Goal: Task Accomplishment & Management: Manage account settings

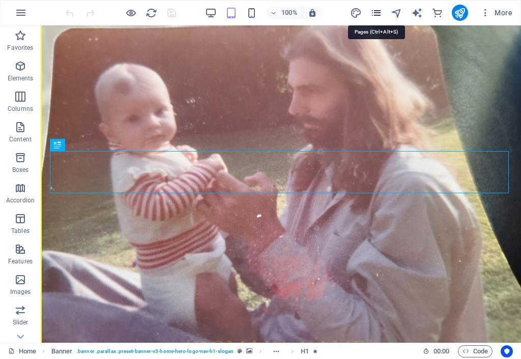
click at [380, 12] on icon "pages" at bounding box center [377, 13] width 12 height 12
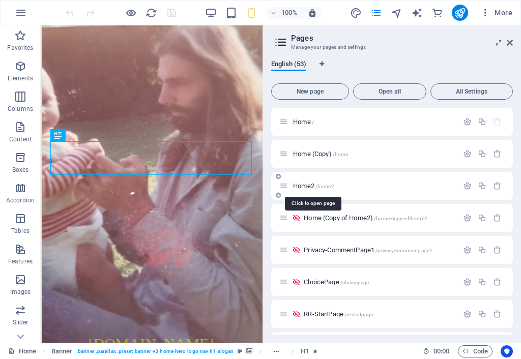
click at [307, 186] on span "Home2 /home2" at bounding box center [313, 186] width 41 height 8
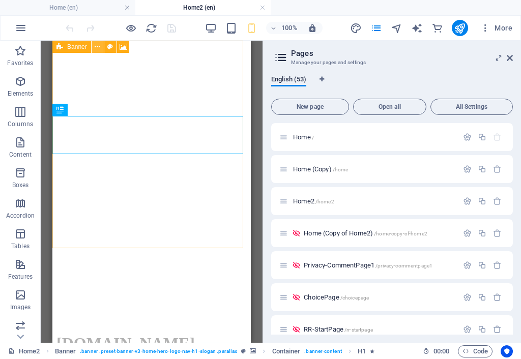
click at [98, 45] on icon at bounding box center [98, 47] width 6 height 11
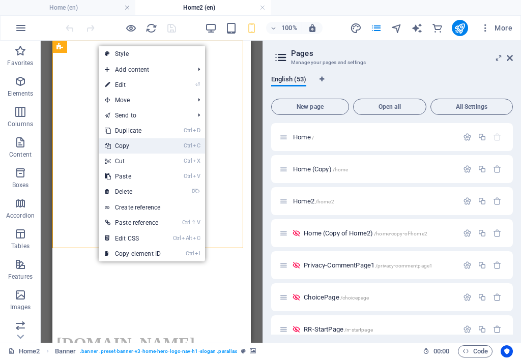
click at [131, 146] on link "Ctrl C Copy" at bounding box center [133, 145] width 68 height 15
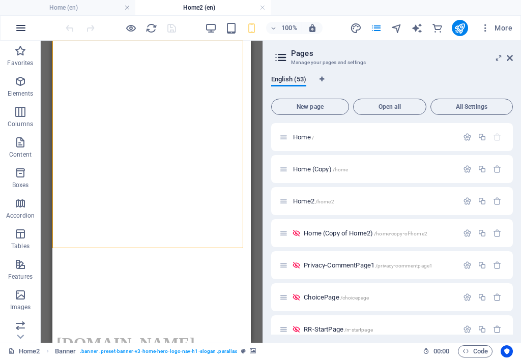
click at [20, 31] on icon "button" at bounding box center [21, 28] width 12 height 12
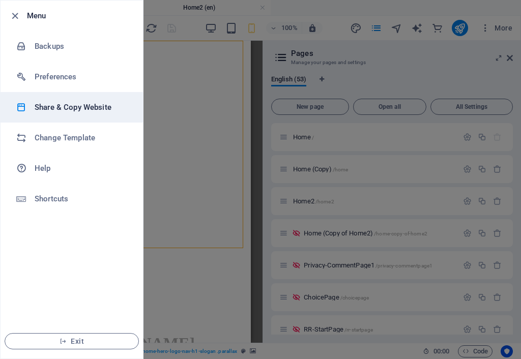
click at [78, 112] on h6 "Share & Copy Website" at bounding box center [82, 107] width 94 height 12
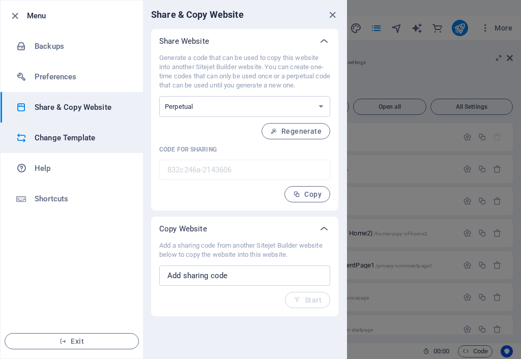
click at [80, 138] on h6 "Change Template" at bounding box center [82, 138] width 94 height 12
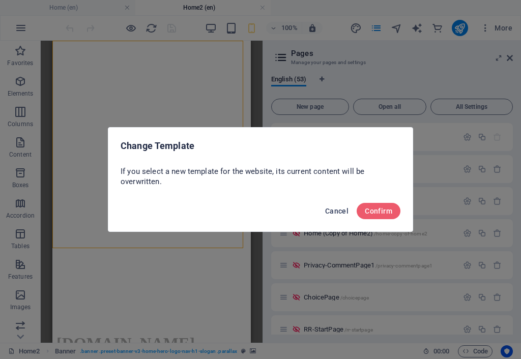
click at [338, 210] on span "Cancel" at bounding box center [336, 211] width 23 height 8
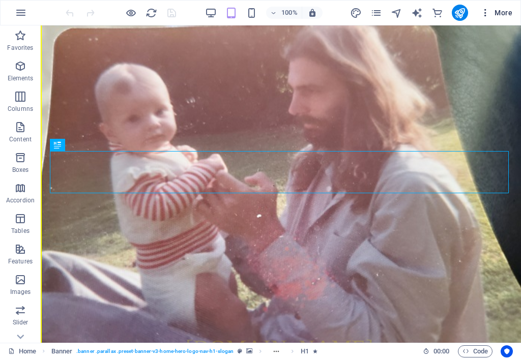
click at [504, 14] on span "More" at bounding box center [497, 13] width 32 height 10
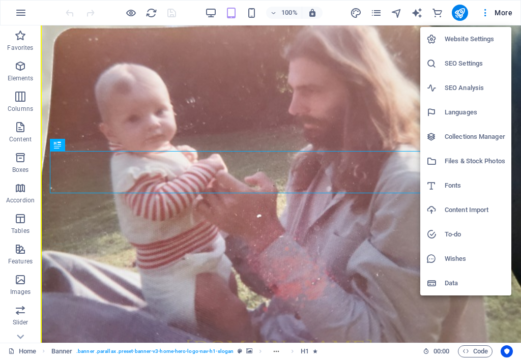
click at [465, 137] on h6 "Collections Manager" at bounding box center [475, 137] width 61 height 12
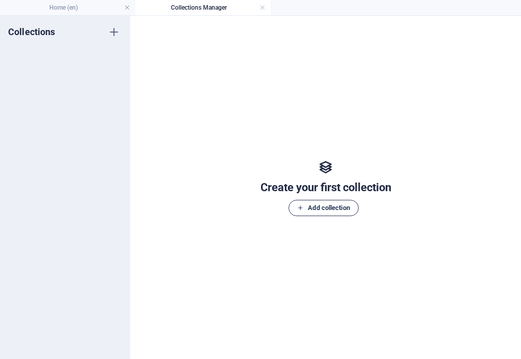
click at [324, 208] on span "Add collection" at bounding box center [323, 208] width 52 height 12
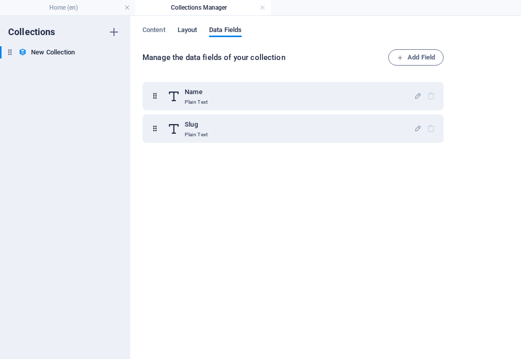
click at [188, 30] on span "Layout" at bounding box center [188, 31] width 20 height 14
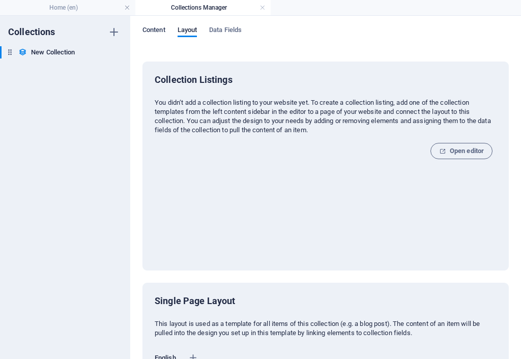
click at [153, 31] on span "Content" at bounding box center [154, 31] width 23 height 14
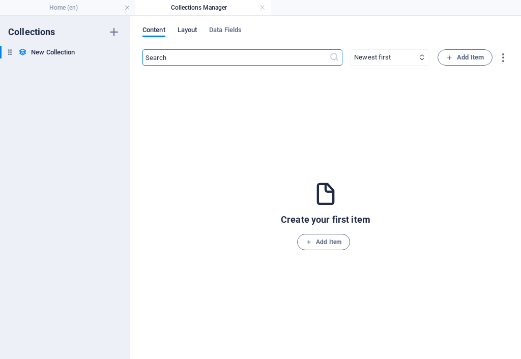
click at [192, 29] on span "Layout" at bounding box center [188, 31] width 20 height 14
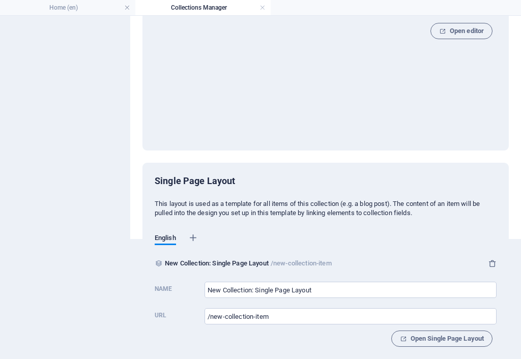
scroll to position [128, 0]
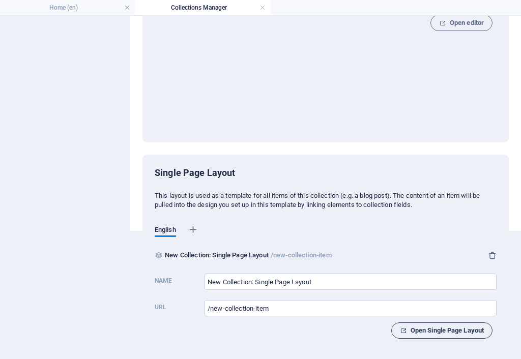
click at [421, 326] on span "Open Single Page Layout" at bounding box center [442, 331] width 84 height 12
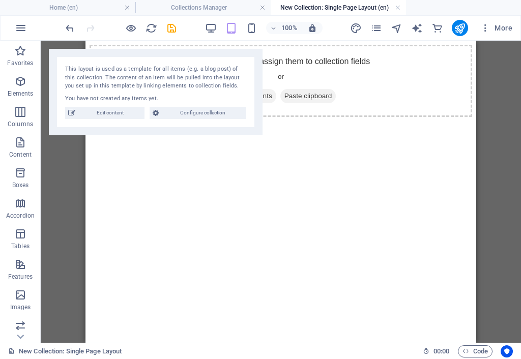
scroll to position [0, 0]
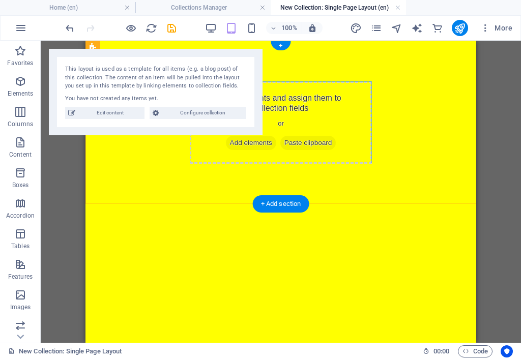
click at [301, 141] on span "Paste clipboard" at bounding box center [308, 143] width 56 height 14
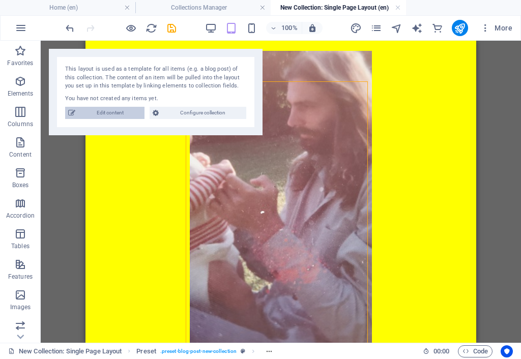
click at [122, 115] on span "Edit content" at bounding box center [109, 113] width 63 height 12
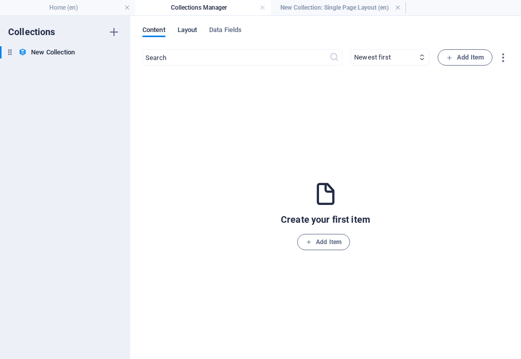
click at [191, 31] on span "Layout" at bounding box center [188, 31] width 20 height 14
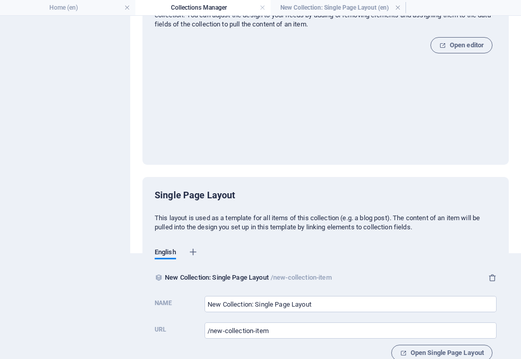
scroll to position [128, 0]
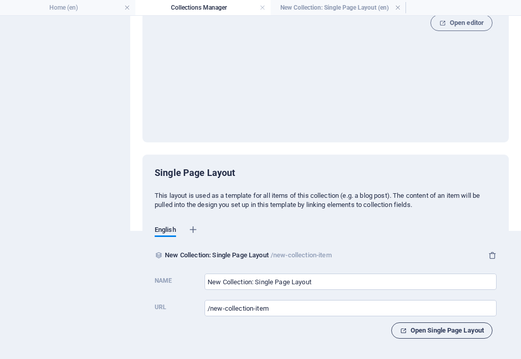
click at [455, 330] on span "Open Single Page Layout" at bounding box center [442, 331] width 84 height 12
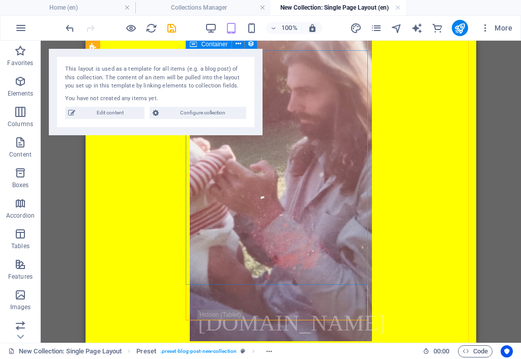
scroll to position [94, 0]
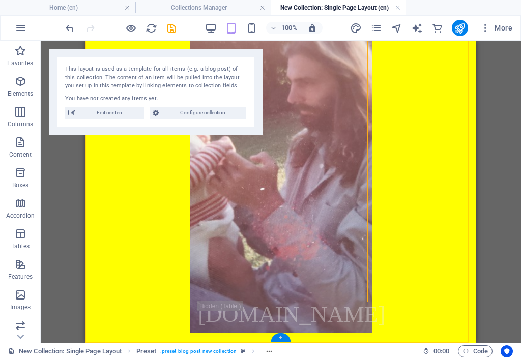
click at [281, 334] on div "+" at bounding box center [281, 337] width 20 height 9
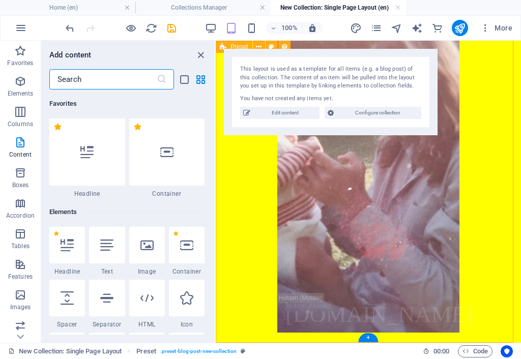
scroll to position [1781, 0]
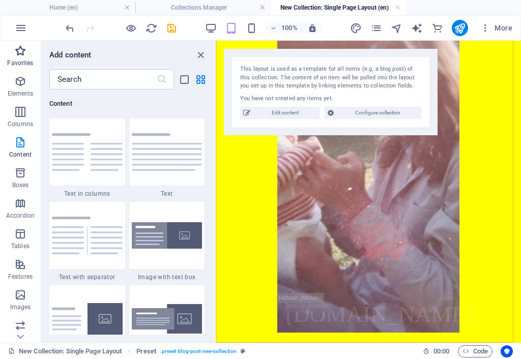
drag, startPoint x: 15, startPoint y: 57, endPoint x: 14, endPoint y: 74, distance: 16.8
click at [15, 58] on span "Favorites" at bounding box center [20, 57] width 41 height 24
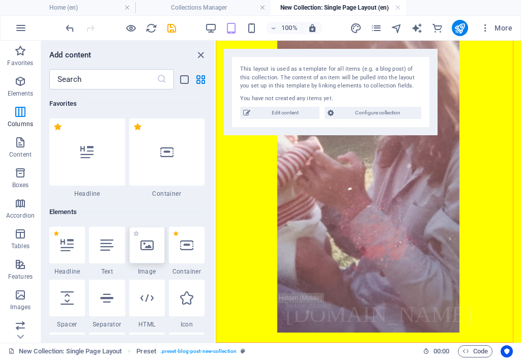
scroll to position [0, 0]
click at [375, 116] on span "Configure collection" at bounding box center [377, 113] width 81 height 12
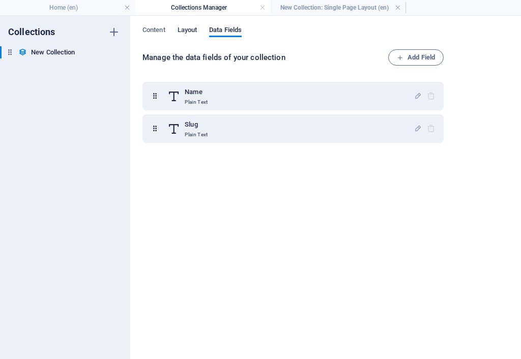
drag, startPoint x: 185, startPoint y: 33, endPoint x: 191, endPoint y: 28, distance: 8.3
click at [193, 29] on span "Layout" at bounding box center [188, 31] width 20 height 14
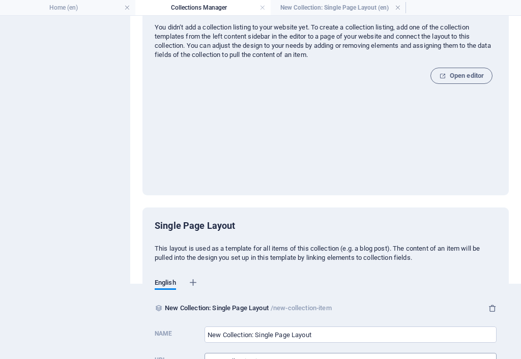
scroll to position [128, 0]
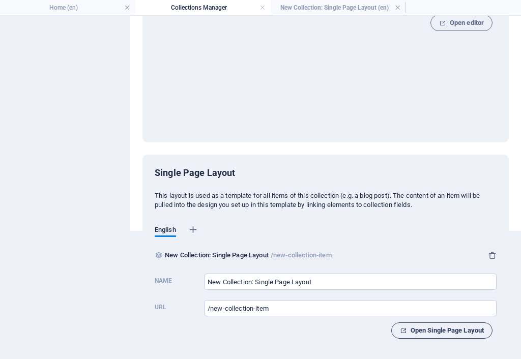
click at [430, 329] on span "Open Single Page Layout" at bounding box center [442, 331] width 84 height 12
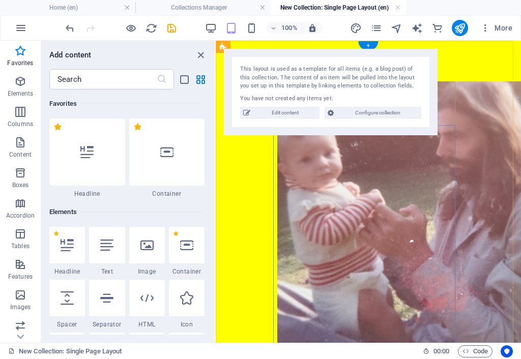
scroll to position [94, 0]
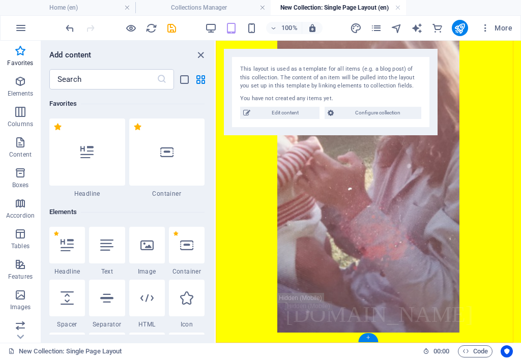
click at [370, 336] on div "+" at bounding box center [368, 337] width 20 height 9
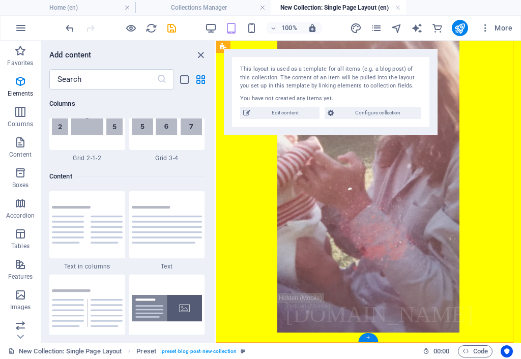
scroll to position [1781, 0]
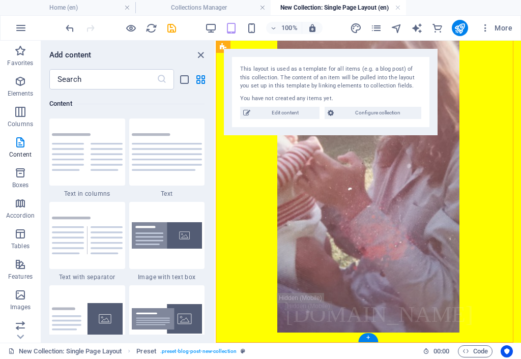
drag, startPoint x: 585, startPoint y: 377, endPoint x: 344, endPoint y: 330, distance: 245.8
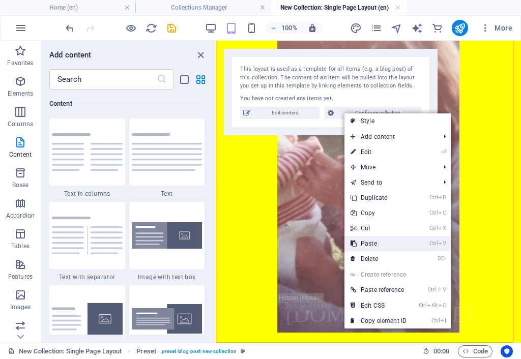
click at [362, 243] on link "Ctrl V Paste" at bounding box center [379, 243] width 68 height 15
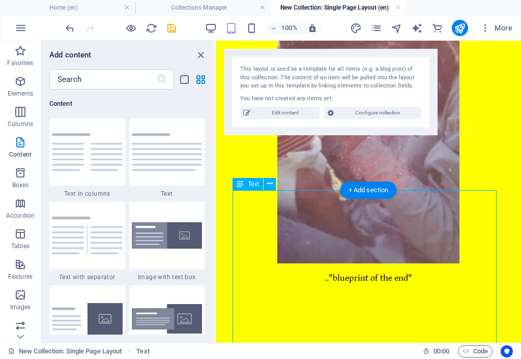
scroll to position [330, 0]
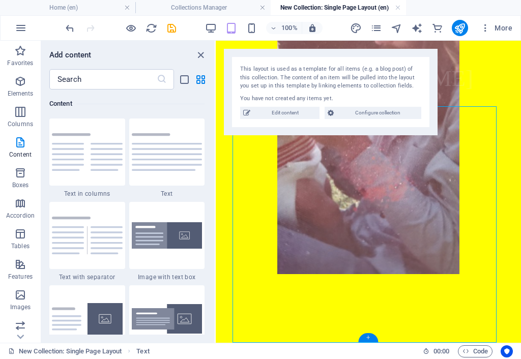
click at [369, 336] on div "+" at bounding box center [368, 337] width 20 height 9
click at [370, 338] on div "+" at bounding box center [368, 337] width 20 height 9
drag, startPoint x: 20, startPoint y: 55, endPoint x: 50, endPoint y: 96, distance: 50.9
click at [20, 59] on span "Favorites" at bounding box center [20, 57] width 41 height 24
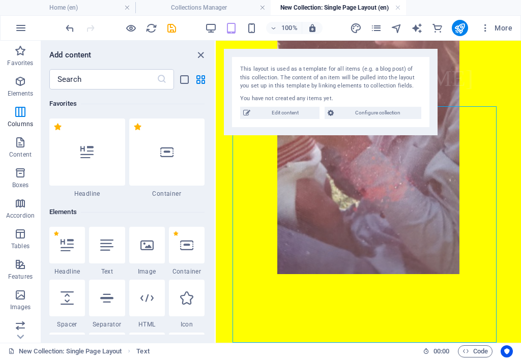
scroll to position [0, 0]
click at [70, 306] on div at bounding box center [67, 298] width 36 height 37
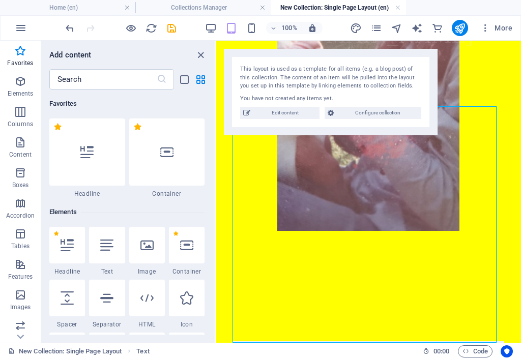
select select "px"
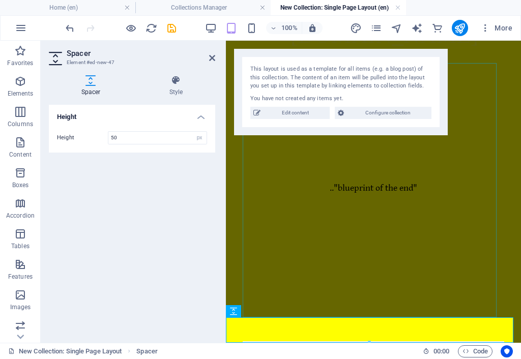
drag, startPoint x: 367, startPoint y: 308, endPoint x: 362, endPoint y: 312, distance: 5.8
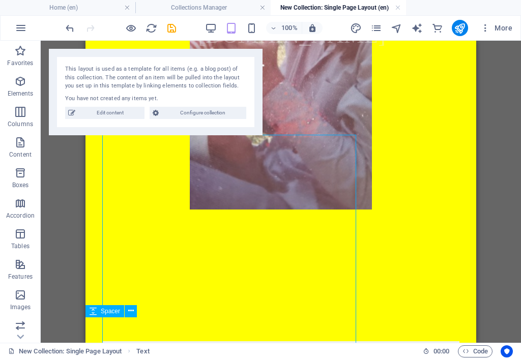
scroll to position [301, 0]
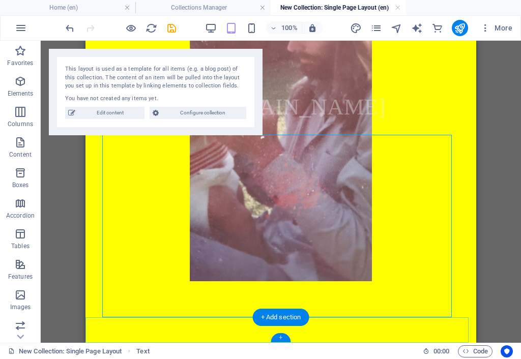
drag, startPoint x: 281, startPoint y: 338, endPoint x: 66, endPoint y: 297, distance: 219.2
click at [281, 338] on div "+" at bounding box center [281, 337] width 20 height 9
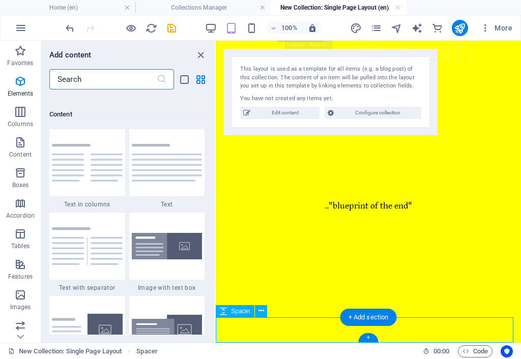
scroll to position [1781, 0]
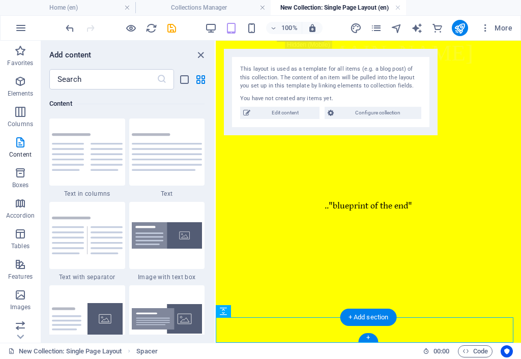
drag, startPoint x: 584, startPoint y: 376, endPoint x: 336, endPoint y: 334, distance: 251.9
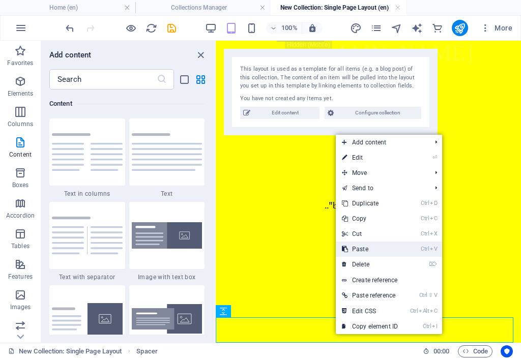
click at [362, 251] on link "Ctrl V Paste" at bounding box center [370, 249] width 68 height 15
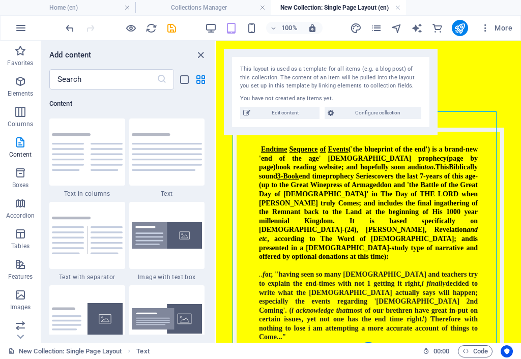
scroll to position [597, 0]
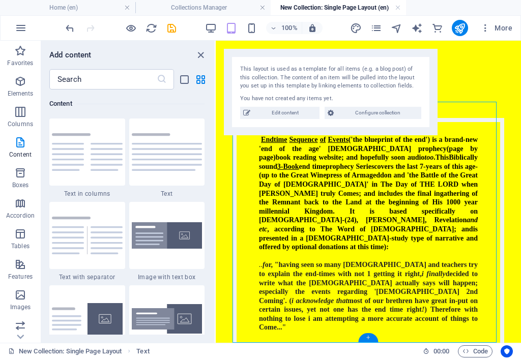
click at [370, 333] on div "+" at bounding box center [368, 337] width 20 height 9
click at [15, 55] on icon "button" at bounding box center [20, 51] width 12 height 12
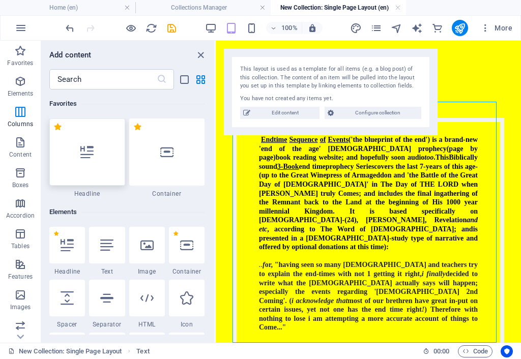
scroll to position [0, 0]
click at [69, 307] on div at bounding box center [67, 298] width 36 height 37
select select "px"
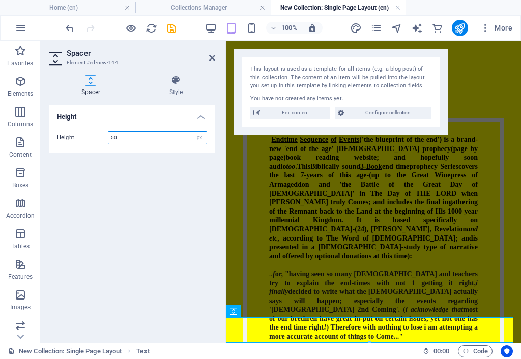
scroll to position [649, 0]
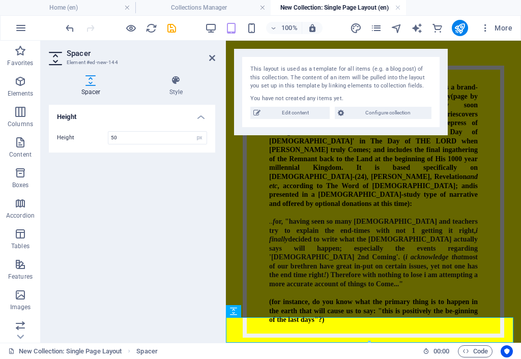
click at [370, 343] on div "New Collection: Single Page Layout Spacer 00 : 00 Code" at bounding box center [260, 351] width 521 height 16
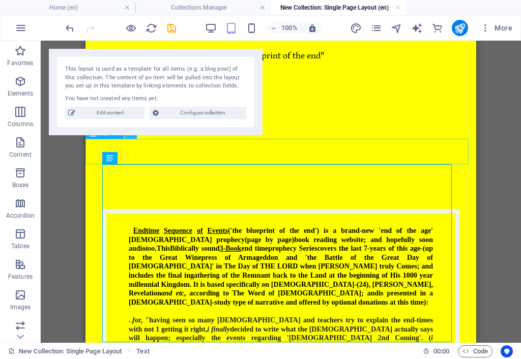
drag, startPoint x: 47, startPoint y: 98, endPoint x: 132, endPoint y: 138, distance: 94.5
click at [132, 138] on button at bounding box center [131, 133] width 12 height 12
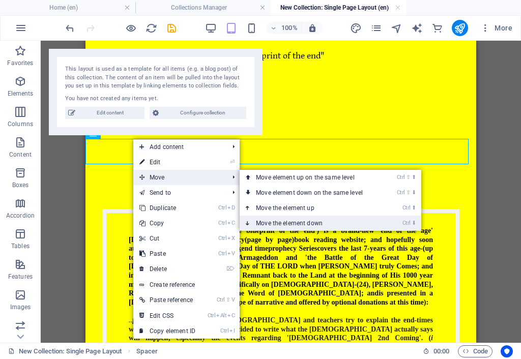
click at [275, 227] on link "Ctrl ⬇ Move the element down" at bounding box center [312, 223] width 144 height 15
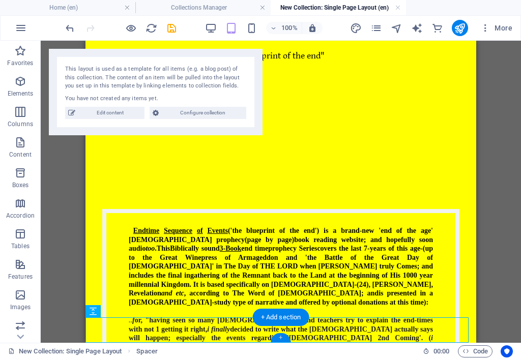
drag, startPoint x: 64, startPoint y: 300, endPoint x: 279, endPoint y: 336, distance: 218.8
click at [279, 336] on div "+" at bounding box center [281, 337] width 20 height 9
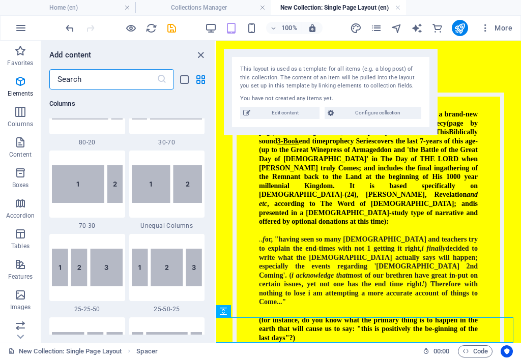
scroll to position [1781, 0]
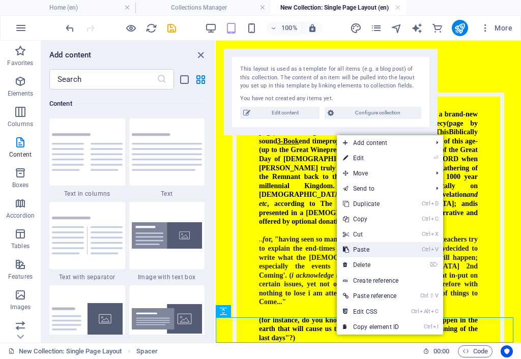
click at [363, 250] on link "Ctrl V Paste" at bounding box center [371, 249] width 68 height 15
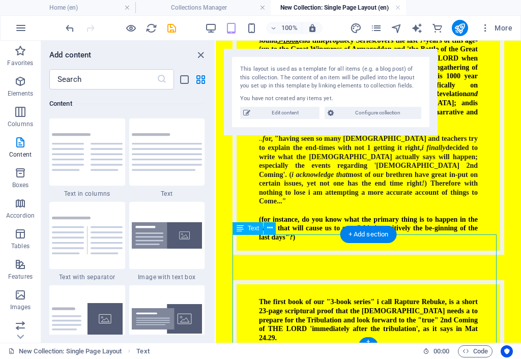
scroll to position [735, 0]
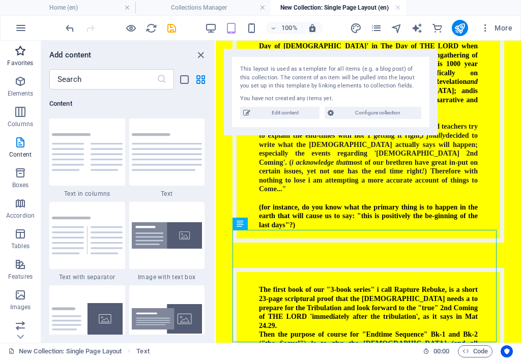
click at [21, 53] on icon "button" at bounding box center [20, 51] width 12 height 12
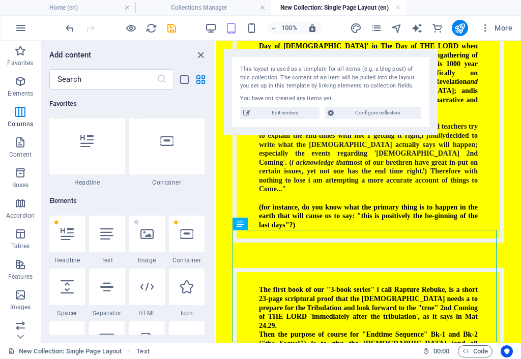
scroll to position [0, 0]
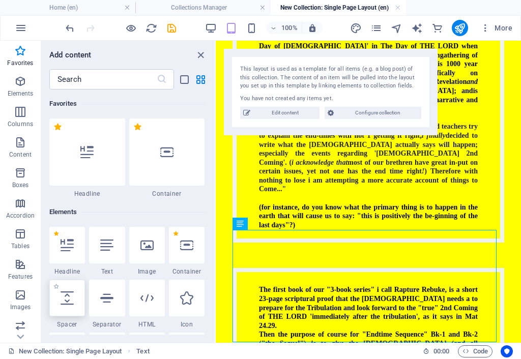
click at [72, 305] on div at bounding box center [67, 298] width 36 height 37
select select "px"
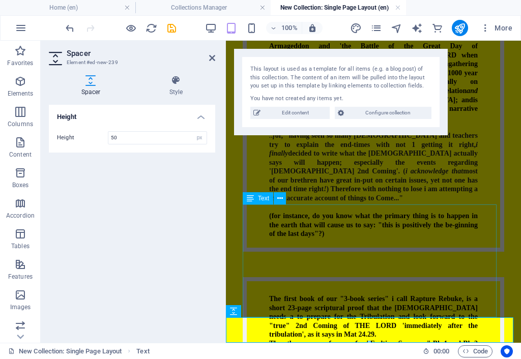
scroll to position [787, 0]
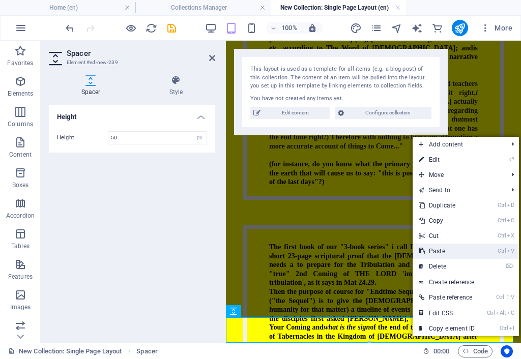
drag, startPoint x: 434, startPoint y: 251, endPoint x: 203, endPoint y: 227, distance: 232.5
click at [434, 251] on link "Ctrl V Paste" at bounding box center [447, 251] width 68 height 15
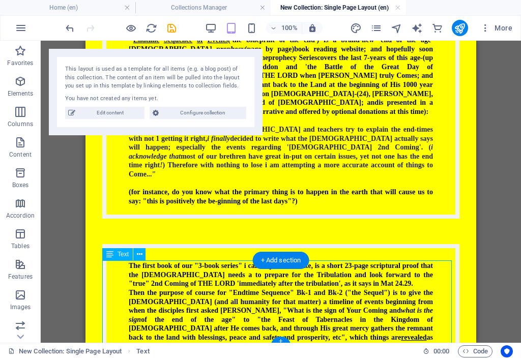
scroll to position [702, 0]
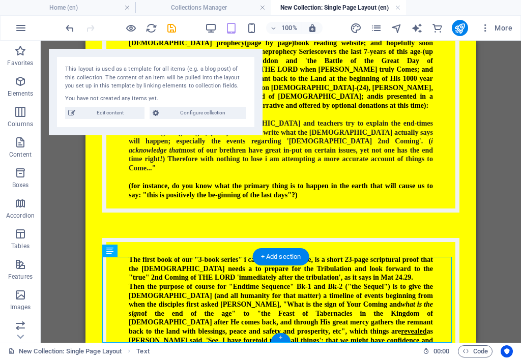
click at [283, 336] on div "+" at bounding box center [281, 337] width 20 height 9
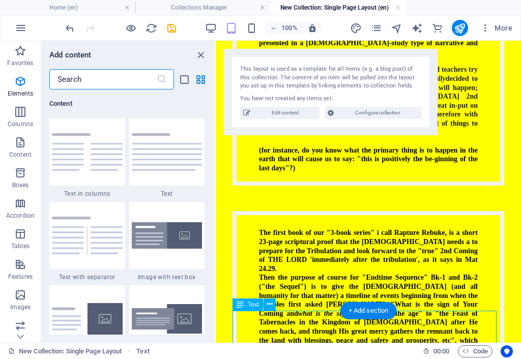
scroll to position [1781, 0]
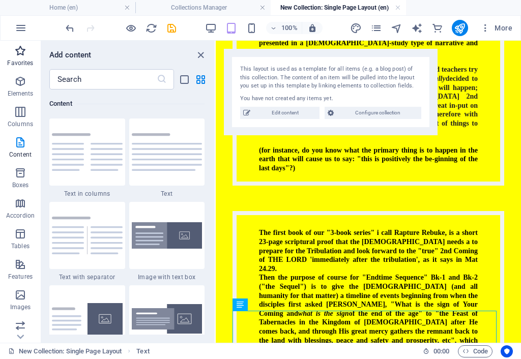
drag, startPoint x: 20, startPoint y: 47, endPoint x: 18, endPoint y: 52, distance: 5.5
click at [20, 47] on icon "button" at bounding box center [20, 51] width 12 height 12
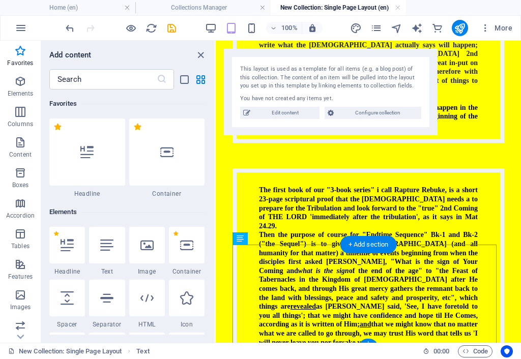
scroll to position [864, 0]
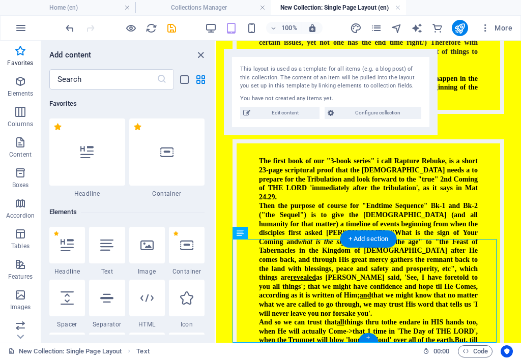
click at [369, 339] on div "+" at bounding box center [368, 337] width 20 height 9
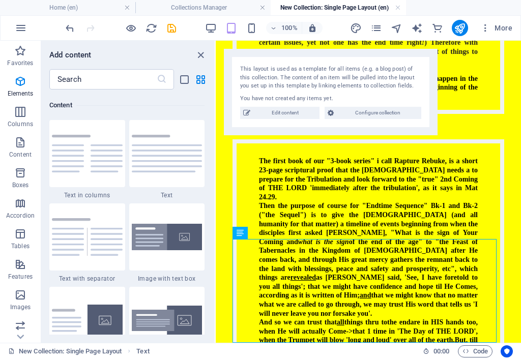
scroll to position [1781, 0]
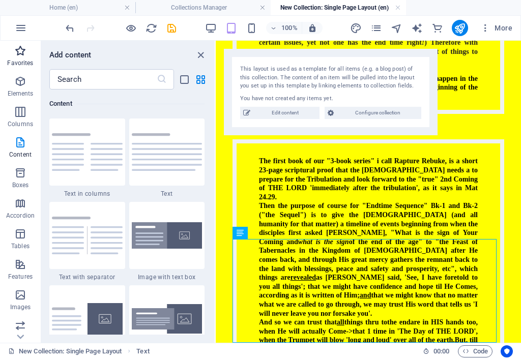
drag, startPoint x: 19, startPoint y: 56, endPoint x: 25, endPoint y: 69, distance: 13.9
click at [19, 58] on span "Favorites" at bounding box center [20, 57] width 41 height 24
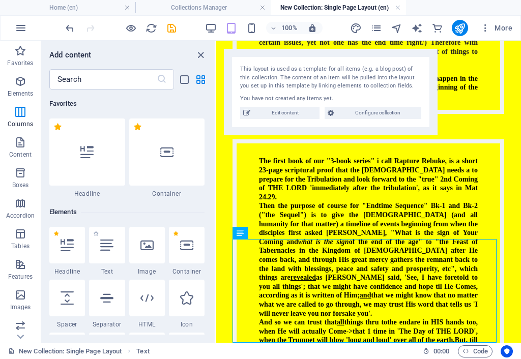
scroll to position [0, 0]
click at [73, 303] on icon at bounding box center [67, 298] width 13 height 13
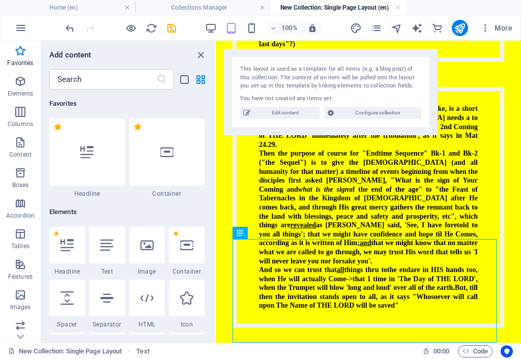
select select "px"
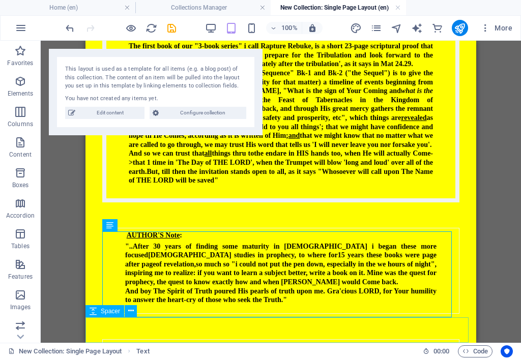
scroll to position [728, 0]
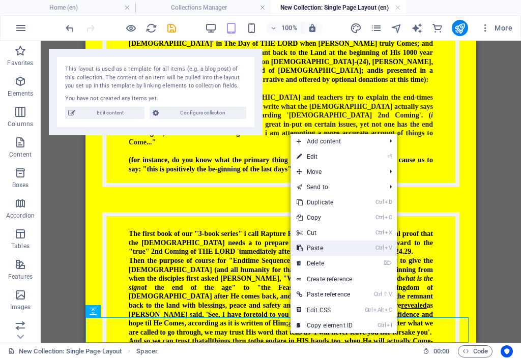
click at [312, 249] on link "Ctrl V Paste" at bounding box center [325, 248] width 68 height 15
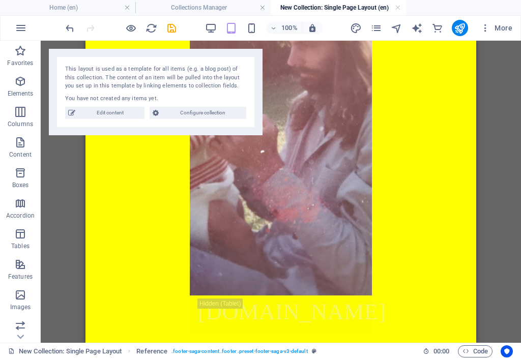
scroll to position [0, 0]
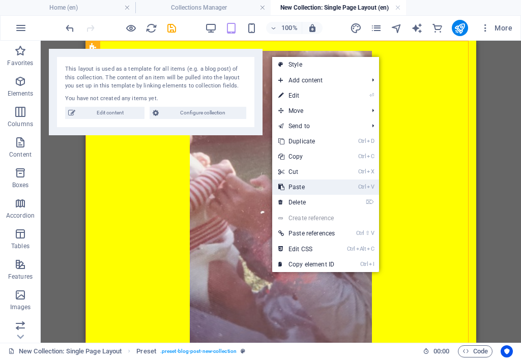
click at [300, 187] on link "Ctrl V Paste" at bounding box center [306, 187] width 69 height 15
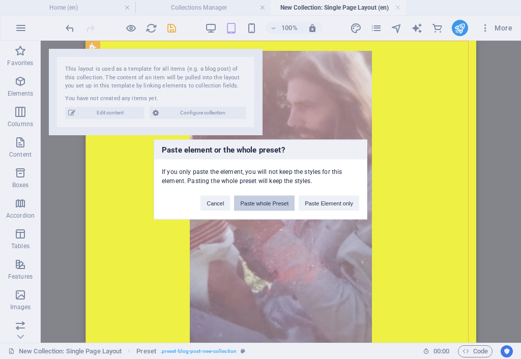
drag, startPoint x: 281, startPoint y: 200, endPoint x: 198, endPoint y: 159, distance: 92.9
click at [281, 200] on button "Paste whole Preset" at bounding box center [264, 203] width 61 height 15
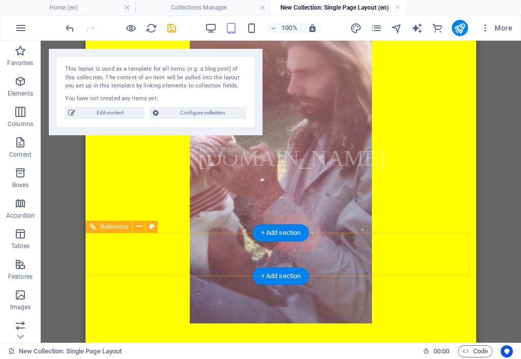
scroll to position [204, 0]
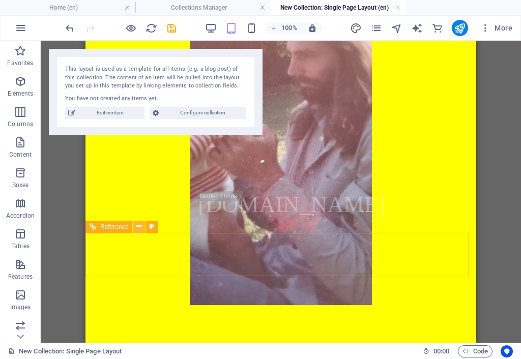
click at [140, 227] on icon at bounding box center [139, 226] width 6 height 11
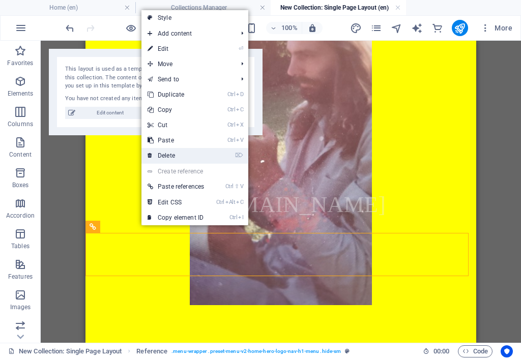
click at [179, 155] on link "⌦ Delete" at bounding box center [176, 155] width 69 height 15
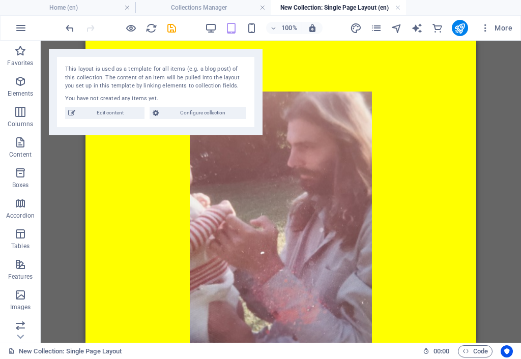
scroll to position [0, 0]
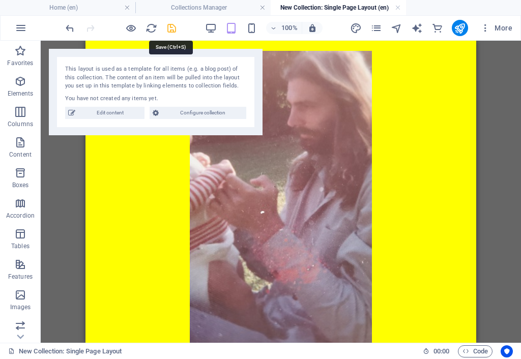
click at [171, 28] on icon "save" at bounding box center [172, 28] width 12 height 12
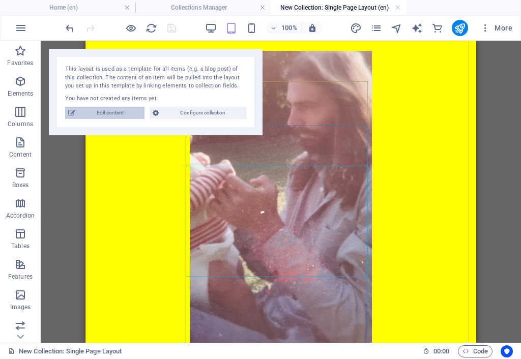
click at [122, 115] on span "Edit content" at bounding box center [109, 113] width 63 height 12
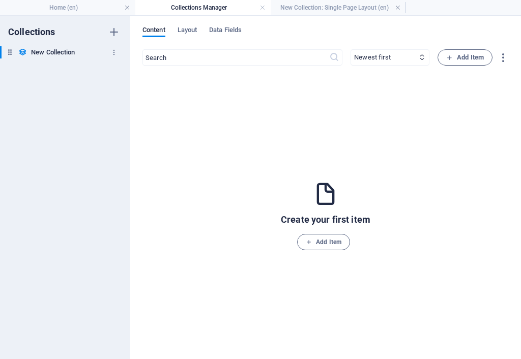
click at [59, 52] on h6 "New Collection" at bounding box center [53, 52] width 44 height 12
click at [47, 55] on h6 "New Collection" at bounding box center [53, 52] width 44 height 12
click at [193, 30] on span "Layout" at bounding box center [188, 31] width 20 height 14
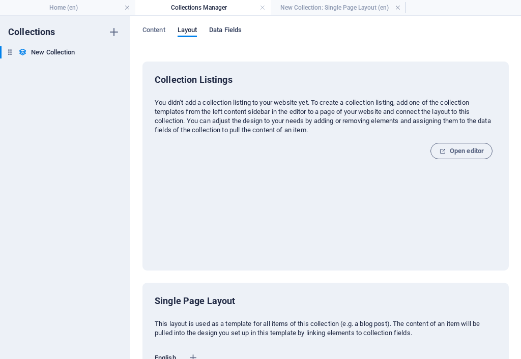
click at [224, 31] on span "Data Fields" at bounding box center [225, 31] width 33 height 14
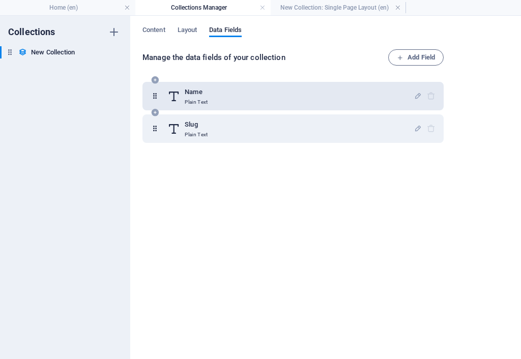
click at [212, 97] on div "Name Plain Text" at bounding box center [290, 96] width 246 height 20
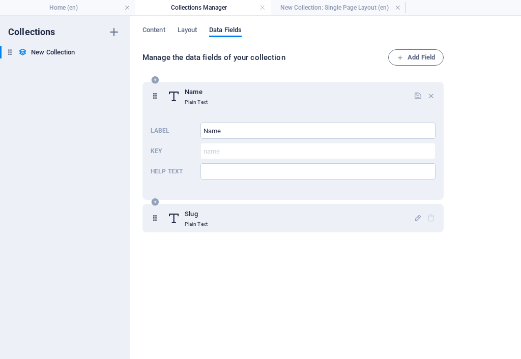
drag, startPoint x: 220, startPoint y: 127, endPoint x: 155, endPoint y: 117, distance: 66.5
click at [158, 117] on div "Name Plain Text Label Name ​ Key name ​ Help text ​" at bounding box center [293, 141] width 301 height 118
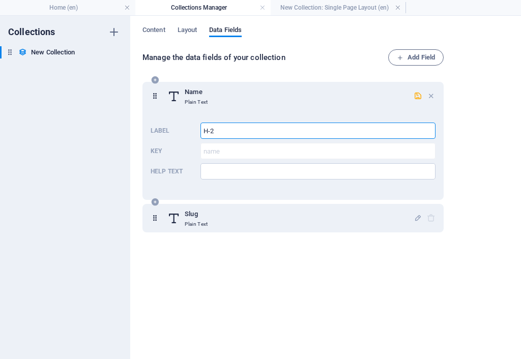
type input "H-2"
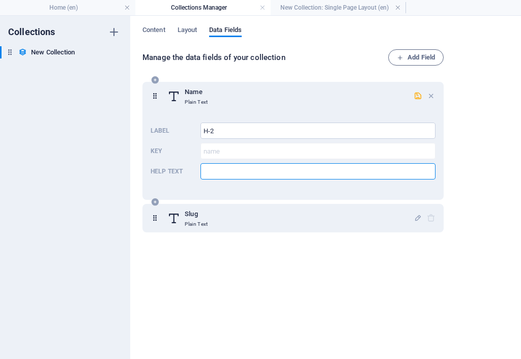
click at [203, 171] on input "Help text" at bounding box center [318, 171] width 235 height 16
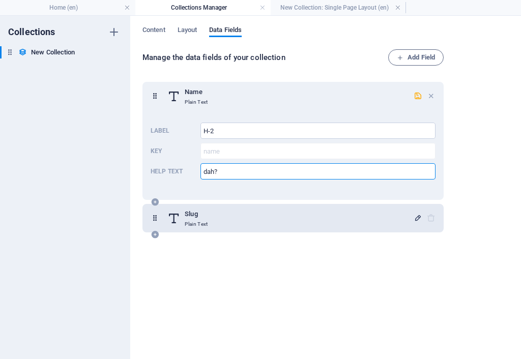
type input "dah?"
click at [415, 217] on icon "button" at bounding box center [418, 218] width 9 height 9
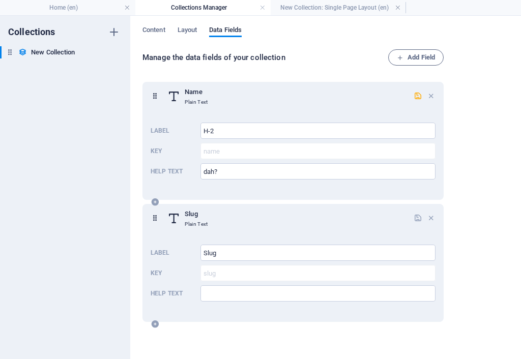
drag, startPoint x: 222, startPoint y: 251, endPoint x: 187, endPoint y: 243, distance: 36.6
click at [192, 242] on div "Label Slug ​ Key slug ​ Help text ​" at bounding box center [293, 273] width 285 height 65
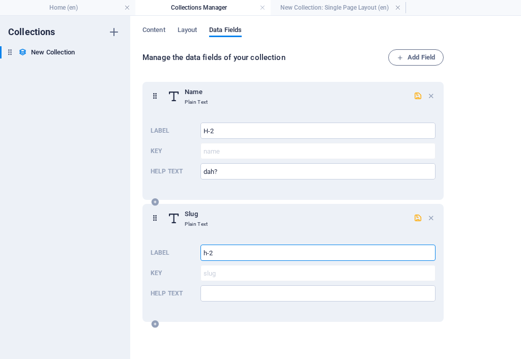
type input "h-2"
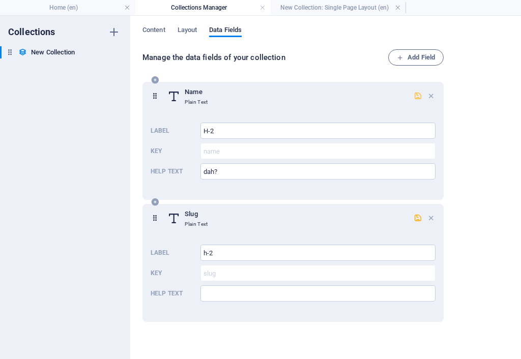
click at [417, 96] on icon "button" at bounding box center [418, 96] width 9 height 9
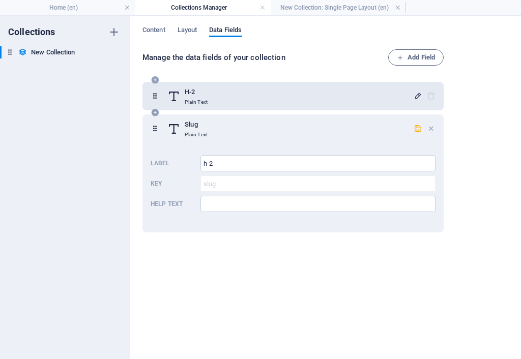
click at [369, 93] on div "H-2 Plain Text" at bounding box center [290, 96] width 246 height 20
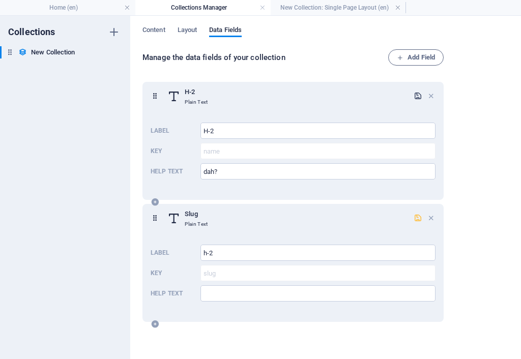
click at [416, 219] on icon "button" at bounding box center [418, 218] width 9 height 9
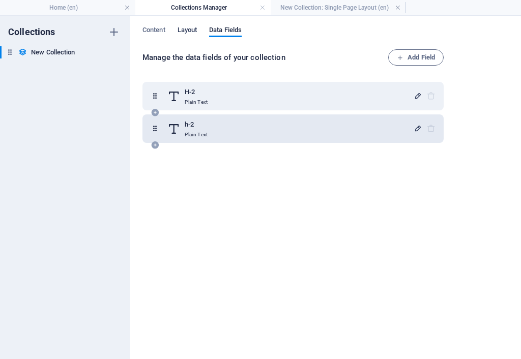
click at [188, 29] on span "Layout" at bounding box center [188, 31] width 20 height 14
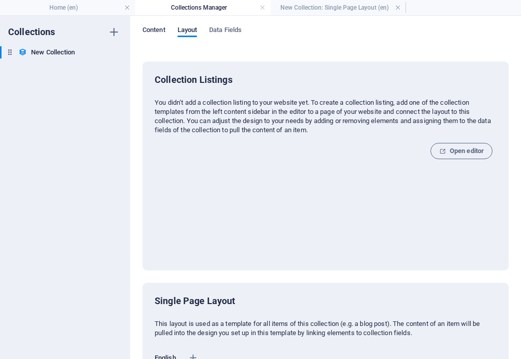
click at [151, 27] on span "Content" at bounding box center [154, 31] width 23 height 14
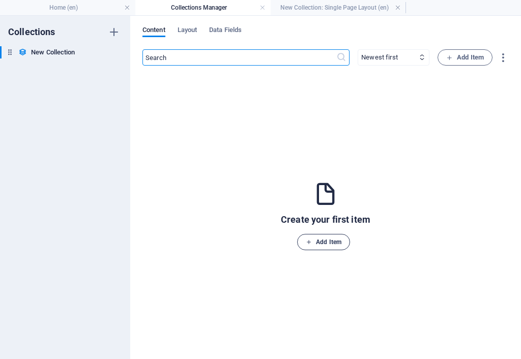
click at [335, 239] on span "Add Item" at bounding box center [324, 242] width 36 height 12
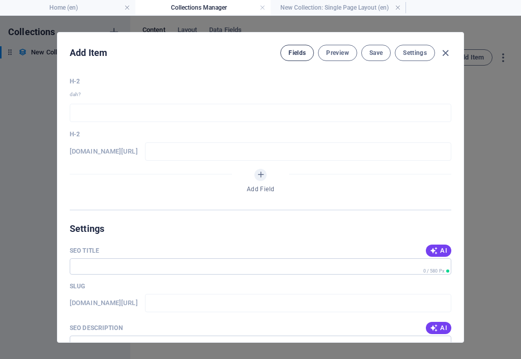
click at [296, 52] on span "Fields" at bounding box center [297, 53] width 17 height 8
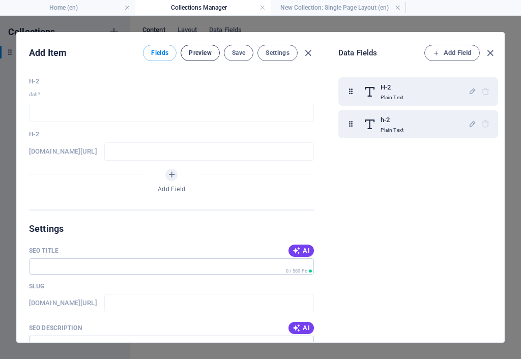
click at [206, 57] on span "Preview" at bounding box center [200, 53] width 22 height 8
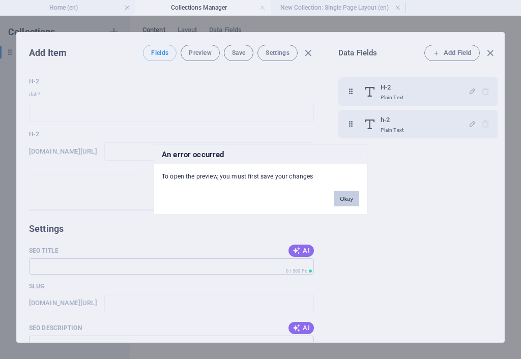
click at [343, 195] on button "Okay" at bounding box center [346, 198] width 25 height 15
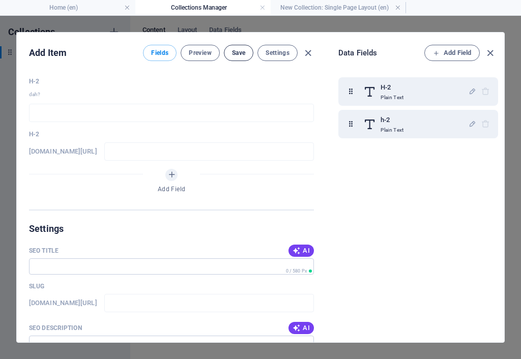
click at [238, 52] on span "Save" at bounding box center [238, 53] width 13 height 8
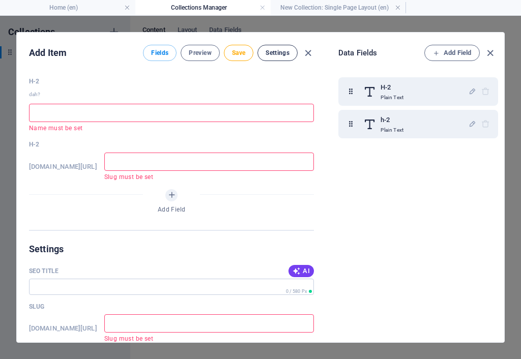
click at [278, 53] on span "Settings" at bounding box center [278, 53] width 24 height 8
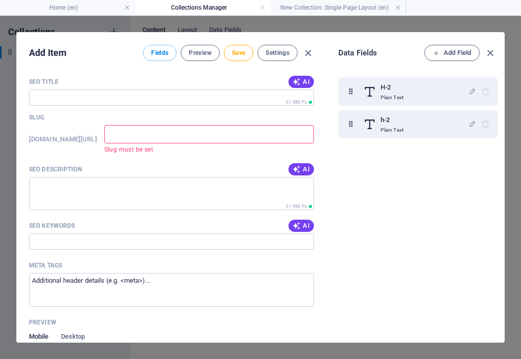
scroll to position [204, 0]
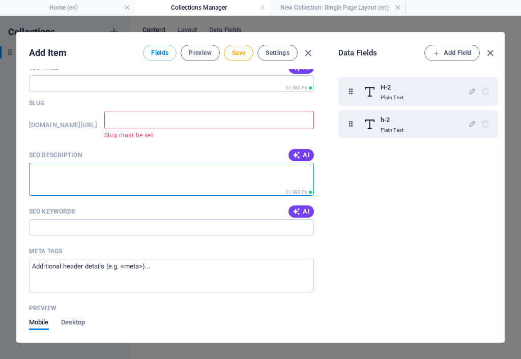
paste textarea "Endtime Sequence of Events ('the blueprint of the end') is a brand-new 'end of …"
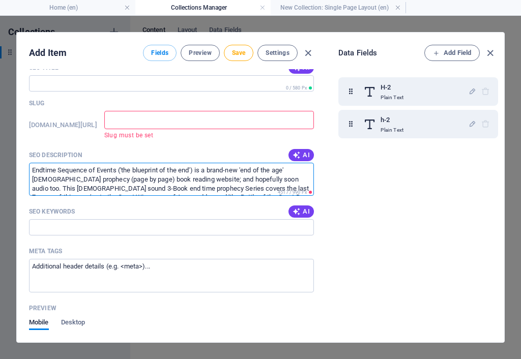
scroll to position [41, 0]
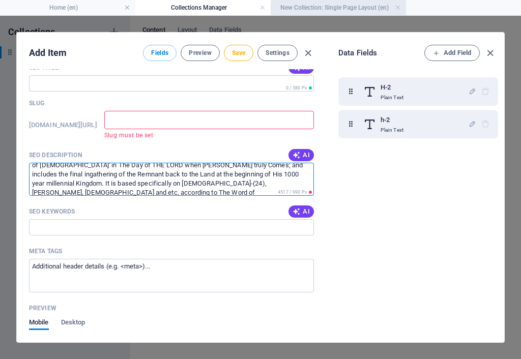
type textarea "Endtime Sequence of Events ('the blueprint of the end') is a brand-new 'end of …"
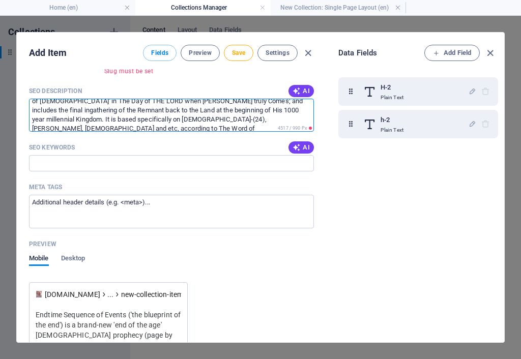
scroll to position [255, 0]
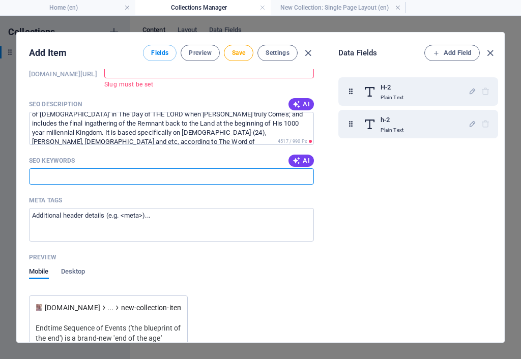
paste input "Endtime Sequence of Events; Endtime Sequence; prophecy: end-time; end time even…"
click at [246, 176] on input "Endtime Sequence of Events; Endtime Sequence; prophecy: end-time; end time even…" at bounding box center [171, 176] width 285 height 16
drag, startPoint x: 183, startPoint y: 175, endPoint x: 26, endPoint y: 188, distance: 157.3
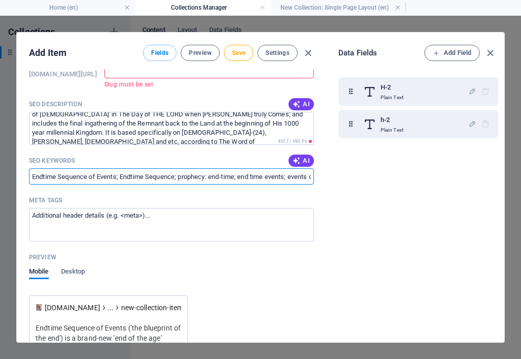
click at [26, 188] on div "H-2 dah? ​ Name must be set h-2 www.example.com/new-collection-item/ ​ Slug mus…" at bounding box center [172, 205] width 310 height 273
type input "Endtime Sequence of Events; Endtime Sequence; prophecy: end-time; end time even…"
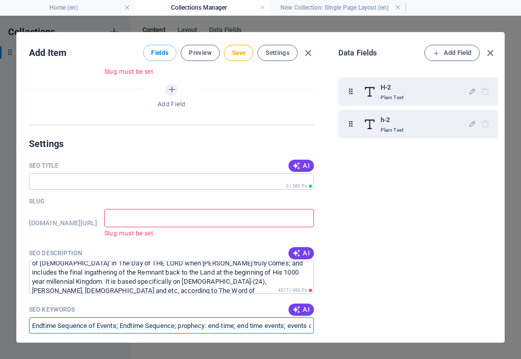
scroll to position [62, 0]
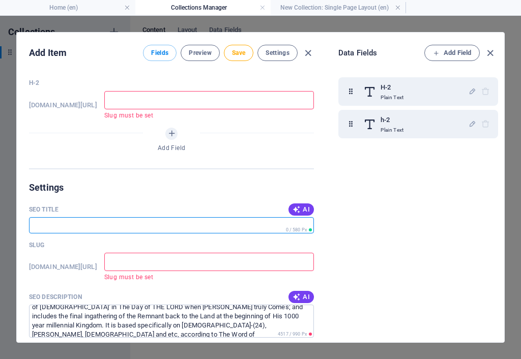
paste input ""..the blueprint of the end""
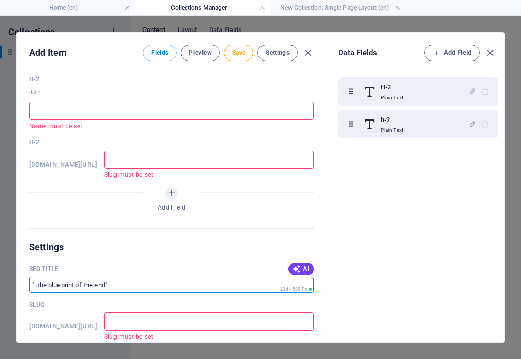
scroll to position [0, 0]
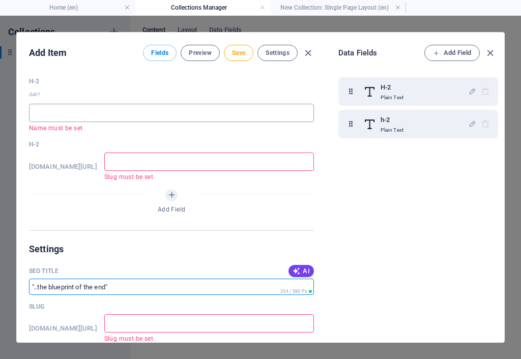
type input ""..the blueprint of the end""
click at [93, 117] on input "text" at bounding box center [171, 113] width 285 height 18
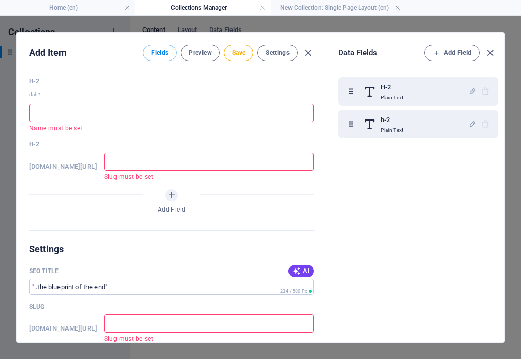
type input "h"
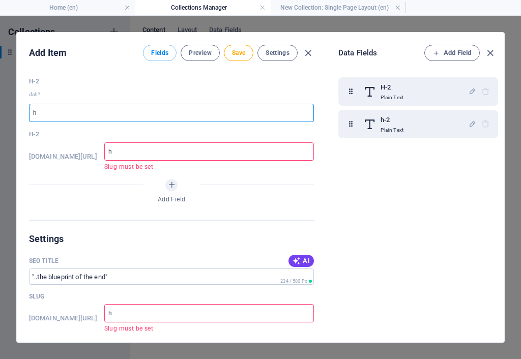
type input "ho"
type input "hom"
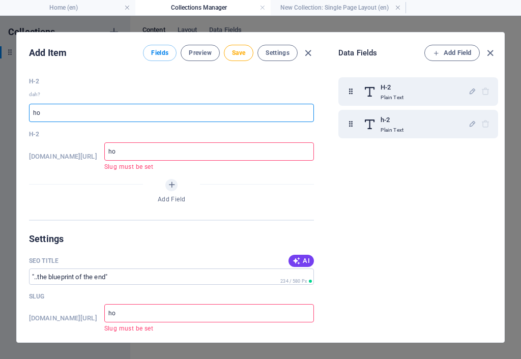
type input "hom"
type input "homwe"
type input "homwe2"
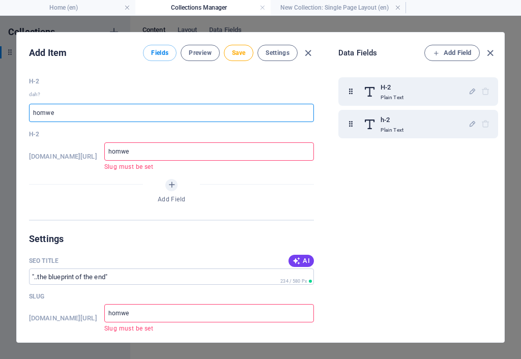
type input "homwe2"
click at [46, 111] on input "homwe2" at bounding box center [171, 113] width 285 height 18
type input "home2"
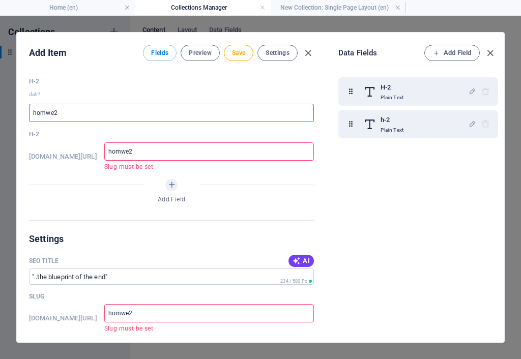
type input "home2"
click at [47, 115] on input "home2" at bounding box center [171, 113] width 285 height 18
type input "home-2"
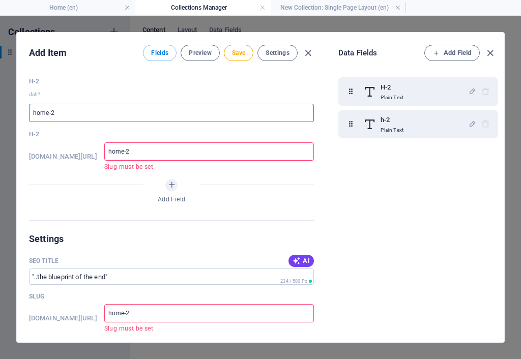
type input "home-2"
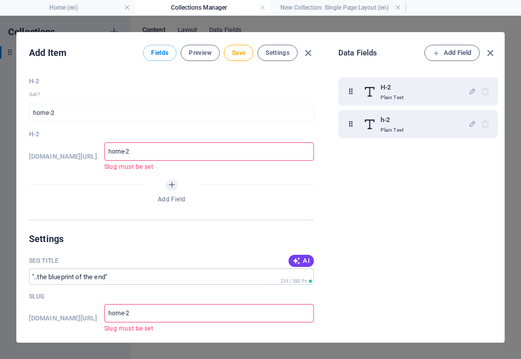
drag, startPoint x: 39, startPoint y: 134, endPoint x: 21, endPoint y: 136, distance: 18.0
click at [21, 136] on div "H-2 dah? home-2 ​ h-2 www.example.com/new-collection-item/ home-2 ​ Slug must b…" at bounding box center [172, 205] width 310 height 273
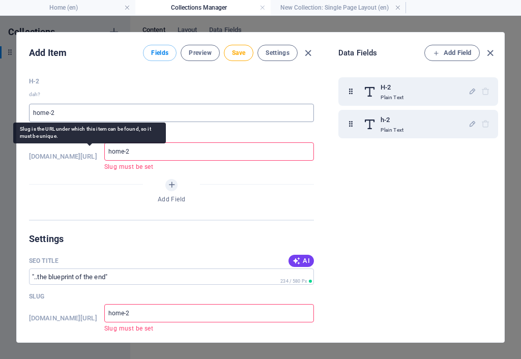
drag, startPoint x: 51, startPoint y: 160, endPoint x: 97, endPoint y: 106, distance: 71.2
click at [97, 105] on input "home-2" at bounding box center [171, 113] width 285 height 18
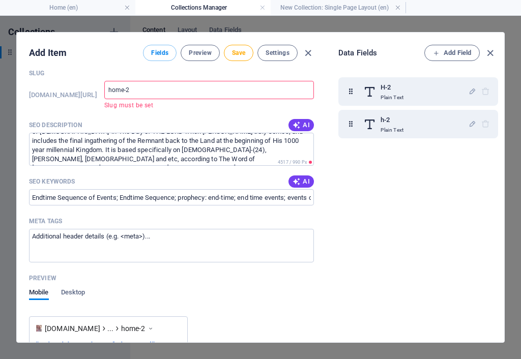
scroll to position [255, 0]
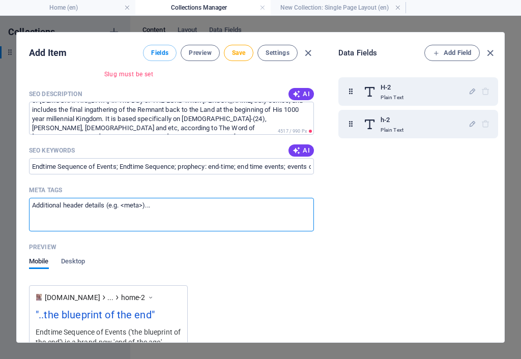
paste textarea "<meta name="description" content="Prophecy: Endtime Sequence of Events; Endtime…"
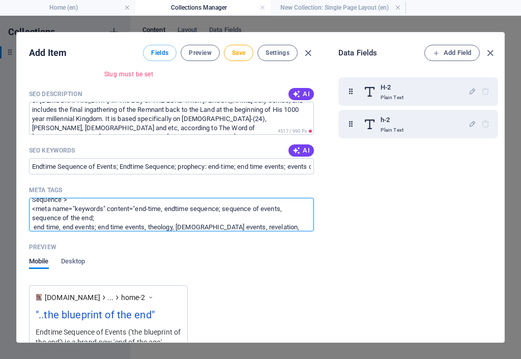
scroll to position [0, 0]
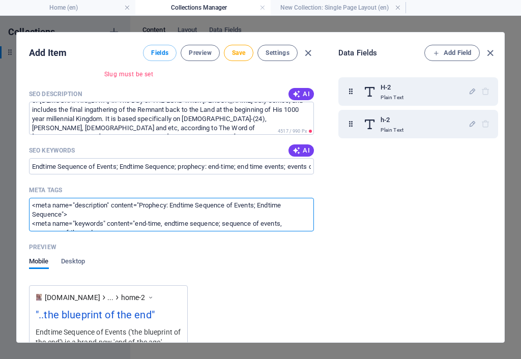
drag, startPoint x: 190, startPoint y: 219, endPoint x: 179, endPoint y: 196, distance: 25.5
click at [179, 196] on label "Meta tags <meta name="description" content="Prophecy: Endtime Sequence of Event…" at bounding box center [171, 207] width 285 height 48
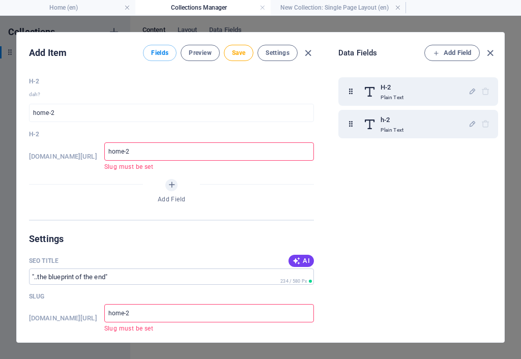
type textarea "<meta name="description" content="Prophecy: Endtime Sequence of Events; Endtime…"
click at [33, 83] on p "H-2" at bounding box center [171, 81] width 285 height 8
click at [240, 53] on span "Save" at bounding box center [238, 53] width 13 height 8
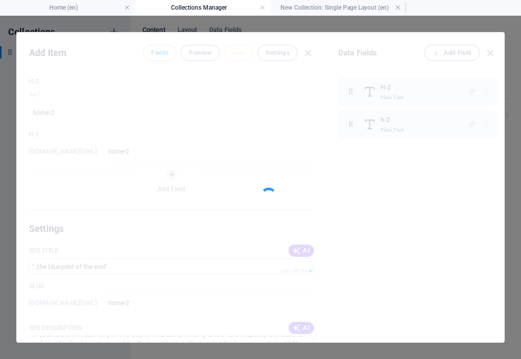
type input "home-2"
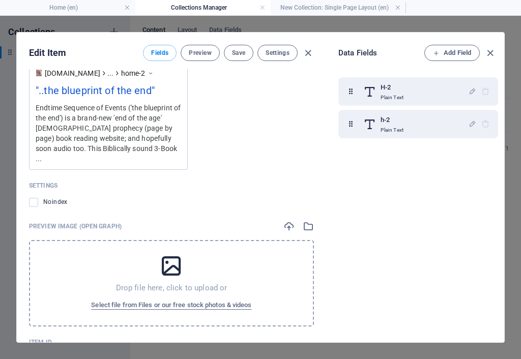
scroll to position [491, 0]
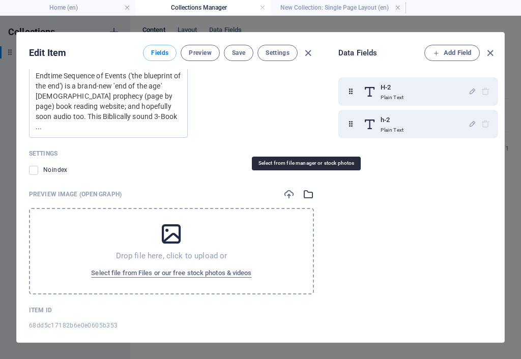
click at [305, 189] on icon "button" at bounding box center [308, 194] width 11 height 11
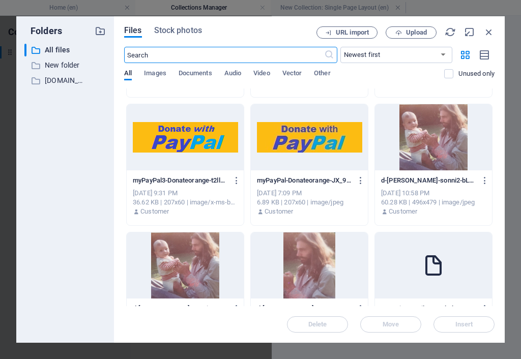
scroll to position [509, 0]
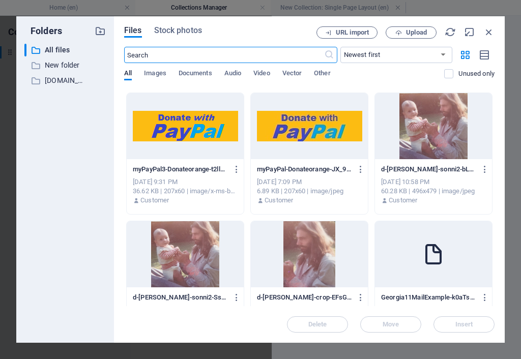
click at [419, 147] on div at bounding box center [433, 126] width 117 height 66
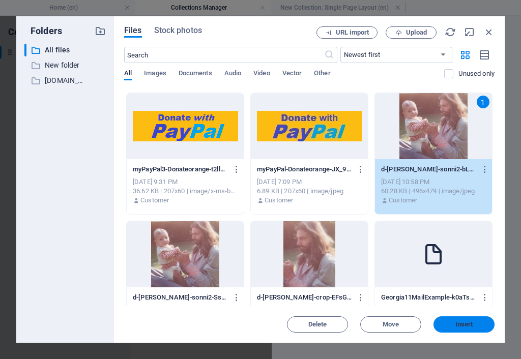
click at [454, 322] on span "Insert" at bounding box center [464, 325] width 53 height 6
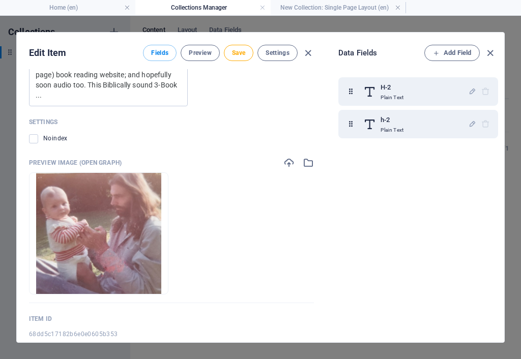
scroll to position [491, 0]
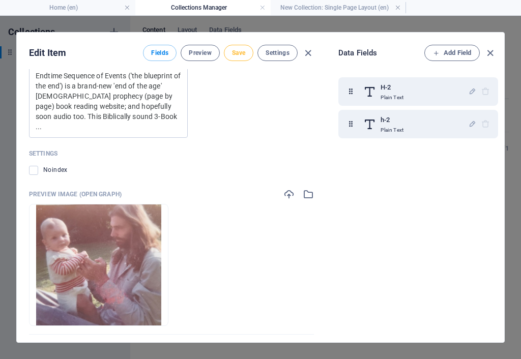
click at [241, 54] on span "Save" at bounding box center [238, 53] width 13 height 8
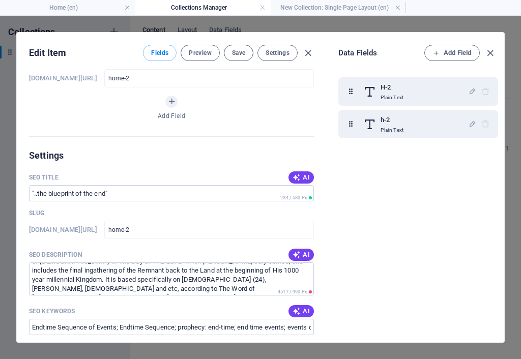
scroll to position [0, 0]
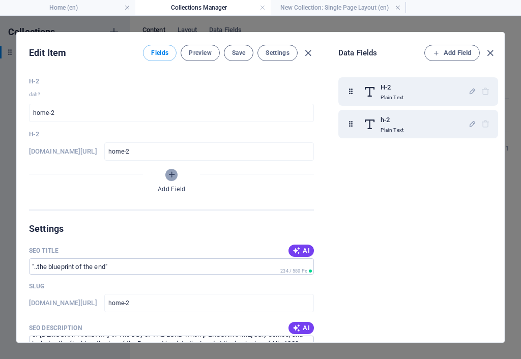
click at [171, 175] on icon "Add Field" at bounding box center [171, 175] width 9 height 9
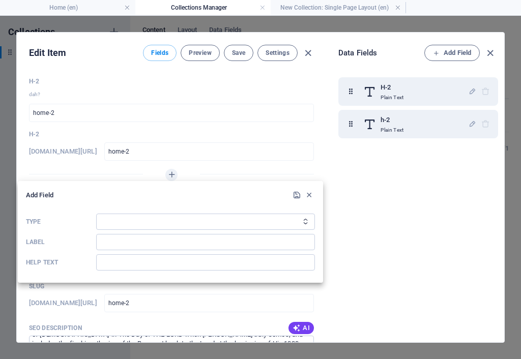
drag, startPoint x: 273, startPoint y: 82, endPoint x: 274, endPoint y: 90, distance: 8.2
click at [273, 84] on div at bounding box center [260, 179] width 521 height 359
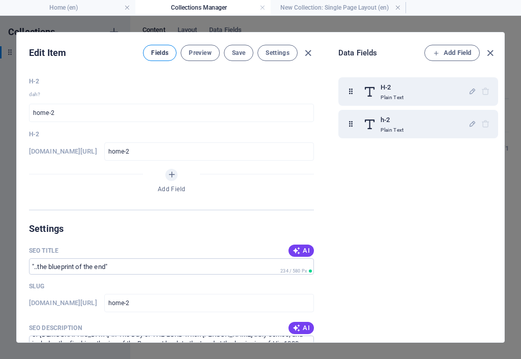
click at [161, 51] on span "Fields" at bounding box center [159, 53] width 17 height 8
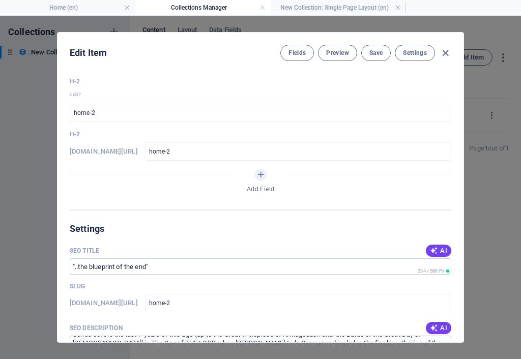
click at [74, 85] on p "H-2" at bounding box center [261, 81] width 382 height 8
click at [345, 51] on span "Preview" at bounding box center [337, 53] width 22 height 8
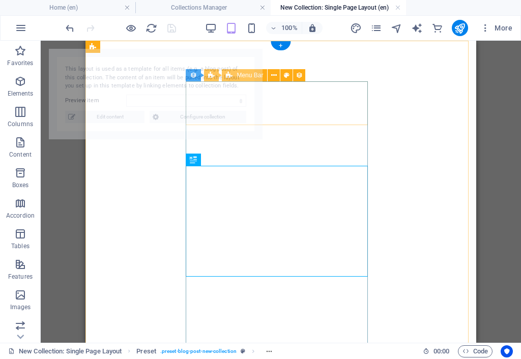
select select "68dd5c17182b6e0e0605b353"
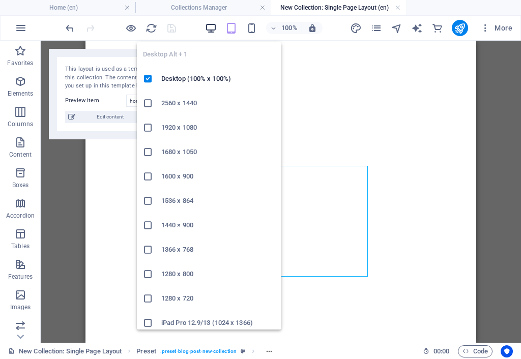
click at [210, 27] on icon "button" at bounding box center [211, 28] width 12 height 12
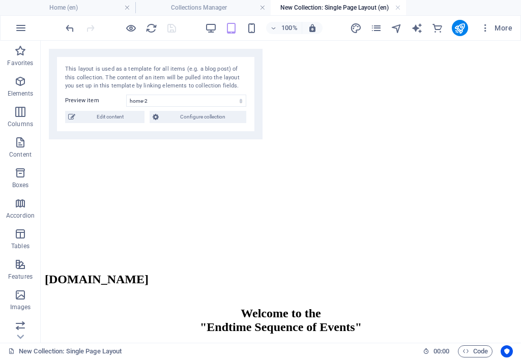
scroll to position [101, 0]
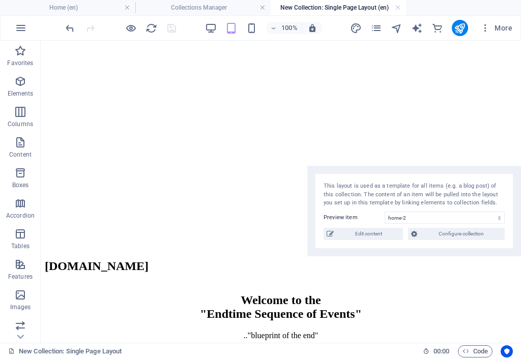
drag, startPoint x: 152, startPoint y: 57, endPoint x: 446, endPoint y: 174, distance: 316.4
click at [446, 174] on div "This layout is used as a template for all items (e.g. a blog post) of this coll…" at bounding box center [414, 211] width 214 height 91
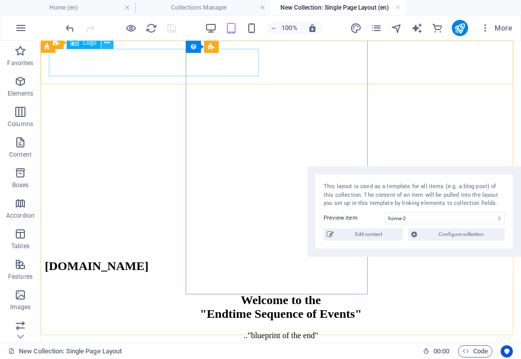
click at [108, 41] on icon at bounding box center [107, 43] width 6 height 11
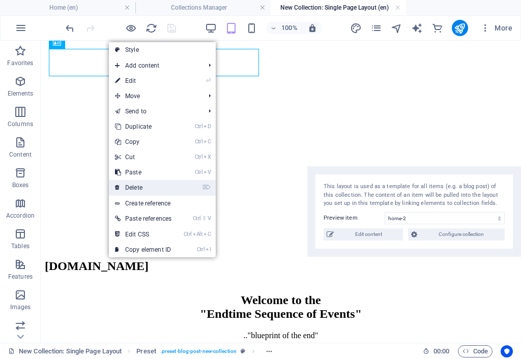
click at [149, 184] on link "⌦ Delete" at bounding box center [143, 187] width 69 height 15
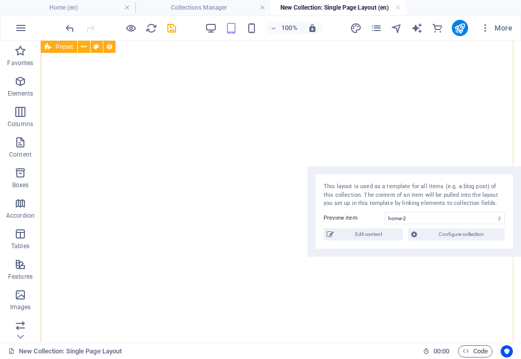
scroll to position [0, 0]
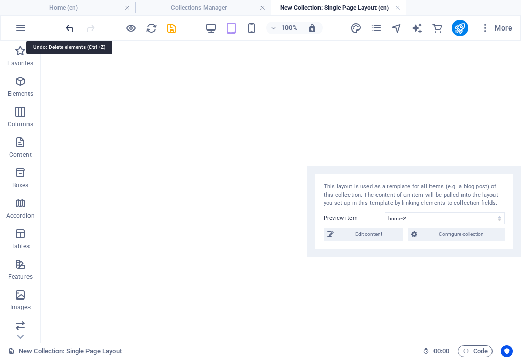
click at [71, 28] on icon "undo" at bounding box center [70, 28] width 12 height 12
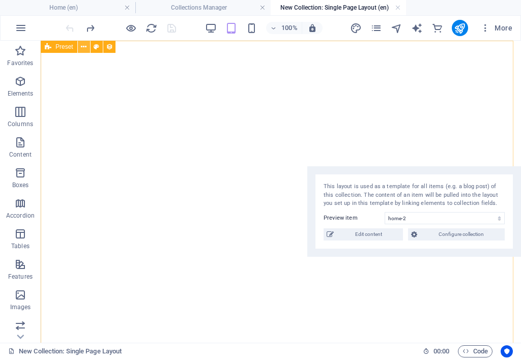
click at [85, 47] on icon at bounding box center [84, 47] width 6 height 11
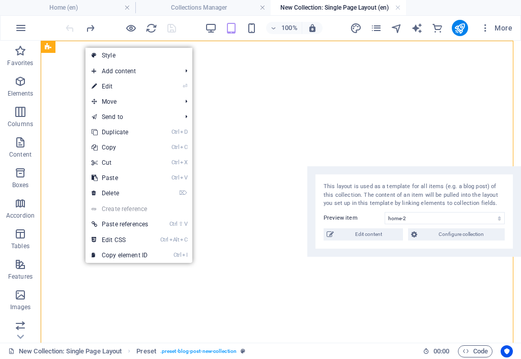
click at [104, 86] on link "⏎ Edit" at bounding box center [120, 86] width 69 height 15
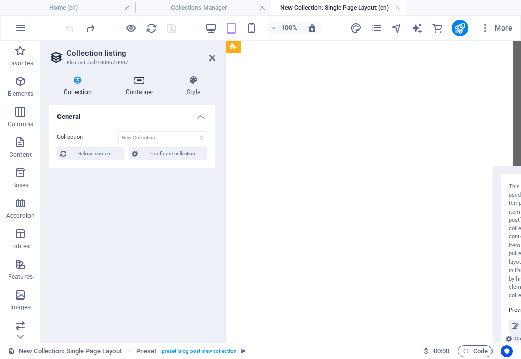
drag, startPoint x: 136, startPoint y: 86, endPoint x: 133, endPoint y: 90, distance: 5.5
click at [136, 85] on h4 "Container" at bounding box center [141, 85] width 61 height 21
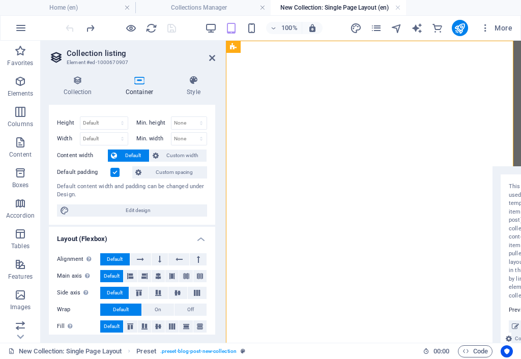
scroll to position [21, 0]
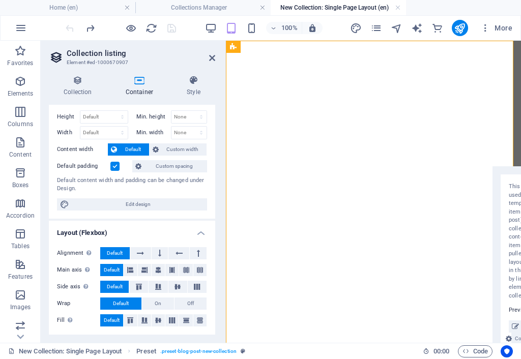
click at [115, 165] on label at bounding box center [114, 166] width 9 height 9
click at [0, 0] on input "Default padding" at bounding box center [0, 0] width 0 height 0
click at [117, 164] on label at bounding box center [114, 166] width 9 height 9
click at [0, 0] on input "Default padding" at bounding box center [0, 0] width 0 height 0
click at [116, 163] on label at bounding box center [114, 166] width 9 height 9
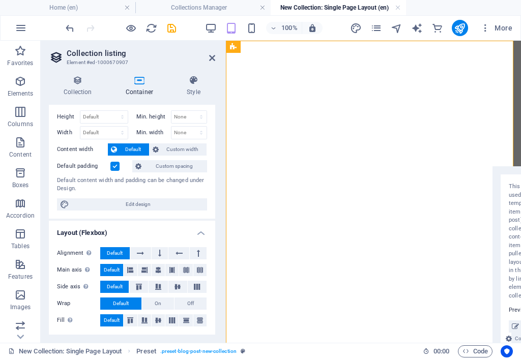
click at [0, 0] on input "Default padding" at bounding box center [0, 0] width 0 height 0
click at [187, 149] on span "Custom width" at bounding box center [183, 150] width 42 height 12
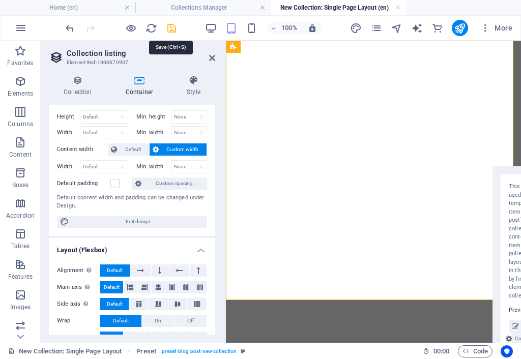
click at [173, 27] on icon "save" at bounding box center [172, 28] width 12 height 12
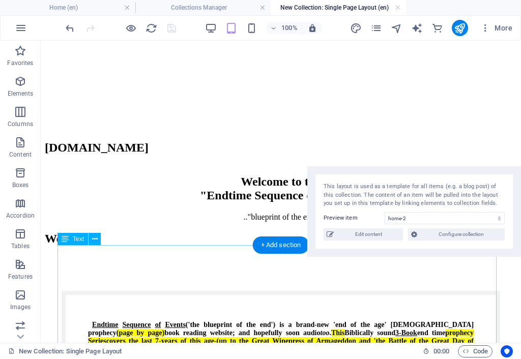
scroll to position [204, 0]
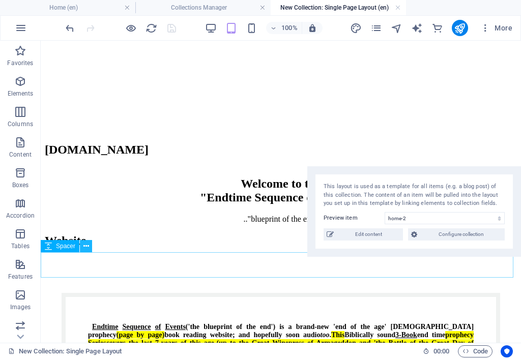
click at [86, 247] on icon at bounding box center [86, 246] width 6 height 11
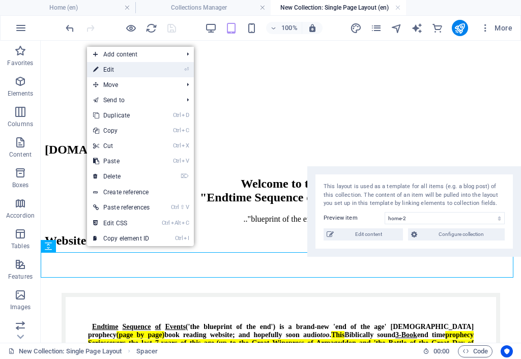
click at [129, 72] on link "⏎ Edit" at bounding box center [121, 69] width 69 height 15
select select "px"
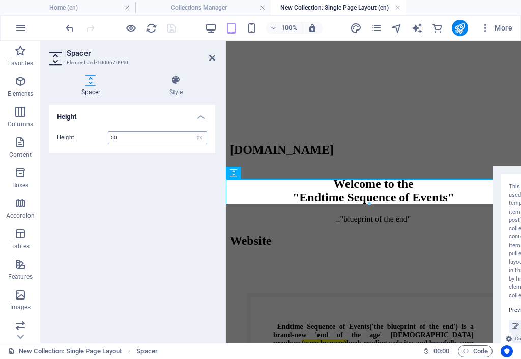
scroll to position [375, 0]
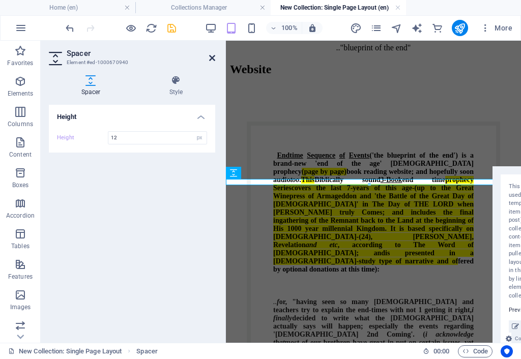
type input "12"
click at [213, 58] on icon at bounding box center [212, 58] width 6 height 8
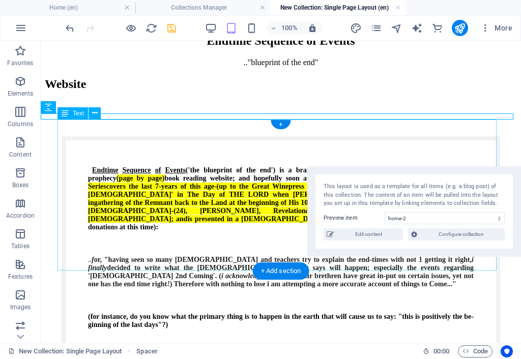
scroll to position [390, 0]
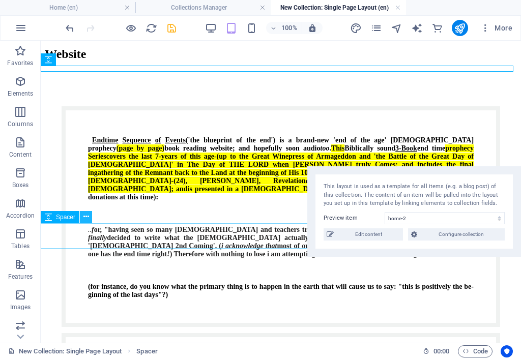
click at [85, 217] on icon at bounding box center [86, 217] width 6 height 11
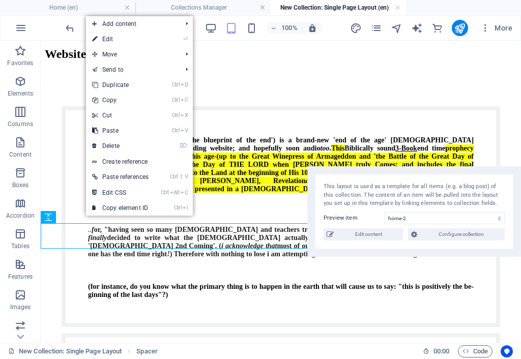
click at [118, 38] on link "⏎ Edit" at bounding box center [120, 39] width 69 height 15
select select "px"
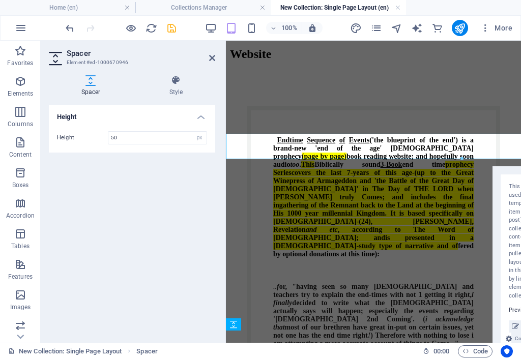
scroll to position [480, 0]
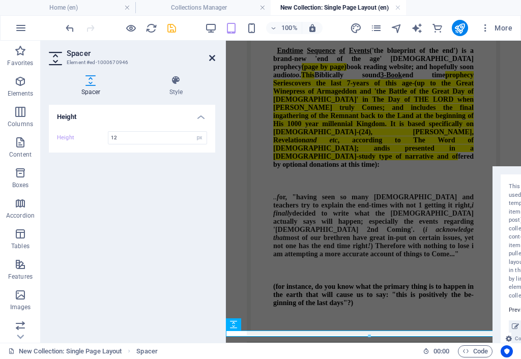
type input "12"
click at [213, 60] on icon at bounding box center [212, 58] width 6 height 8
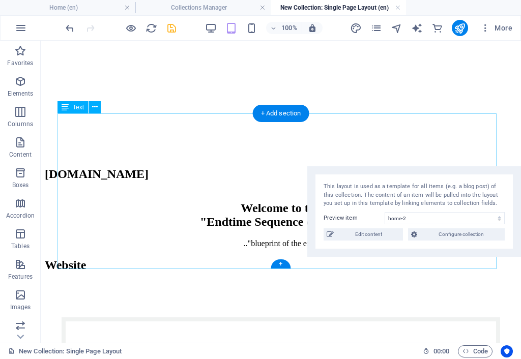
scroll to position [136, 0]
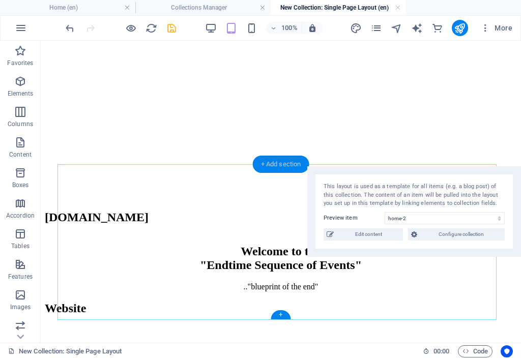
click at [266, 165] on div "+ Add section" at bounding box center [281, 164] width 57 height 17
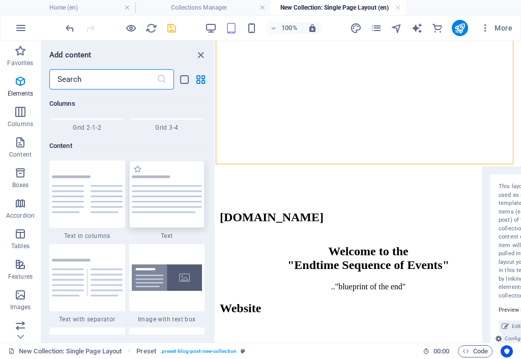
scroll to position [1781, 0]
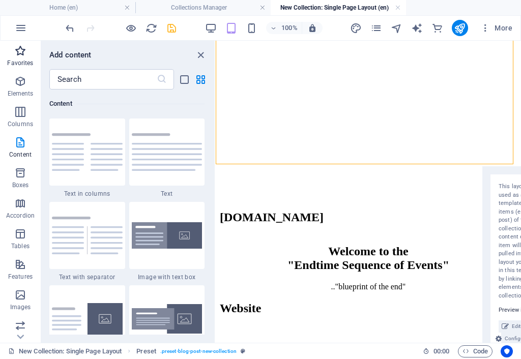
click at [24, 45] on button "Favorites" at bounding box center [20, 56] width 41 height 31
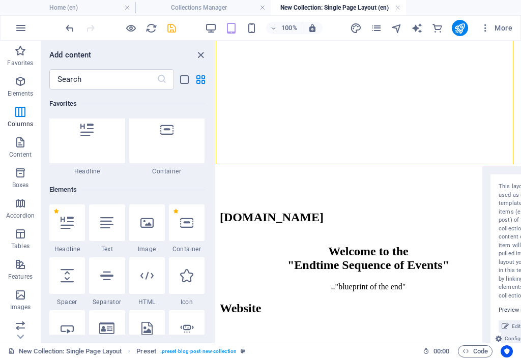
scroll to position [0, 0]
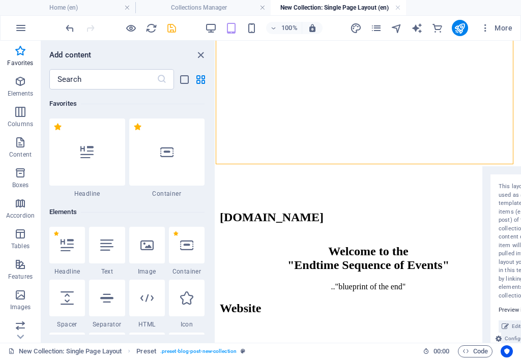
click at [74, 312] on div at bounding box center [67, 298] width 36 height 37
select select "px"
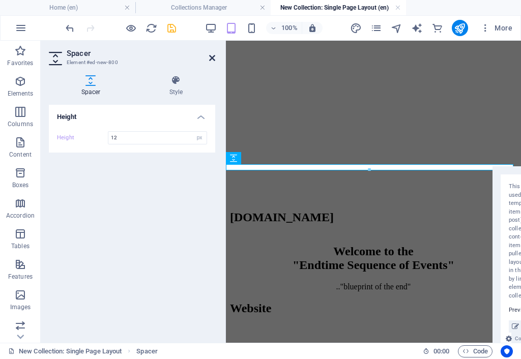
type input "12"
click at [212, 54] on icon at bounding box center [212, 58] width 6 height 8
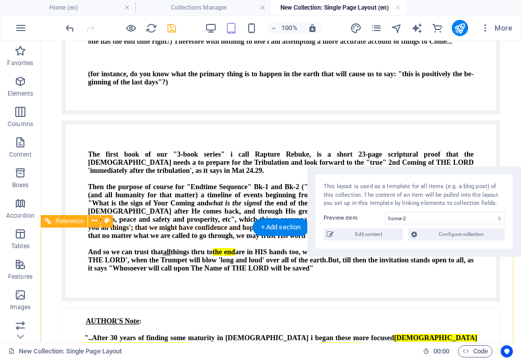
scroll to position [594, 0]
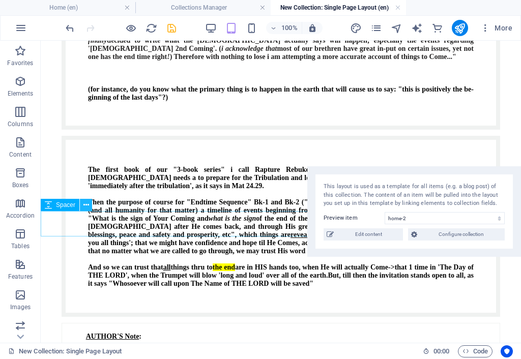
click at [87, 204] on icon at bounding box center [86, 205] width 6 height 11
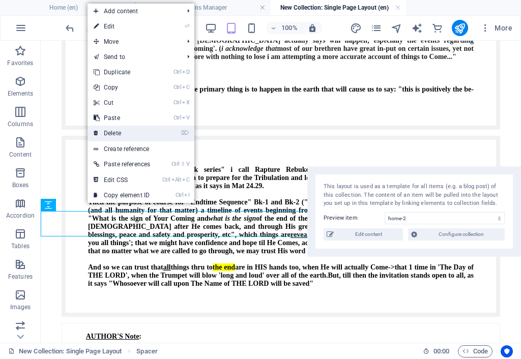
click at [122, 131] on link "⌦ Delete" at bounding box center [122, 133] width 69 height 15
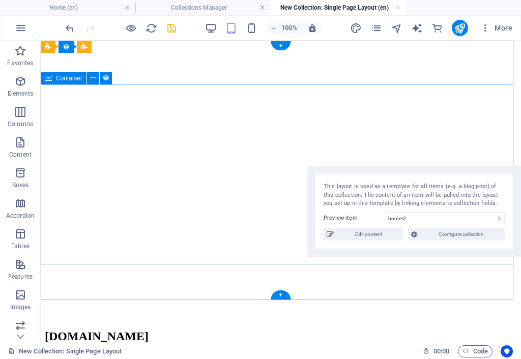
scroll to position [0, 0]
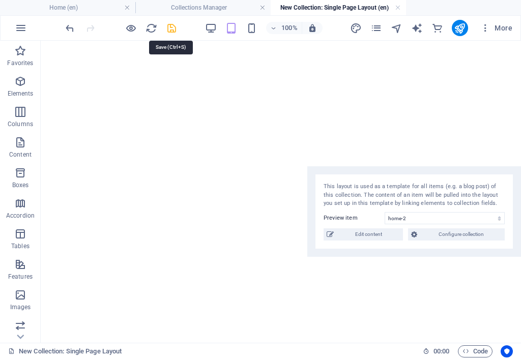
click at [172, 29] on icon "save" at bounding box center [172, 28] width 12 height 12
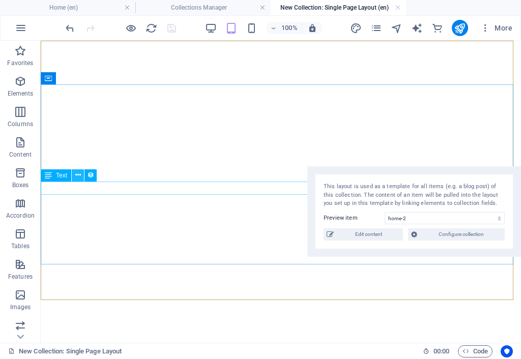
click at [78, 175] on icon at bounding box center [78, 175] width 6 height 11
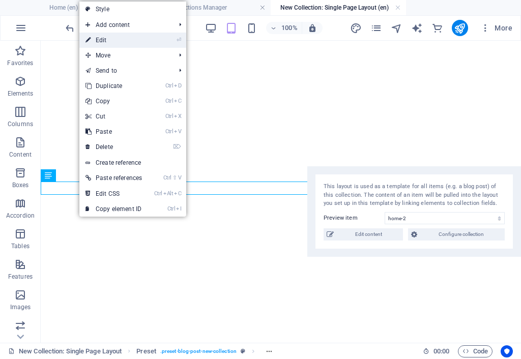
drag, startPoint x: 104, startPoint y: 38, endPoint x: 112, endPoint y: 71, distance: 34.6
click at [103, 38] on link "⏎ Edit" at bounding box center [113, 40] width 69 height 15
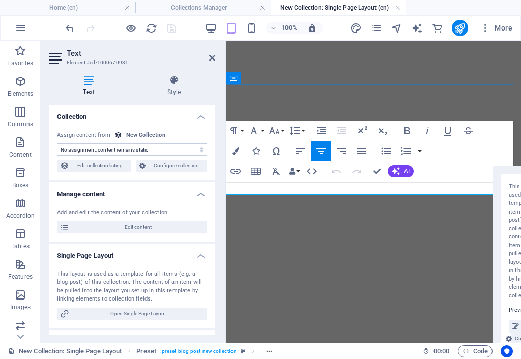
drag, startPoint x: 427, startPoint y: 186, endPoint x: 310, endPoint y: 193, distance: 117.3
click at [238, 152] on icon "button" at bounding box center [235, 151] width 7 height 7
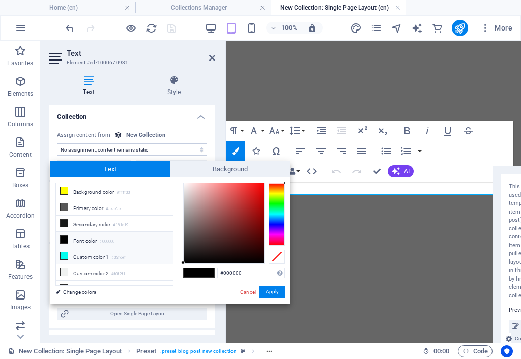
click at [62, 254] on icon at bounding box center [64, 255] width 7 height 7
type input "#02fdef"
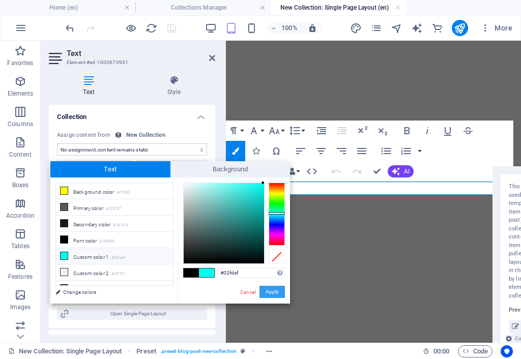
click at [267, 290] on button "Apply" at bounding box center [272, 292] width 25 height 12
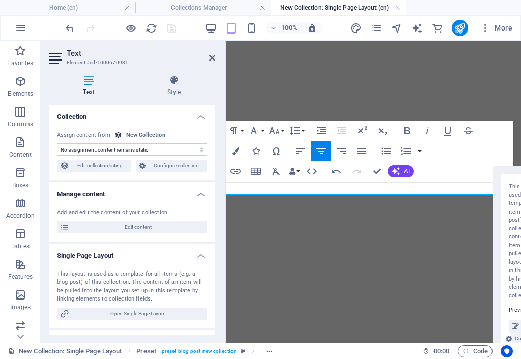
drag, startPoint x: 375, startPoint y: 170, endPoint x: 371, endPoint y: 172, distance: 5.2
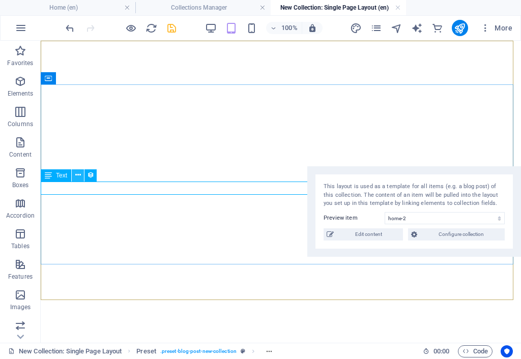
click at [79, 175] on icon at bounding box center [78, 175] width 6 height 11
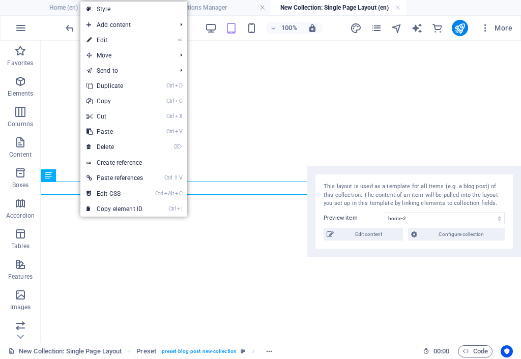
click at [112, 37] on link "⏎ Edit" at bounding box center [114, 40] width 69 height 15
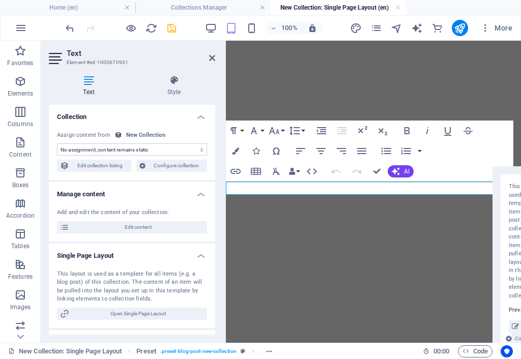
click at [212, 46] on header "Text Element #ed-1000670931" at bounding box center [132, 54] width 166 height 26
click at [238, 150] on icon "button" at bounding box center [235, 151] width 7 height 7
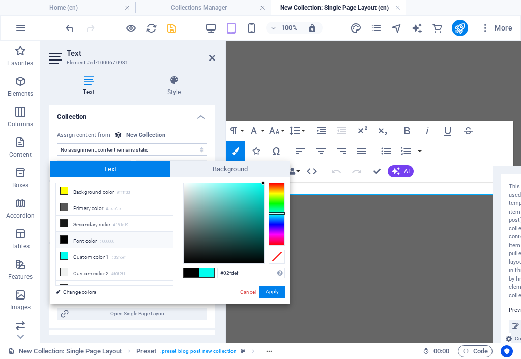
drag, startPoint x: 244, startPoint y: 275, endPoint x: 212, endPoint y: 272, distance: 32.7
click at [212, 272] on div "#02fdef Supported formats #0852ed rgb(8, 82, 237) rgba(8, 82, 237, 90%) hsv(221…" at bounding box center [234, 315] width 113 height 274
type input "#97d6e2"
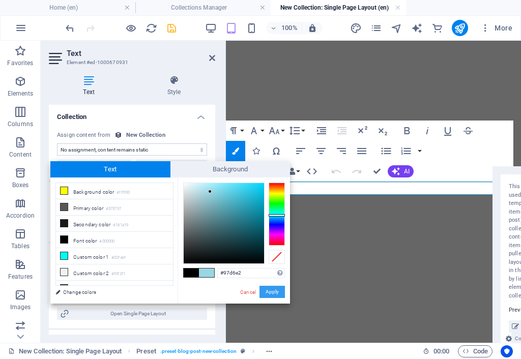
click at [273, 290] on button "Apply" at bounding box center [272, 292] width 25 height 12
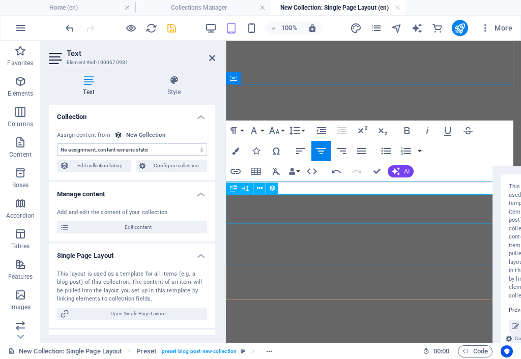
drag, startPoint x: 420, startPoint y: 188, endPoint x: 322, endPoint y: 194, distance: 98.9
click at [237, 152] on icon "button" at bounding box center [235, 151] width 7 height 7
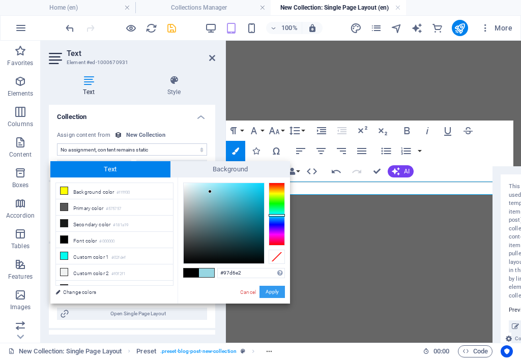
click at [271, 294] on button "Apply" at bounding box center [272, 292] width 25 height 12
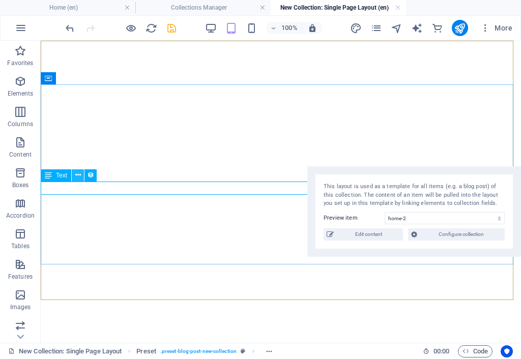
click at [80, 173] on icon at bounding box center [78, 175] width 6 height 11
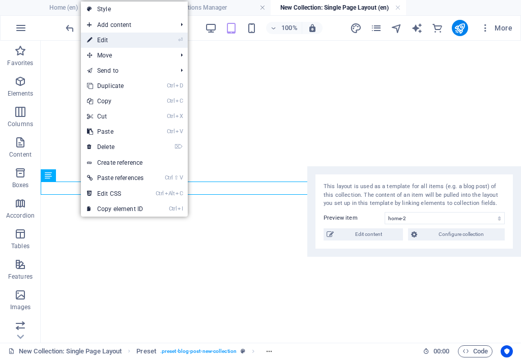
click at [128, 41] on link "⏎ Edit" at bounding box center [115, 40] width 69 height 15
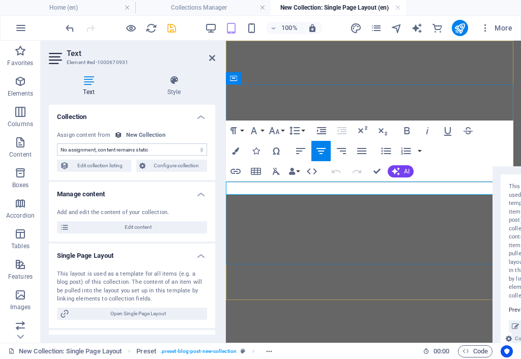
drag, startPoint x: 426, startPoint y: 190, endPoint x: 291, endPoint y: 193, distance: 134.4
click at [237, 151] on icon "button" at bounding box center [235, 151] width 7 height 7
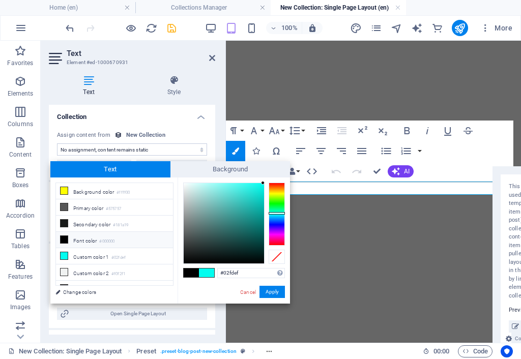
drag, startPoint x: 242, startPoint y: 271, endPoint x: 201, endPoint y: 285, distance: 43.5
click at [195, 280] on div "#02fdef Supported formats #0852ed rgb(8, 82, 237) rgba(8, 82, 237, 90%) hsv(221…" at bounding box center [234, 315] width 113 height 274
type input "#97d6e2"
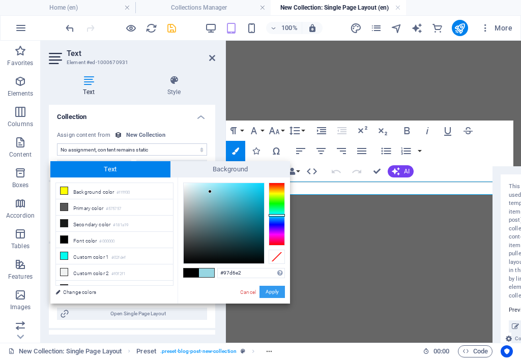
click at [273, 288] on button "Apply" at bounding box center [272, 292] width 25 height 12
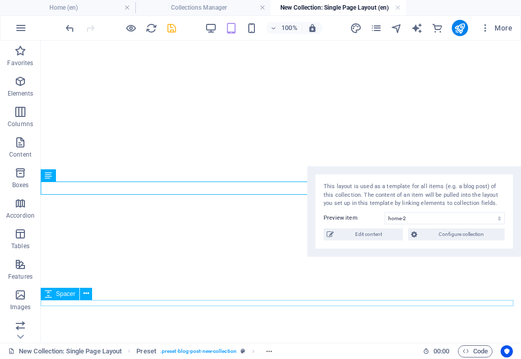
scroll to position [102, 0]
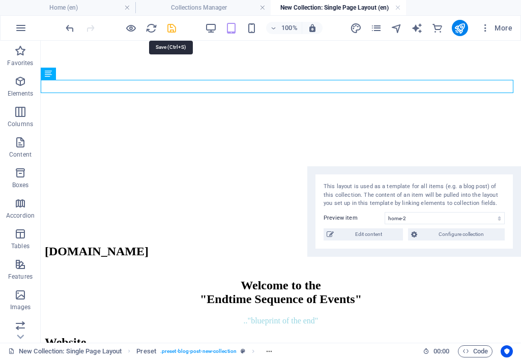
click at [171, 27] on icon "save" at bounding box center [172, 28] width 12 height 12
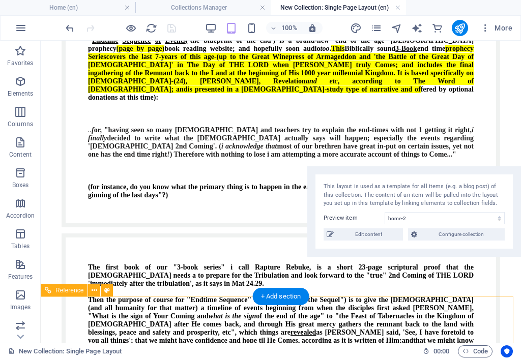
scroll to position [509, 0]
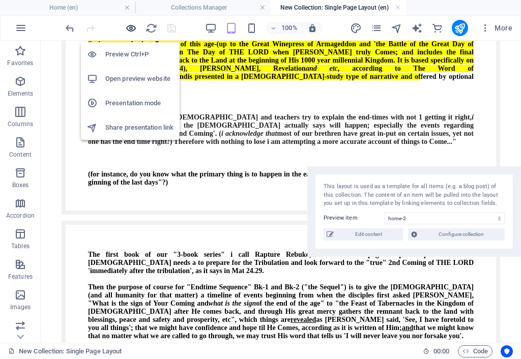
click at [129, 27] on icon "button" at bounding box center [131, 28] width 12 height 12
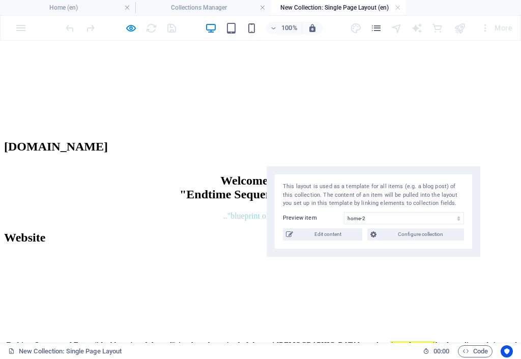
scroll to position [157, 0]
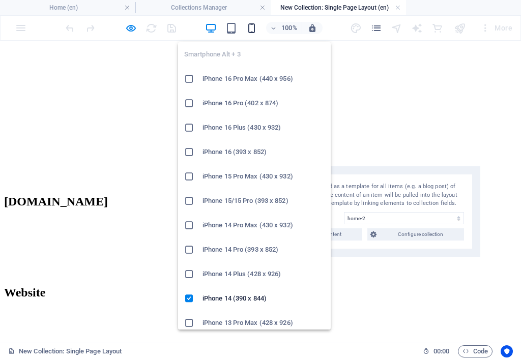
click at [254, 29] on icon "button" at bounding box center [252, 28] width 12 height 12
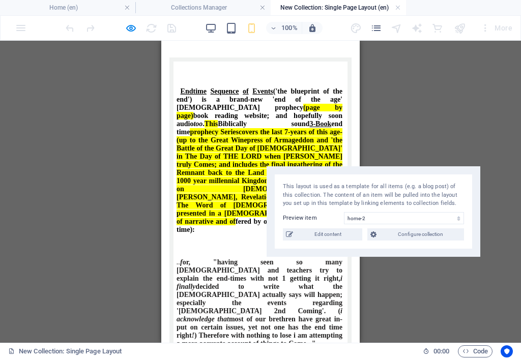
scroll to position [341, 0]
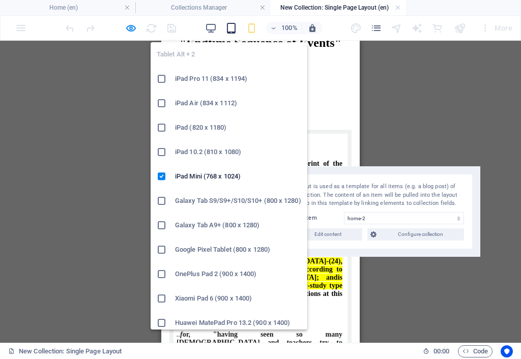
click at [231, 27] on icon "button" at bounding box center [232, 28] width 12 height 12
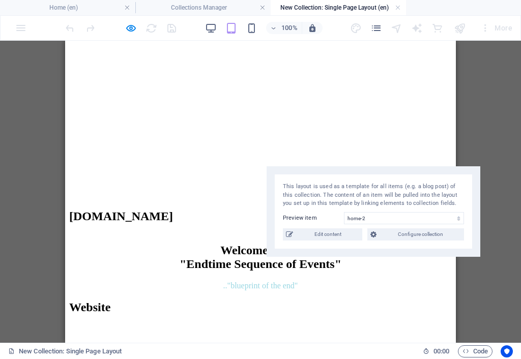
scroll to position [127, 0]
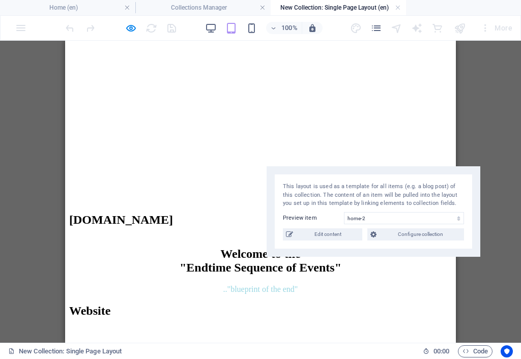
drag, startPoint x: 453, startPoint y: 115, endPoint x: 538, endPoint y: 186, distance: 111.3
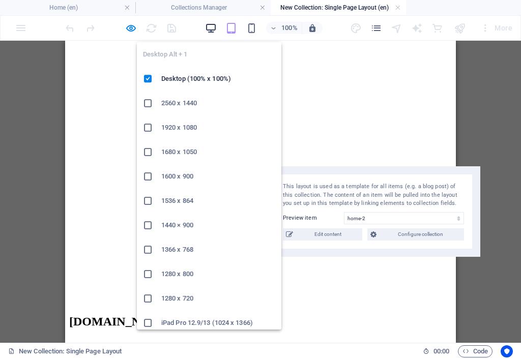
click at [216, 27] on icon "button" at bounding box center [211, 28] width 12 height 12
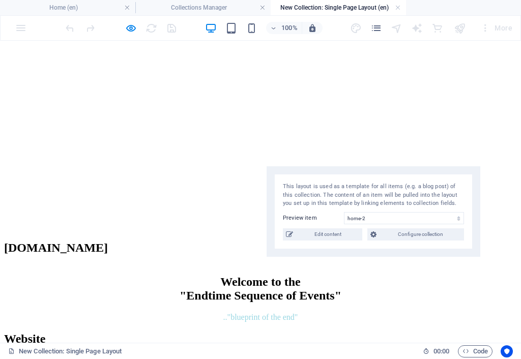
scroll to position [127, 0]
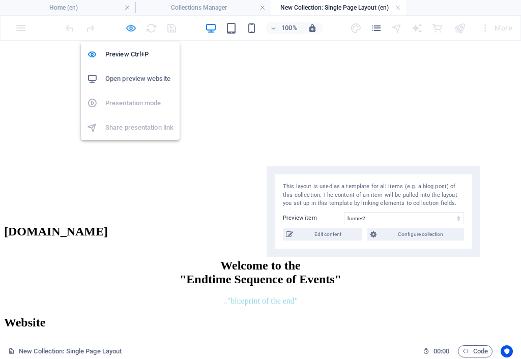
click at [132, 27] on icon "button" at bounding box center [131, 28] width 12 height 12
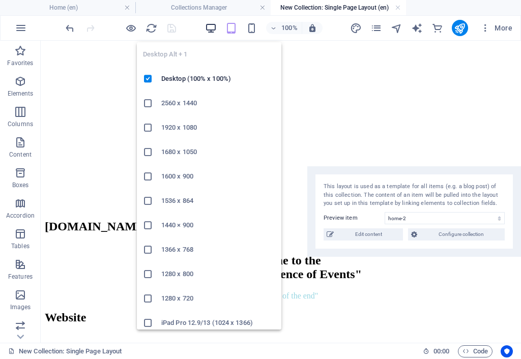
click at [212, 26] on icon "button" at bounding box center [211, 28] width 12 height 12
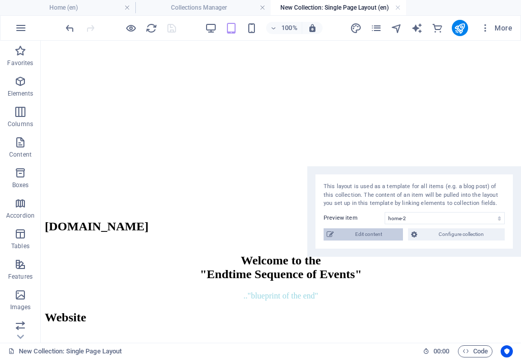
click at [387, 235] on span "Edit content" at bounding box center [368, 235] width 63 height 12
type input ""..the blueprint of the end""
type input "home-2"
type textarea "Endtime Sequence of Events ('the blueprint of the end') is a brand-new 'end of …"
type input "Endtime Sequence of Events; Endtime Sequence; prophecy: end-time; end time even…"
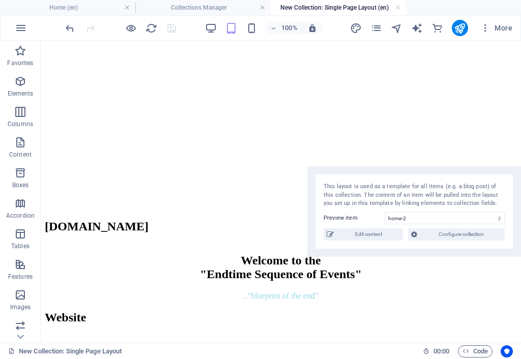
type textarea "<meta name="description" content="Prophecy: Endtime Sequence of Events; Endtime…"
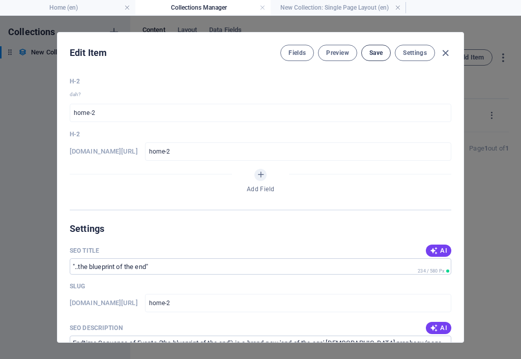
click at [378, 53] on span "Save" at bounding box center [376, 53] width 13 height 8
click at [411, 53] on span "Settings" at bounding box center [415, 53] width 24 height 8
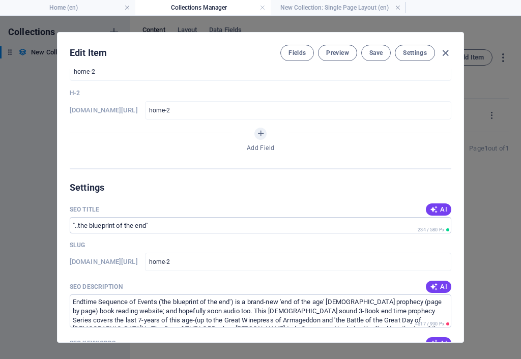
scroll to position [154, 0]
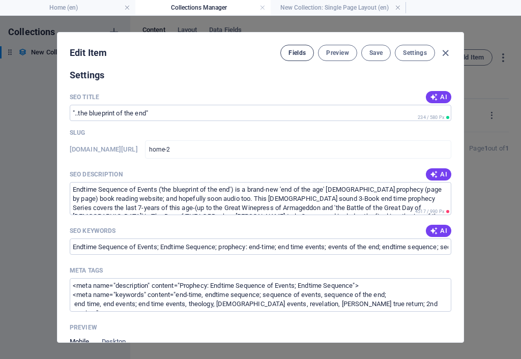
click at [299, 50] on span "Fields" at bounding box center [297, 53] width 17 height 8
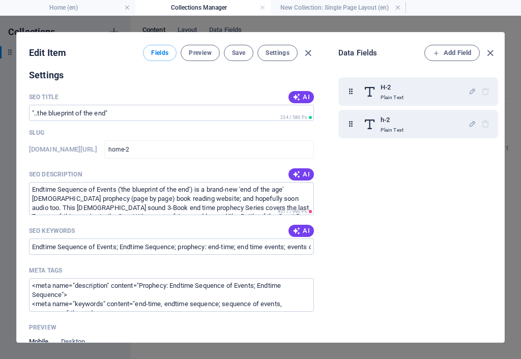
click at [493, 49] on icon "button" at bounding box center [491, 53] width 12 height 12
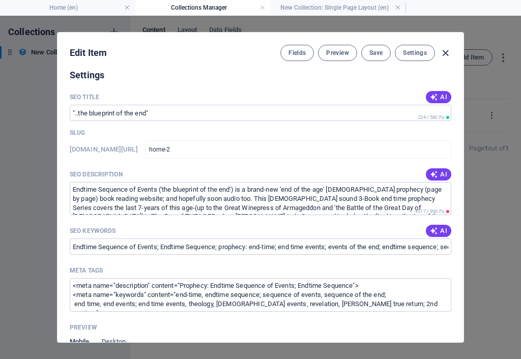
drag, startPoint x: 445, startPoint y: 51, endPoint x: 446, endPoint y: 58, distance: 7.2
click at [445, 50] on icon "button" at bounding box center [446, 53] width 12 height 12
type input "home-2"
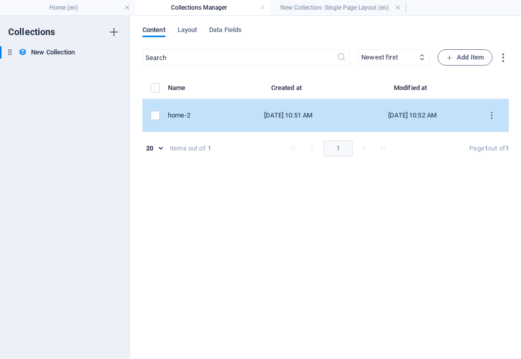
click at [218, 115] on div "home-2" at bounding box center [193, 115] width 50 height 9
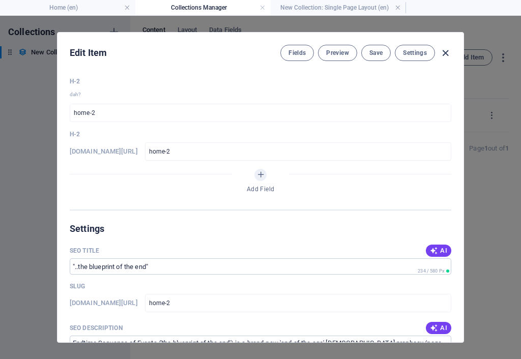
drag, startPoint x: 444, startPoint y: 50, endPoint x: 443, endPoint y: 55, distance: 5.1
click at [444, 50] on icon "button" at bounding box center [446, 53] width 12 height 12
type input "home-2"
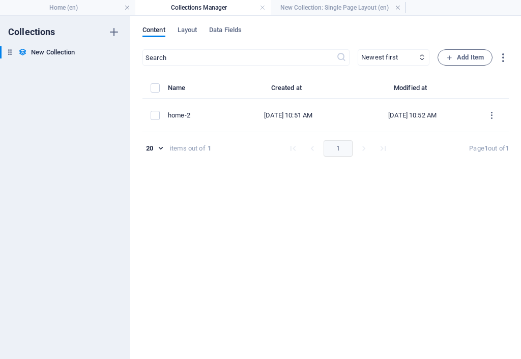
click at [153, 148] on body "endtimesequence.com Home (en) Collections Manager New Collection: Single Page L…" at bounding box center [260, 179] width 521 height 359
click at [210, 191] on div at bounding box center [260, 179] width 521 height 359
click at [71, 51] on h6 "New Collection" at bounding box center [53, 52] width 44 height 12
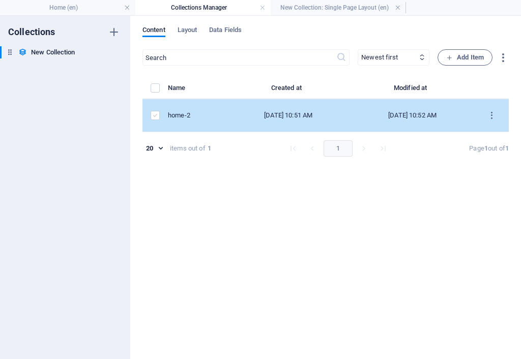
click at [157, 116] on label "items list" at bounding box center [155, 115] width 9 height 9
click at [0, 0] on input "items list" at bounding box center [0, 0] width 0 height 0
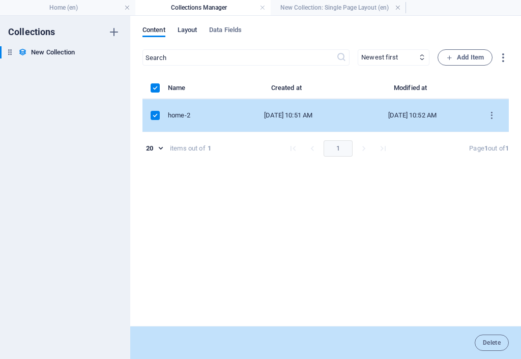
click at [190, 30] on span "Layout" at bounding box center [188, 31] width 20 height 14
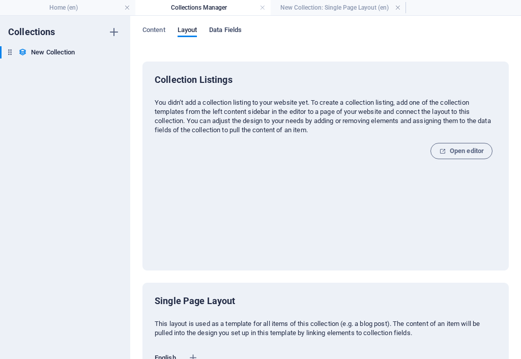
click at [224, 30] on span "Data Fields" at bounding box center [225, 31] width 33 height 14
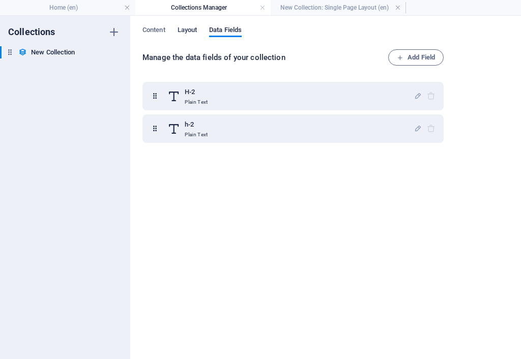
click at [191, 31] on span "Layout" at bounding box center [188, 31] width 20 height 14
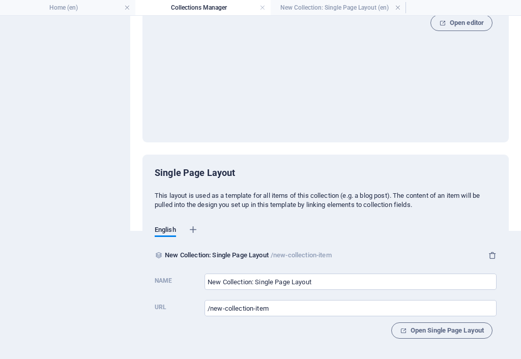
scroll to position [0, 0]
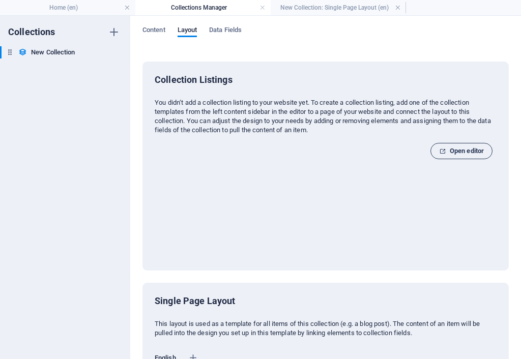
click at [460, 152] on span "Open editor" at bounding box center [461, 151] width 45 height 12
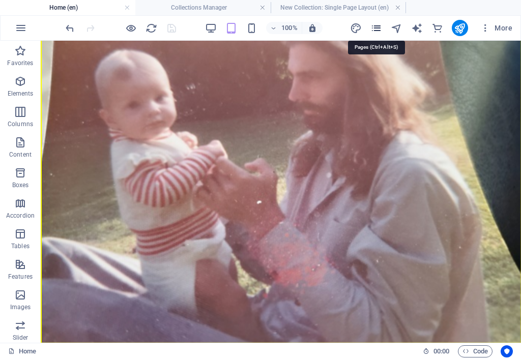
click at [379, 27] on icon "pages" at bounding box center [377, 28] width 12 height 12
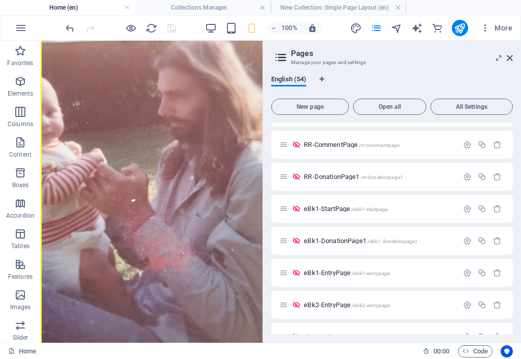
scroll to position [1520, 0]
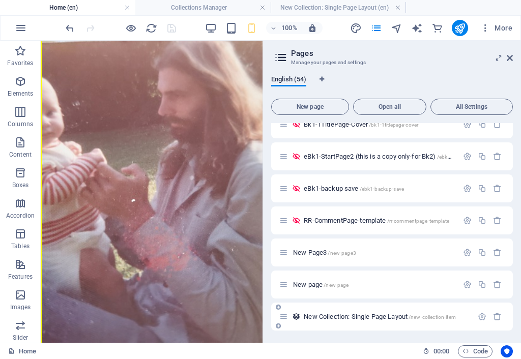
click at [391, 316] on span "New Collection: Single Page Layout /new-collection-item" at bounding box center [380, 317] width 152 height 8
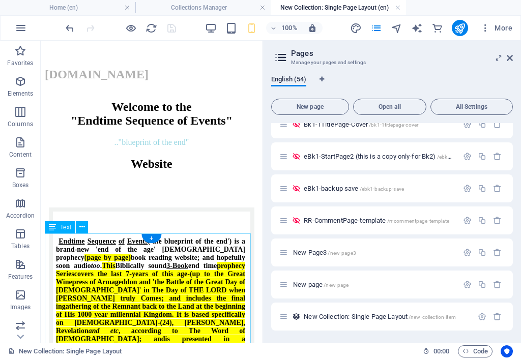
scroll to position [279, 0]
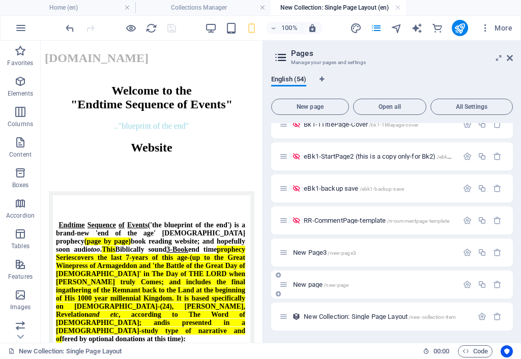
click at [312, 285] on span "New page /new-page" at bounding box center [320, 285] width 55 height 8
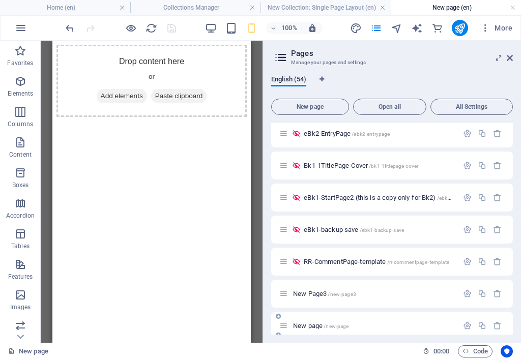
scroll to position [0, 0]
click at [317, 295] on span "New Page3 /new-page3" at bounding box center [324, 294] width 63 height 8
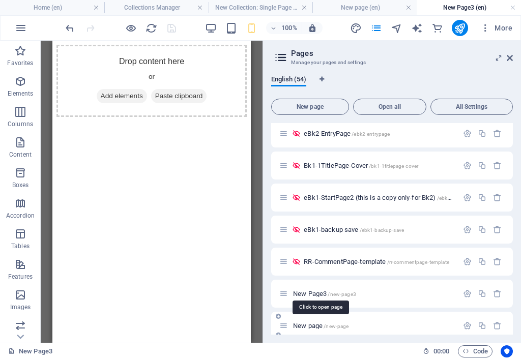
click at [315, 326] on span "New page /new-page" at bounding box center [320, 326] width 55 height 8
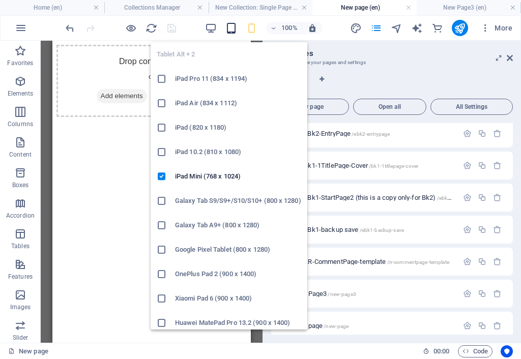
click at [230, 27] on icon "button" at bounding box center [232, 28] width 12 height 12
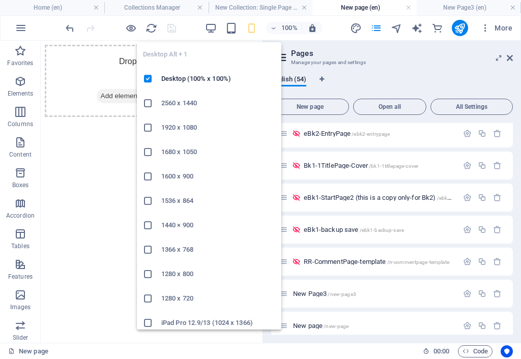
drag, startPoint x: 211, startPoint y: 30, endPoint x: 208, endPoint y: 39, distance: 10.0
click at [210, 30] on icon "button" at bounding box center [211, 28] width 12 height 12
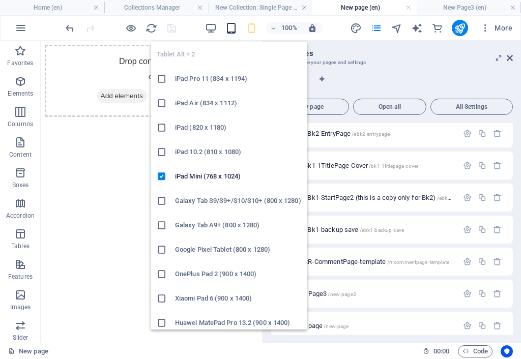
click at [231, 25] on icon "button" at bounding box center [232, 28] width 12 height 12
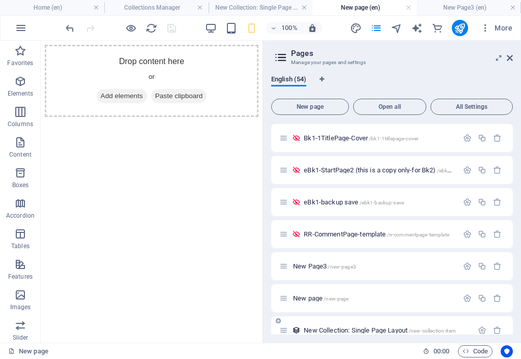
scroll to position [1520, 0]
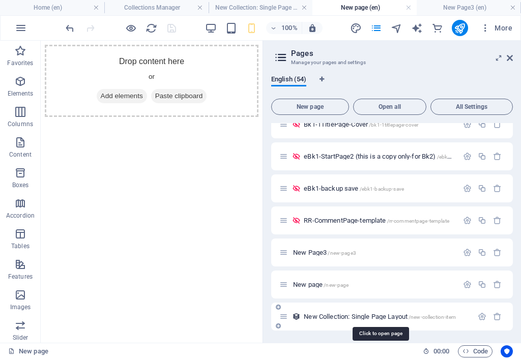
click at [364, 316] on span "New Collection: Single Page Layout /new-collection-item" at bounding box center [380, 317] width 152 height 8
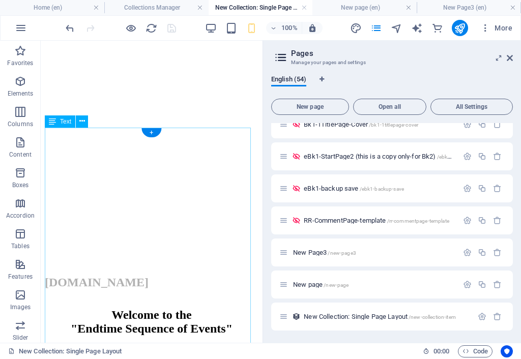
scroll to position [0, 0]
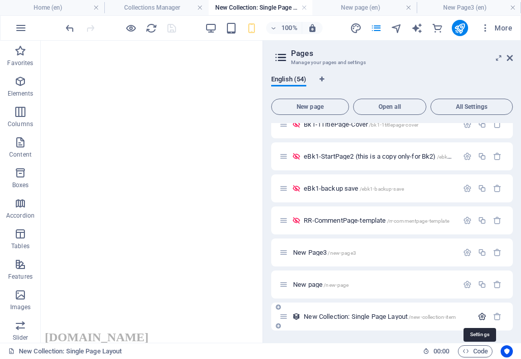
click at [480, 318] on icon "button" at bounding box center [482, 317] width 9 height 9
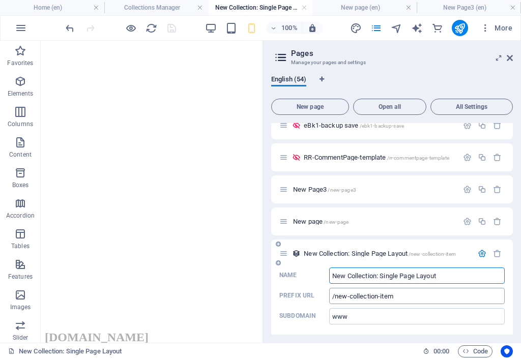
scroll to position [1589, 0]
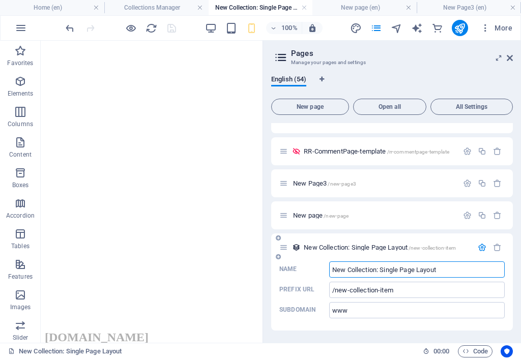
click at [334, 273] on input "New Collection: Single Page Layout" at bounding box center [417, 270] width 176 height 16
drag, startPoint x: 456, startPoint y: 270, endPoint x: 339, endPoint y: 272, distance: 117.6
click at [339, 272] on input "HNew Collection: Single Page LayoutomePage" at bounding box center [417, 270] width 176 height 16
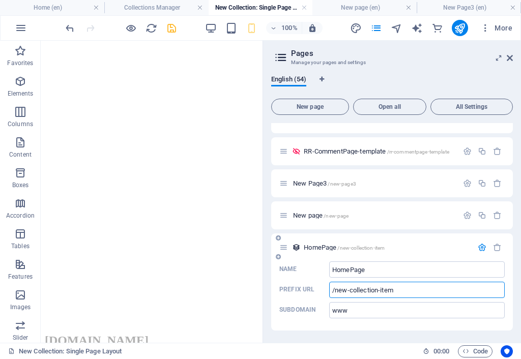
drag, startPoint x: 379, startPoint y: 292, endPoint x: 335, endPoint y: 291, distance: 43.8
click at [335, 291] on input "/new-collection-item" at bounding box center [417, 290] width 176 height 16
click at [392, 269] on input "HomePage" at bounding box center [417, 270] width 176 height 16
paste input "new-collection"
type input "HomePage-new-collection"
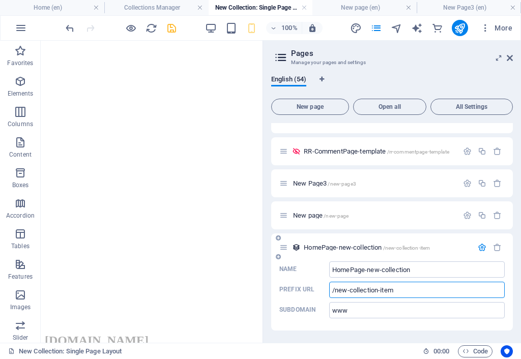
drag, startPoint x: 377, startPoint y: 293, endPoint x: 417, endPoint y: 294, distance: 40.2
click at [421, 294] on input "/new-collection-item" at bounding box center [417, 290] width 176 height 16
click at [338, 294] on input "/new-collection" at bounding box center [417, 290] width 176 height 16
drag, startPoint x: 411, startPoint y: 292, endPoint x: 383, endPoint y: 290, distance: 28.5
click at [383, 290] on input "/hnew-collectionomepage" at bounding box center [417, 290] width 176 height 16
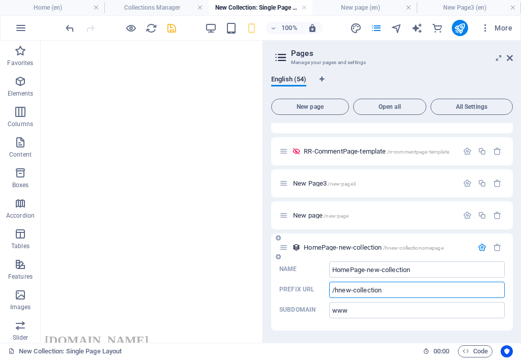
click at [340, 292] on input "/hnew-collection" at bounding box center [417, 290] width 176 height 16
paste input "omepage"
click at [411, 292] on input "/homepage-new-collection-" at bounding box center [417, 290] width 176 height 16
type input "/homepage-new-collection"
click at [515, 290] on div "English (54) New page Open all All Settings Home / Home (Copy) /home Home2 /hom…" at bounding box center [392, 205] width 258 height 276
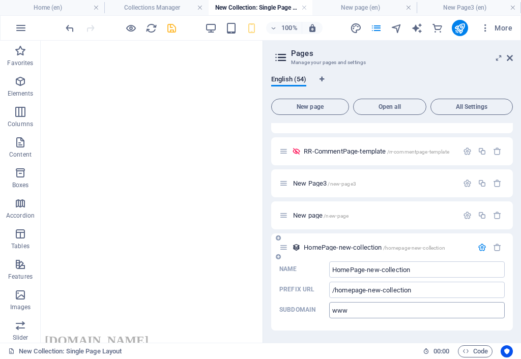
click at [356, 310] on input "www" at bounding box center [417, 310] width 176 height 16
paste input "[DOMAIN_NAME]"
type input "www.endtimesequence.com"
drag, startPoint x: 371, startPoint y: 290, endPoint x: 377, endPoint y: 312, distance: 22.2
click at [371, 290] on input "/homepage-new-collection" at bounding box center [417, 290] width 176 height 16
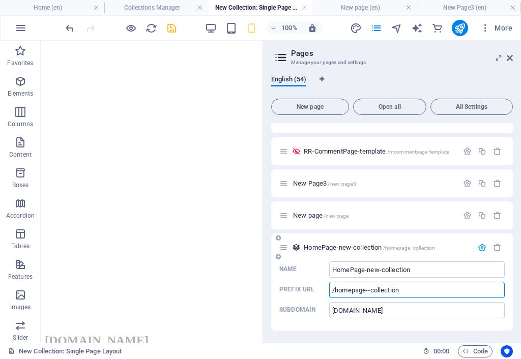
click at [371, 294] on input "/homepage--collection" at bounding box center [417, 290] width 176 height 16
type input "/homepage-collection"
click at [378, 274] on input "HomePage-new-collection" at bounding box center [417, 270] width 176 height 16
drag, startPoint x: 368, startPoint y: 271, endPoint x: 382, endPoint y: 270, distance: 14.8
click at [382, 270] on input "HomePage-new-collection" at bounding box center [417, 270] width 176 height 16
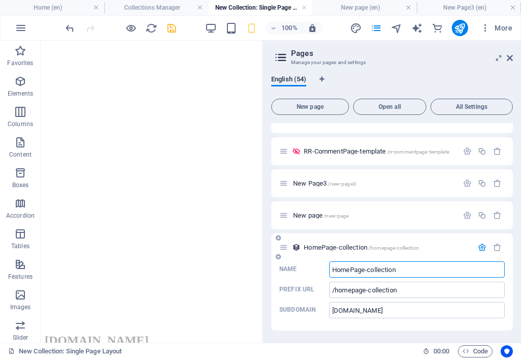
click at [371, 273] on input "HomePage-collection" at bounding box center [417, 270] width 176 height 16
type input "HomePage-Ccollection"
type input "/homepage-ccollection"
type input "HomePage-Collection"
type input "/homepage-collection"
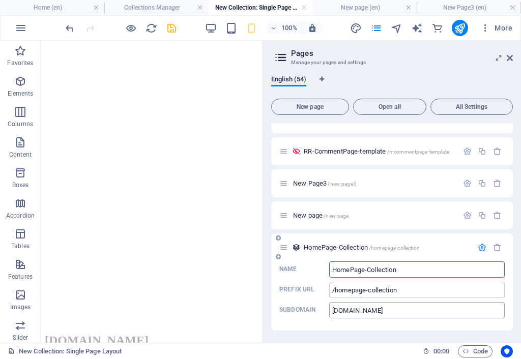
type input "HomePage-Collection"
click at [350, 312] on input "www.endtimesequence.com" at bounding box center [417, 310] width 176 height 16
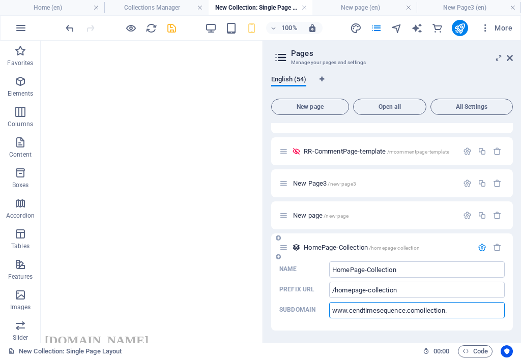
drag, startPoint x: 453, startPoint y: 311, endPoint x: 421, endPoint y: 310, distance: 31.6
click at [421, 310] on input "www.cendtimesequence.comollection." at bounding box center [417, 310] width 176 height 16
click at [351, 312] on input "www.cendtimesequence.com" at bounding box center [417, 310] width 176 height 16
paste input "ollection."
type input "www.collection.endtimesequence.com"
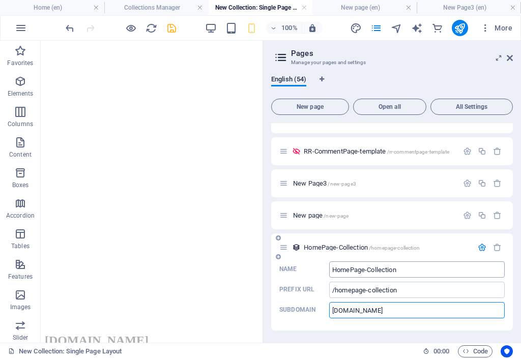
click at [366, 270] on input "HomePage-Collection" at bounding box center [417, 270] width 176 height 16
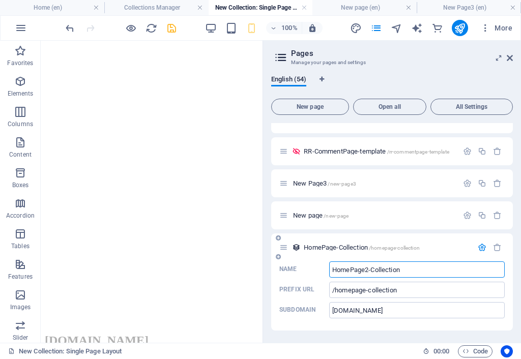
type input "HomePage2-Collection"
type input "/homepage2-collection"
type input "HomePage2-Collection"
drag, startPoint x: 404, startPoint y: 292, endPoint x: 336, endPoint y: 289, distance: 67.8
click at [336, 289] on input "/homepage2-collection" at bounding box center [417, 290] width 176 height 16
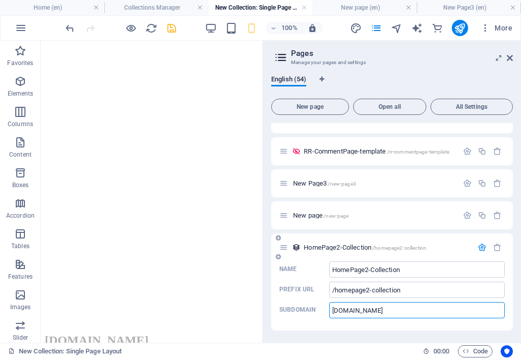
drag, startPoint x: 377, startPoint y: 308, endPoint x: 350, endPoint y: 311, distance: 26.5
click at [350, 311] on input "www.collection.endtimesequence.com" at bounding box center [417, 310] width 176 height 16
paste input "homepage2-"
type input "www.homepage2-collection.endtimesequence.com"
click at [170, 27] on icon "save" at bounding box center [172, 28] width 12 height 12
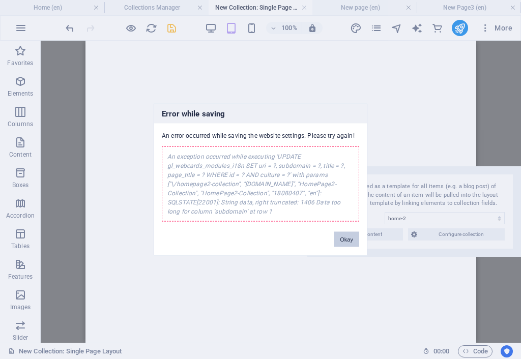
click at [350, 241] on button "Okay" at bounding box center [346, 239] width 25 height 15
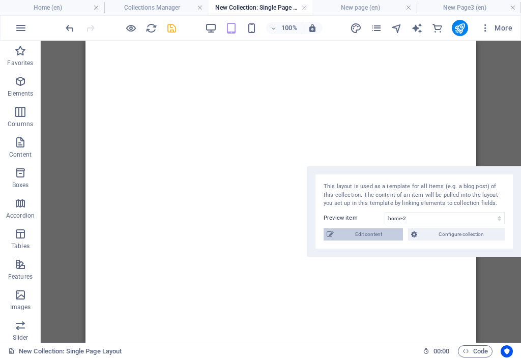
click at [373, 234] on span "Edit content" at bounding box center [368, 235] width 63 height 12
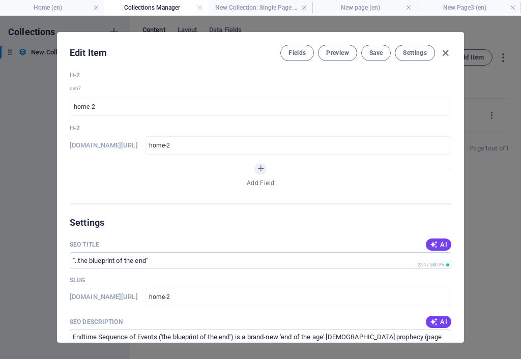
scroll to position [0, 0]
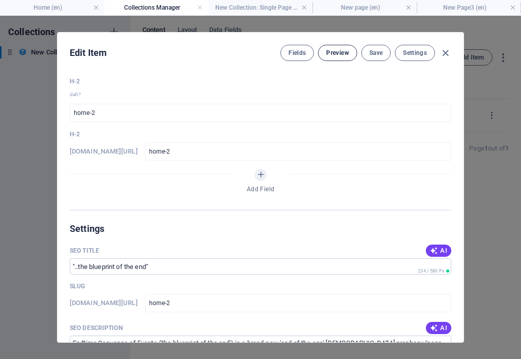
click at [336, 53] on span "Preview" at bounding box center [337, 53] width 22 height 8
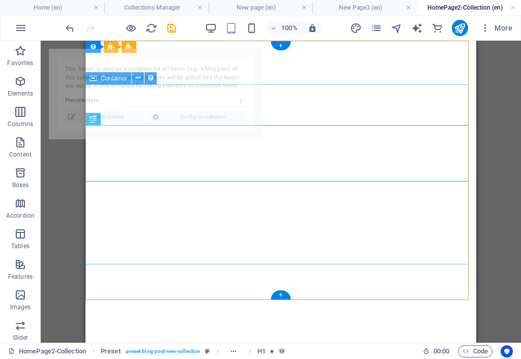
select select "68dd5c17182b6e0e0605b353"
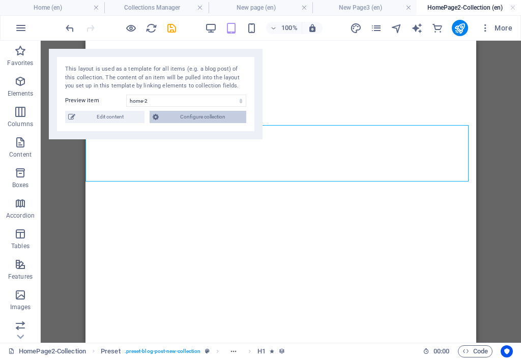
click at [204, 120] on span "Configure collection" at bounding box center [202, 117] width 81 height 12
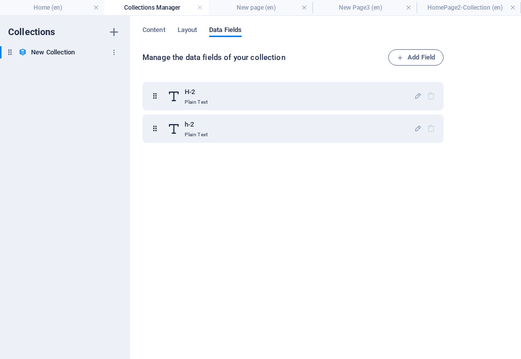
click at [74, 53] on h6 "New Collection" at bounding box center [53, 52] width 44 height 12
click at [75, 53] on h6 "New Collection" at bounding box center [53, 52] width 44 height 12
click at [114, 52] on icon "button" at bounding box center [113, 52] width 7 height 7
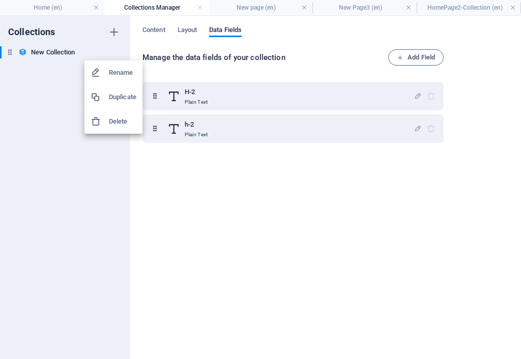
drag, startPoint x: 360, startPoint y: 223, endPoint x: 373, endPoint y: 229, distance: 13.7
click at [368, 222] on div at bounding box center [260, 179] width 521 height 359
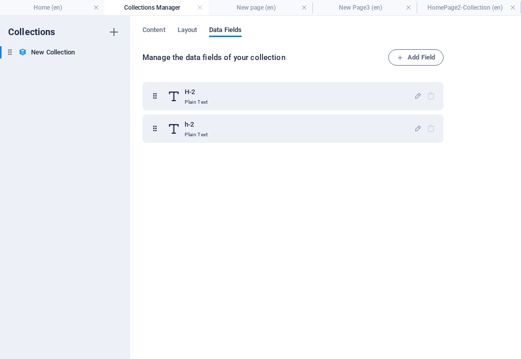
click at [189, 37] on div "Content Layout Data Fields" at bounding box center [326, 35] width 367 height 19
click at [159, 27] on span "Content" at bounding box center [154, 31] width 23 height 14
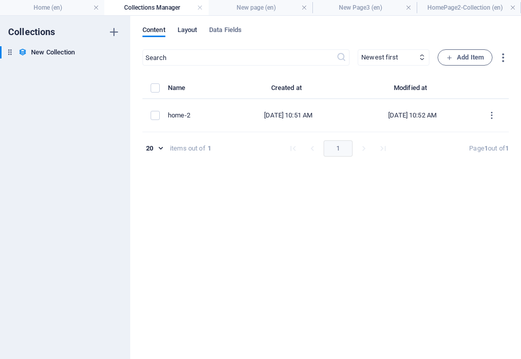
drag, startPoint x: 193, startPoint y: 29, endPoint x: 189, endPoint y: 40, distance: 11.9
click at [192, 30] on span "Layout" at bounding box center [188, 31] width 20 height 14
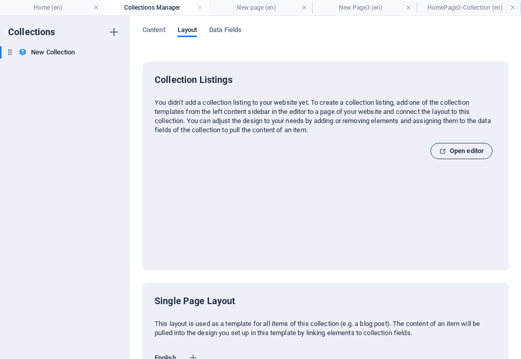
drag, startPoint x: 458, startPoint y: 147, endPoint x: 372, endPoint y: 107, distance: 94.1
click at [458, 147] on span "Open editor" at bounding box center [461, 151] width 45 height 12
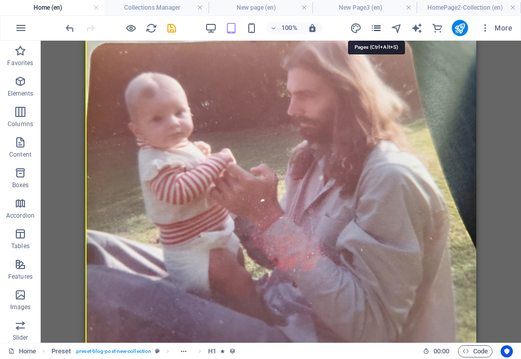
drag, startPoint x: 377, startPoint y: 25, endPoint x: 380, endPoint y: 31, distance: 6.6
click at [377, 26] on icon "pages" at bounding box center [377, 28] width 12 height 12
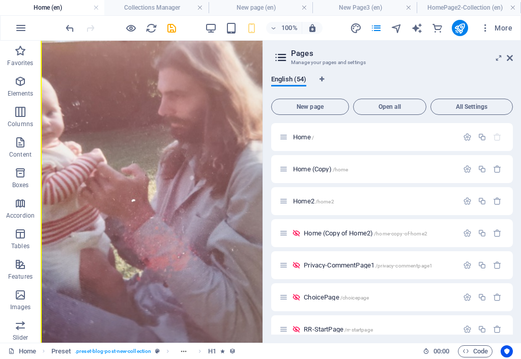
click at [511, 326] on div "Home / Home (Copy) /home Home2 /home2 Home (Copy of Home2) /home-copy-of-home2 …" at bounding box center [392, 229] width 242 height 212
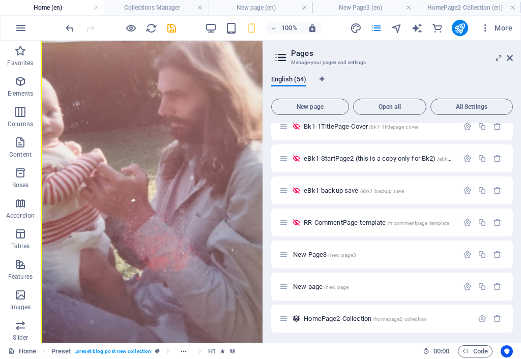
scroll to position [1520, 0]
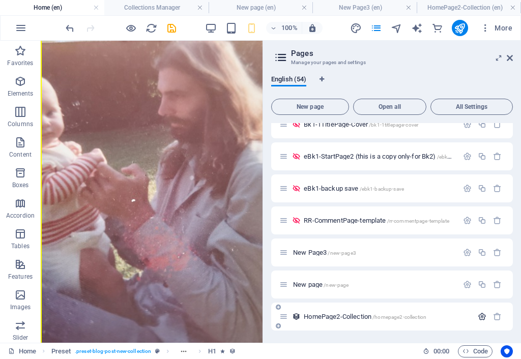
click at [479, 314] on icon "button" at bounding box center [482, 317] width 9 height 9
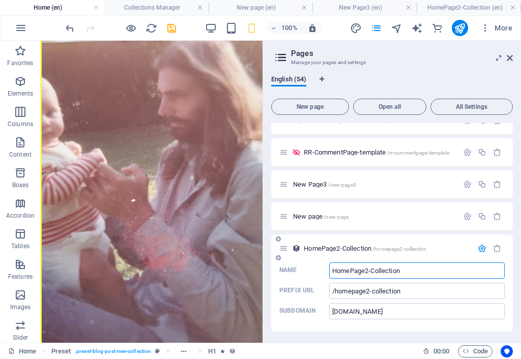
scroll to position [1589, 0]
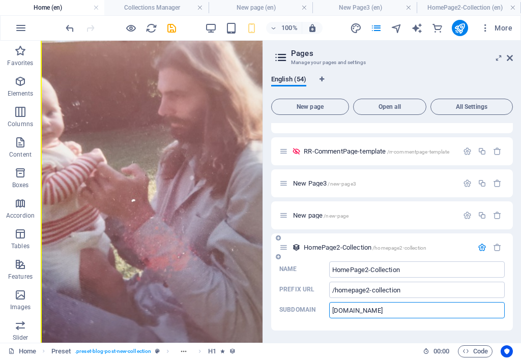
drag, startPoint x: 350, startPoint y: 313, endPoint x: 417, endPoint y: 324, distance: 68.6
click at [414, 312] on input "www.homepage2-collection.endtimesequence.com" at bounding box center [417, 310] width 176 height 16
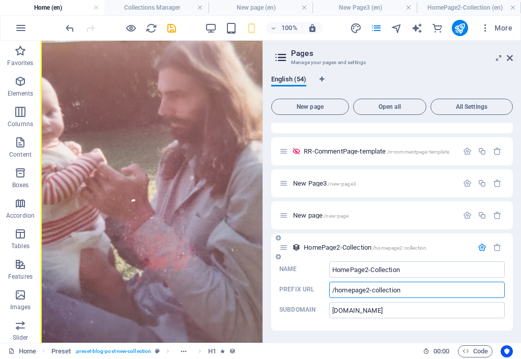
drag, startPoint x: 403, startPoint y: 293, endPoint x: 330, endPoint y: 293, distance: 72.3
click at [330, 293] on input "/homepage2-collection" at bounding box center [417, 290] width 176 height 16
click at [428, 313] on input "www.endtimesequence.com" at bounding box center [417, 310] width 176 height 16
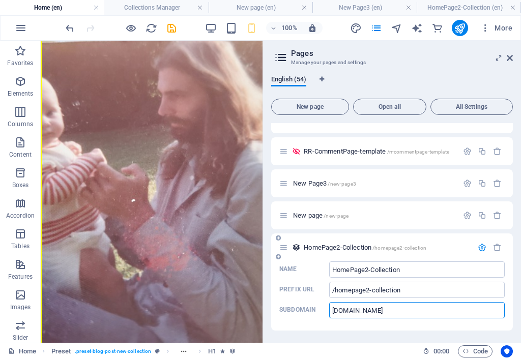
paste input "/homepage2-collection"
type input "www.endtimesequence.com/homepage2-collection"
click at [171, 27] on icon "save" at bounding box center [172, 28] width 12 height 12
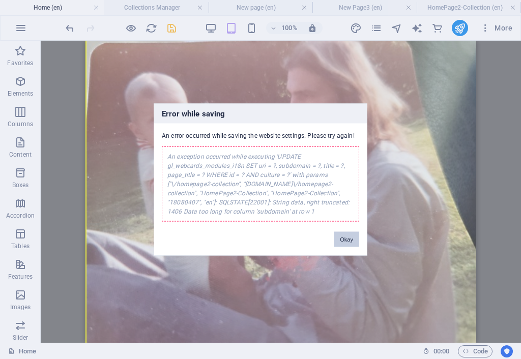
click at [341, 241] on button "Okay" at bounding box center [346, 239] width 25 height 15
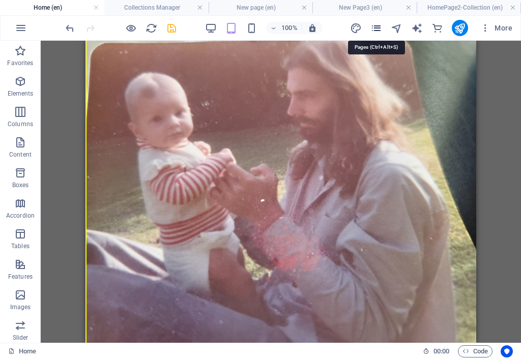
click at [378, 31] on icon "pages" at bounding box center [377, 28] width 12 height 12
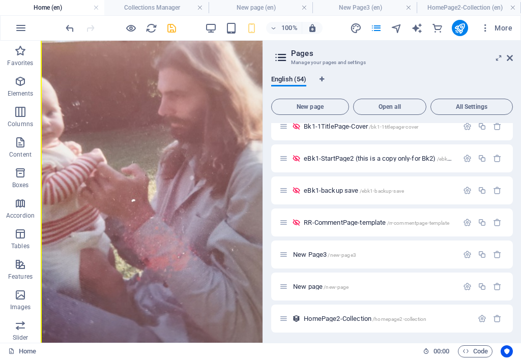
scroll to position [1520, 0]
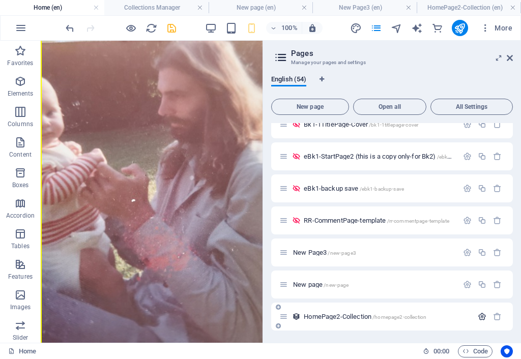
click at [481, 318] on icon "button" at bounding box center [482, 317] width 9 height 9
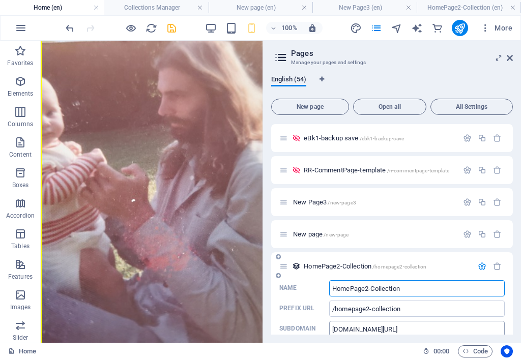
scroll to position [1589, 0]
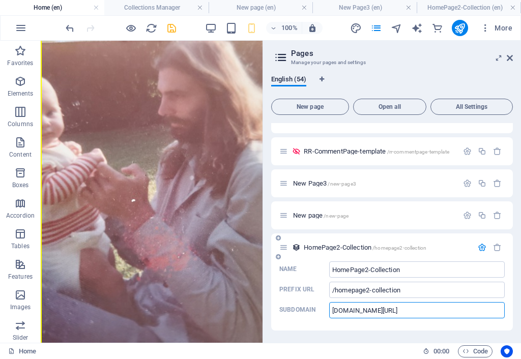
click at [417, 313] on input "www.endtimesequence.com/homepage2-collection" at bounding box center [417, 310] width 176 height 16
click at [419, 312] on input "www.endtimesequence.comhomepage2-collection" at bounding box center [417, 310] width 176 height 16
drag, startPoint x: 419, startPoint y: 310, endPoint x: 478, endPoint y: 320, distance: 59.9
click at [490, 320] on div "Name HomePage2-Collection ​ Prefix URL /homepage2-collection ​ Subdomain www.en…" at bounding box center [392, 296] width 242 height 69
type input "www.endtimesequence.com"
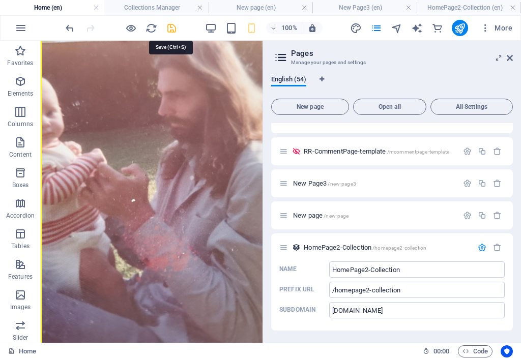
click at [167, 27] on icon "save" at bounding box center [172, 28] width 12 height 12
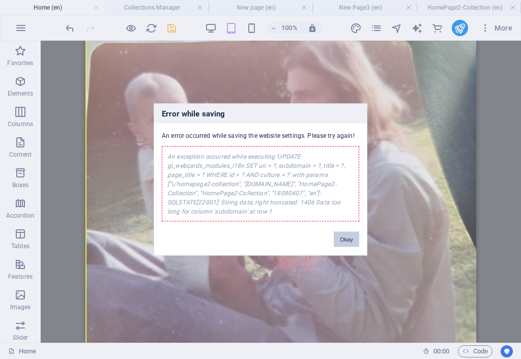
click at [342, 233] on button "Okay" at bounding box center [346, 239] width 25 height 15
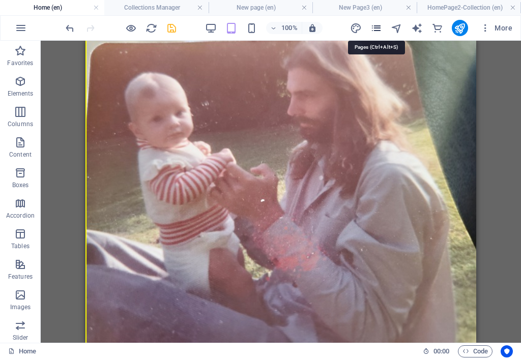
click at [377, 27] on icon "pages" at bounding box center [377, 28] width 12 height 12
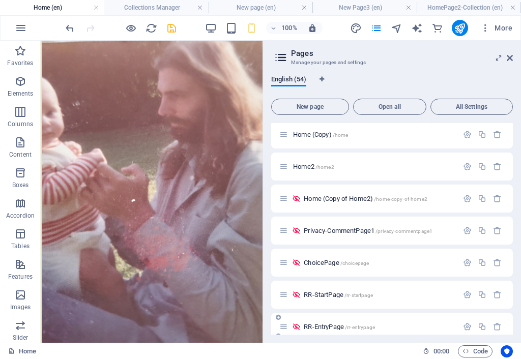
scroll to position [51, 0]
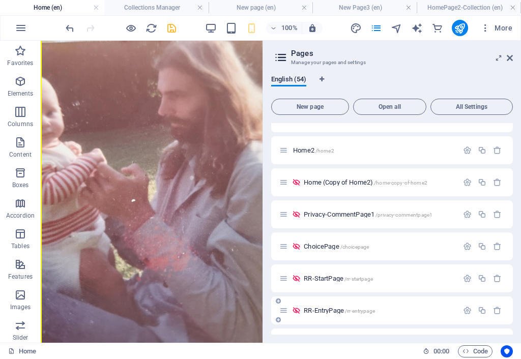
click at [510, 322] on div "RR-EntryPage /rr-entrypage" at bounding box center [392, 311] width 242 height 28
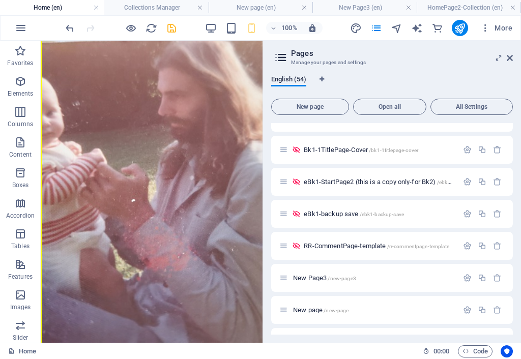
scroll to position [1520, 0]
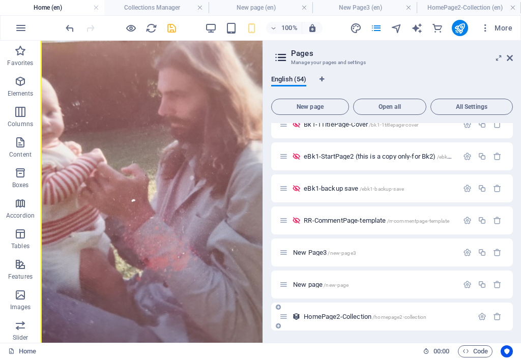
drag, startPoint x: 480, startPoint y: 317, endPoint x: 474, endPoint y: 318, distance: 5.6
click at [479, 317] on icon "button" at bounding box center [482, 317] width 9 height 9
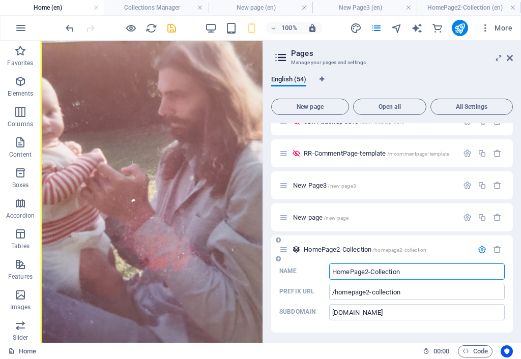
scroll to position [1589, 0]
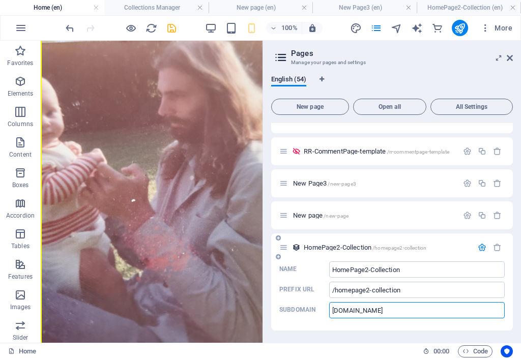
drag, startPoint x: 348, startPoint y: 311, endPoint x: 327, endPoint y: 315, distance: 20.8
click at [328, 313] on label "Subdomain www.endtimesequence.com ​" at bounding box center [392, 310] width 226 height 16
click at [329, 313] on input "www.endtimesequence.com" at bounding box center [417, 310] width 176 height 16
drag, startPoint x: 469, startPoint y: 351, endPoint x: 241, endPoint y: 326, distance: 229.4
click at [410, 309] on input "www.endtimesequence.com" at bounding box center [417, 310] width 176 height 16
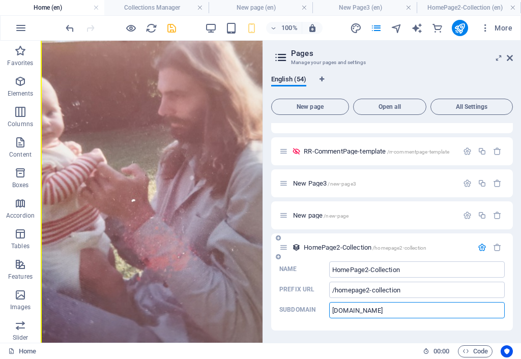
drag, startPoint x: 426, startPoint y: 310, endPoint x: 330, endPoint y: 316, distance: 95.4
click at [330, 316] on input "www.endtimesequence.com" at bounding box center [417, 310] width 176 height 16
click at [170, 31] on icon "save" at bounding box center [172, 28] width 12 height 12
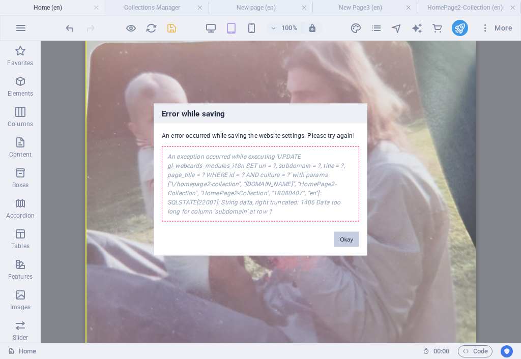
click at [354, 241] on button "Okay" at bounding box center [346, 239] width 25 height 15
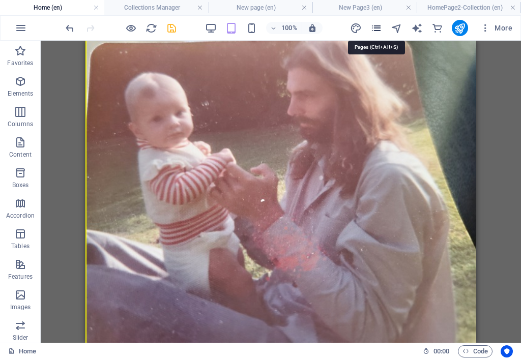
click at [377, 24] on icon "pages" at bounding box center [377, 28] width 12 height 12
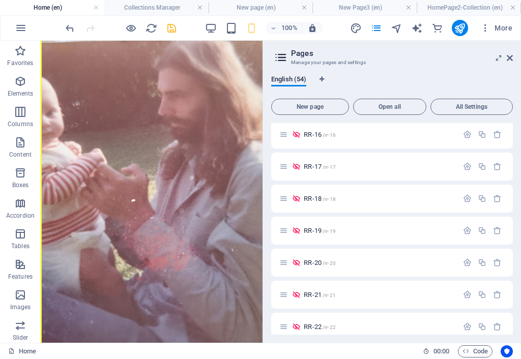
scroll to position [1520, 0]
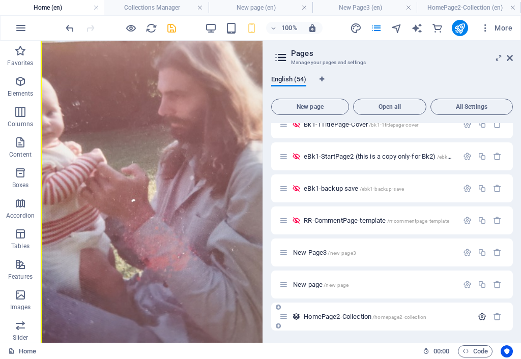
click at [483, 317] on icon "button" at bounding box center [482, 317] width 9 height 9
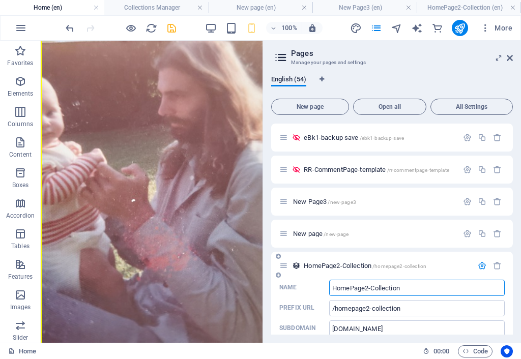
scroll to position [1589, 0]
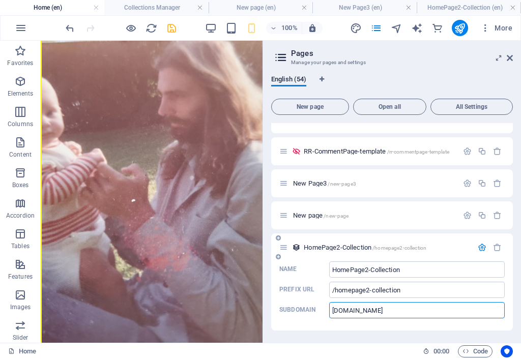
drag, startPoint x: 350, startPoint y: 312, endPoint x: 307, endPoint y: 314, distance: 42.8
click at [308, 314] on label "Subdomain www.endtimesequence.com ​" at bounding box center [392, 310] width 226 height 16
click at [329, 314] on input "www.endtimesequence.com" at bounding box center [417, 310] width 176 height 16
type input "[DOMAIN_NAME]"
click at [171, 31] on icon "save" at bounding box center [172, 28] width 12 height 12
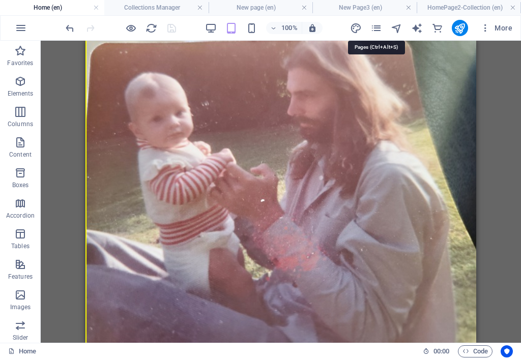
drag, startPoint x: 378, startPoint y: 27, endPoint x: 371, endPoint y: 37, distance: 12.3
click at [378, 29] on icon "pages" at bounding box center [377, 28] width 12 height 12
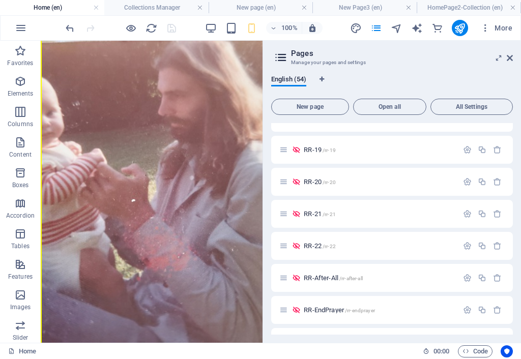
scroll to position [1520, 0]
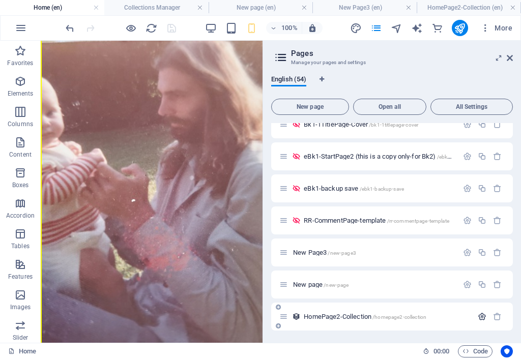
click at [479, 318] on icon "button" at bounding box center [482, 317] width 9 height 9
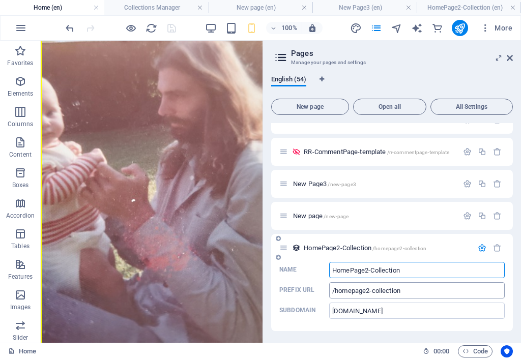
scroll to position [1589, 0]
click at [358, 247] on span "HomePage2-Collection /homepage2-collection" at bounding box center [365, 248] width 123 height 8
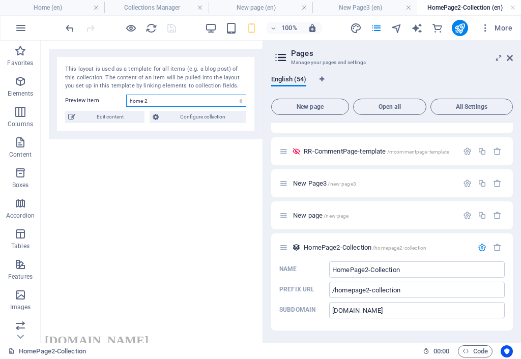
click at [241, 100] on select "home-2" at bounding box center [186, 101] width 120 height 12
click at [144, 102] on select "home-2" at bounding box center [186, 101] width 120 height 12
click at [95, 102] on label "Preview item" at bounding box center [95, 101] width 61 height 12
click at [126, 102] on select "home-2" at bounding box center [186, 101] width 120 height 12
click at [215, 101] on select "home-2" at bounding box center [186, 101] width 120 height 12
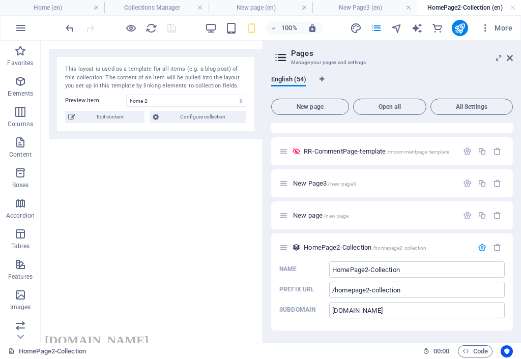
click at [121, 131] on div "This layout is used as a template for all items (e.g. a blog post) of this coll…" at bounding box center [156, 94] width 214 height 91
click at [151, 27] on icon "reload" at bounding box center [152, 28] width 12 height 12
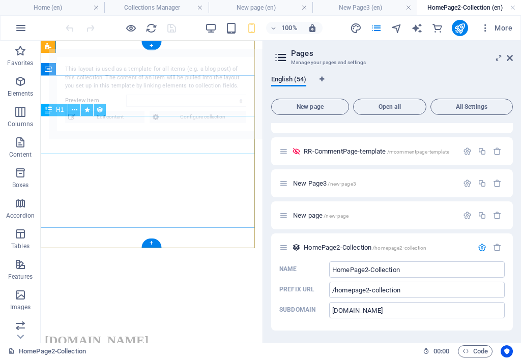
scroll to position [0, 0]
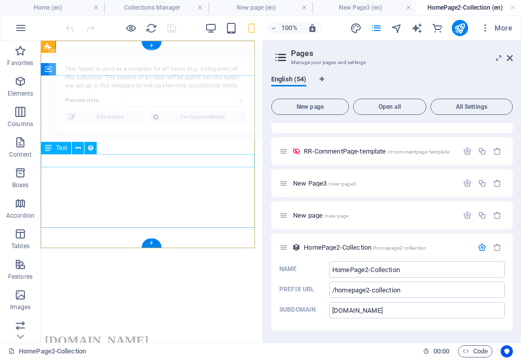
select select "68dd5c17182b6e0e0605b353"
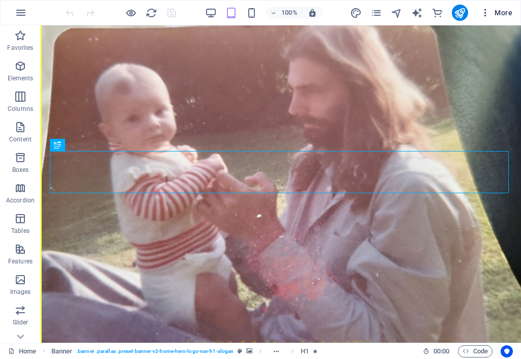
click at [506, 15] on span "More" at bounding box center [497, 13] width 32 height 10
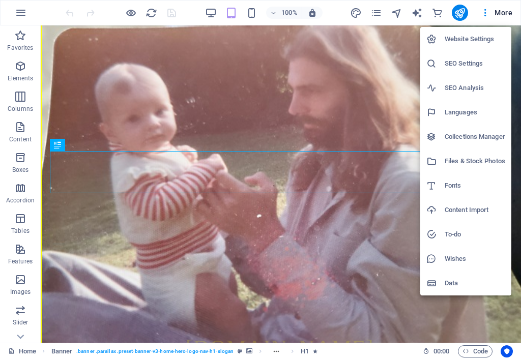
click at [476, 136] on h6 "Collections Manager" at bounding box center [475, 137] width 61 height 12
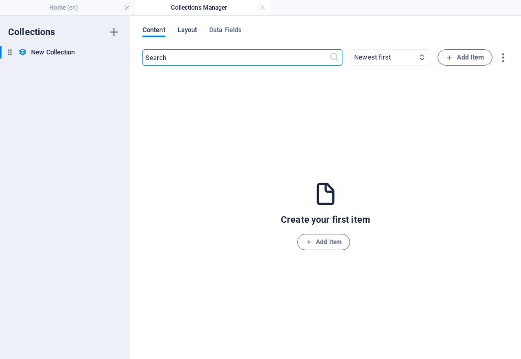
click at [196, 32] on span "Layout" at bounding box center [188, 31] width 20 height 14
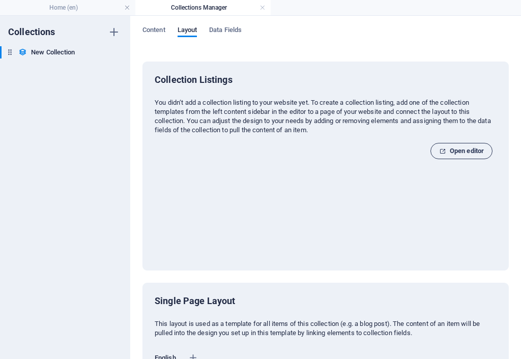
click at [464, 151] on span "Open editor" at bounding box center [461, 151] width 45 height 12
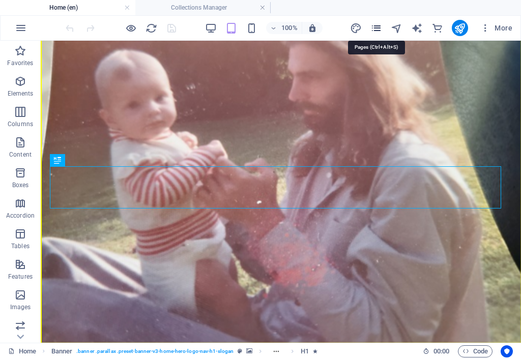
click at [379, 29] on icon "pages" at bounding box center [377, 28] width 12 height 12
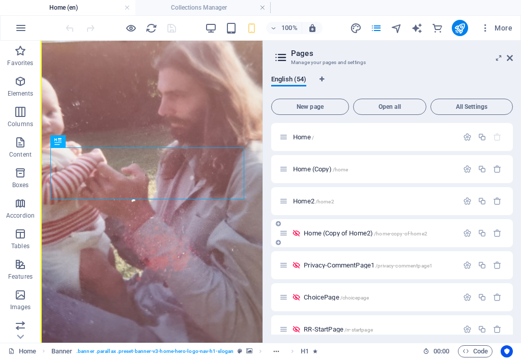
click at [307, 201] on span "Home2 /home2" at bounding box center [313, 202] width 41 height 8
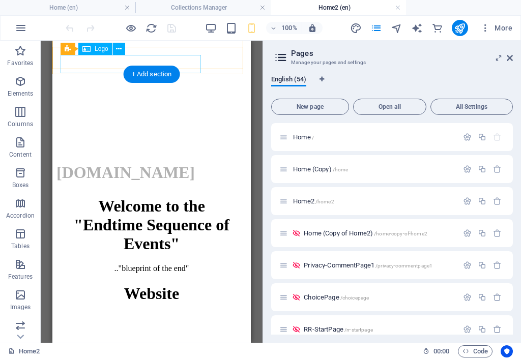
scroll to position [153, 0]
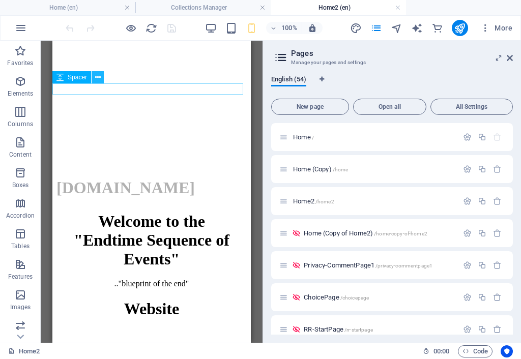
click at [98, 78] on icon at bounding box center [98, 77] width 6 height 11
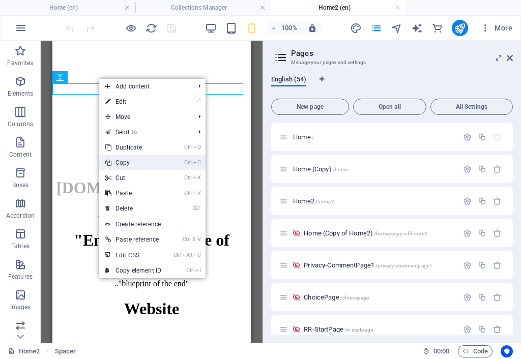
click at [122, 164] on link "Ctrl C Copy" at bounding box center [133, 162] width 68 height 15
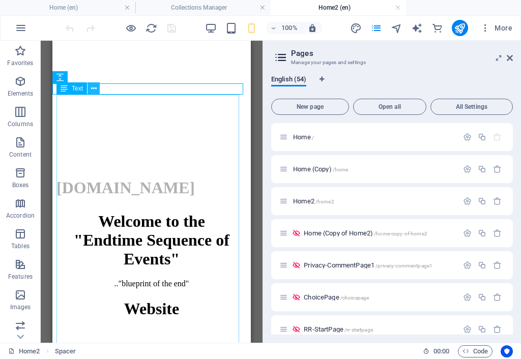
click at [92, 89] on icon at bounding box center [94, 88] width 6 height 11
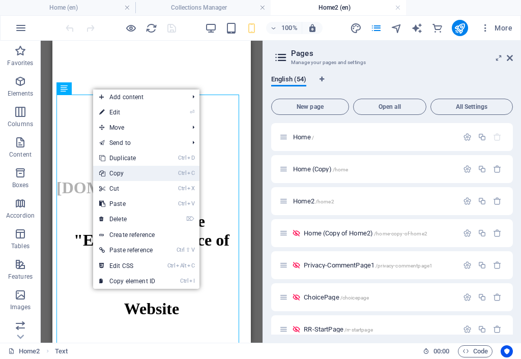
drag, startPoint x: 123, startPoint y: 175, endPoint x: 82, endPoint y: 114, distance: 73.4
click at [123, 175] on link "Ctrl C Copy" at bounding box center [127, 173] width 68 height 15
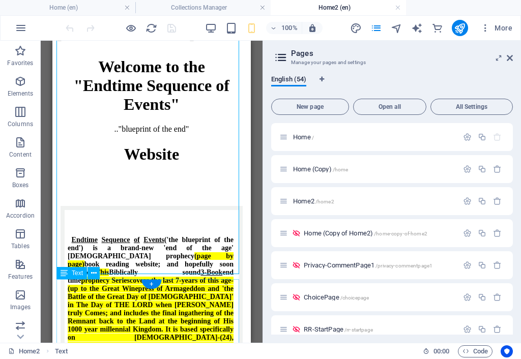
scroll to position [356, 0]
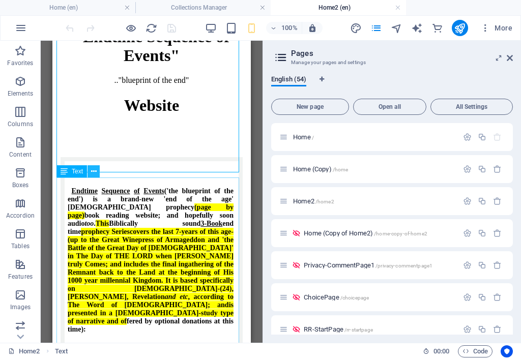
click at [95, 172] on icon at bounding box center [94, 171] width 6 height 11
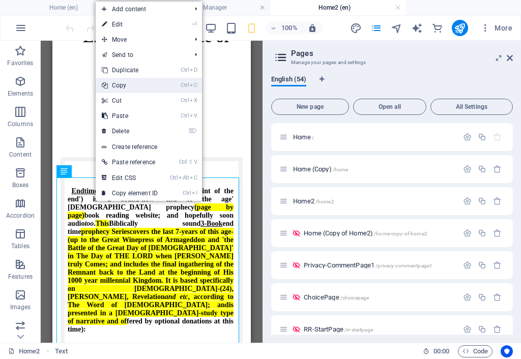
drag, startPoint x: 132, startPoint y: 88, endPoint x: 79, endPoint y: 48, distance: 65.8
click at [132, 88] on link "Ctrl C Copy" at bounding box center [130, 85] width 68 height 15
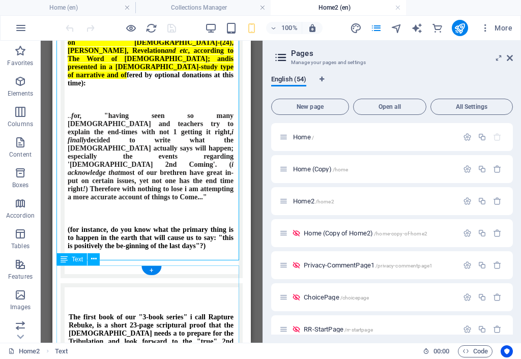
scroll to position [662, 0]
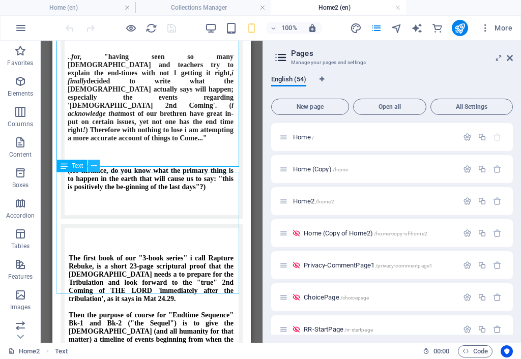
click at [93, 164] on icon at bounding box center [94, 166] width 6 height 11
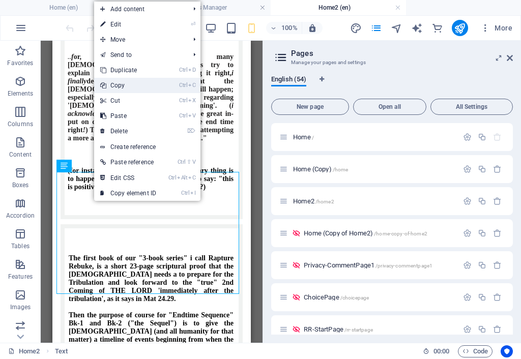
click at [132, 87] on link "Ctrl C Copy" at bounding box center [128, 85] width 68 height 15
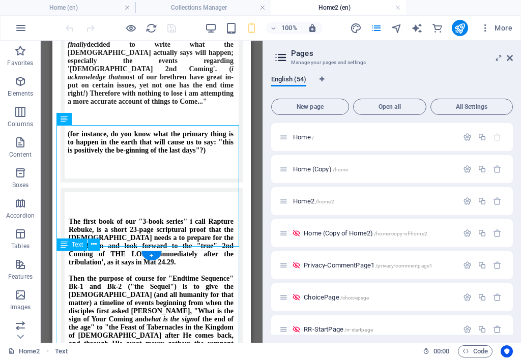
scroll to position [713, 0]
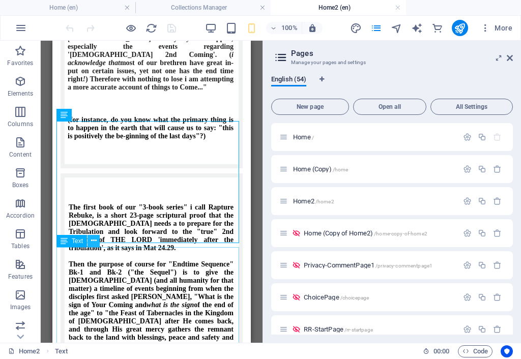
click at [94, 239] on icon at bounding box center [94, 241] width 6 height 11
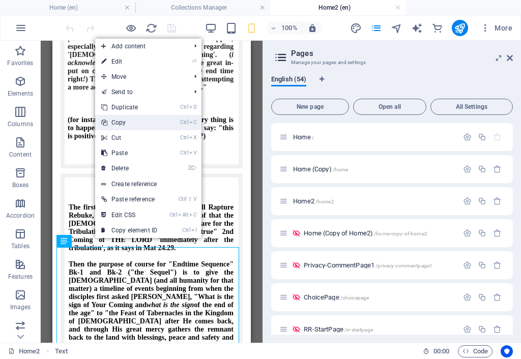
drag, startPoint x: 133, startPoint y: 125, endPoint x: 83, endPoint y: 87, distance: 63.5
click at [133, 125] on link "Ctrl C Copy" at bounding box center [129, 122] width 68 height 15
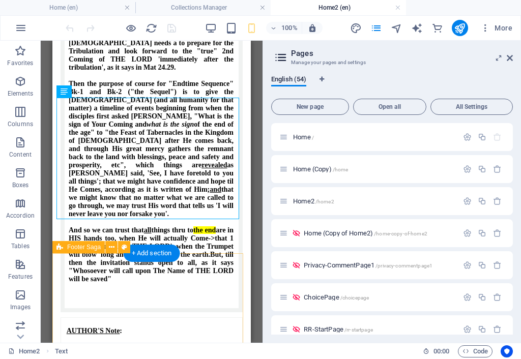
scroll to position [916, 0]
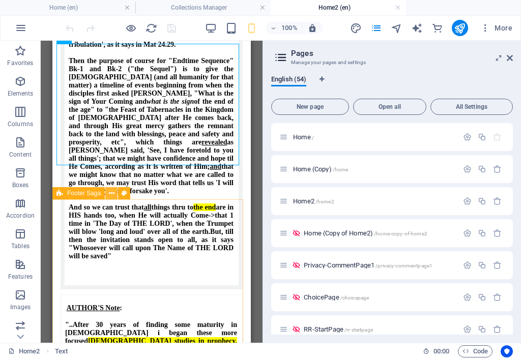
click at [112, 192] on icon at bounding box center [112, 193] width 6 height 11
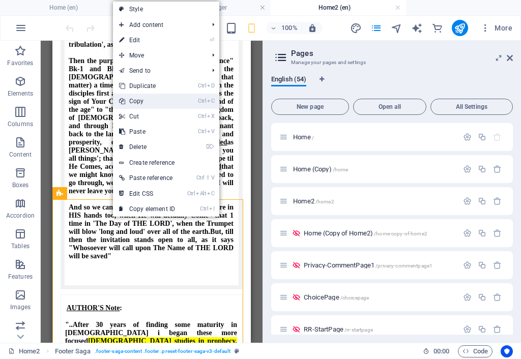
drag, startPoint x: 145, startPoint y: 102, endPoint x: 93, endPoint y: 63, distance: 64.7
click at [145, 102] on link "Ctrl C Copy" at bounding box center [147, 101] width 68 height 15
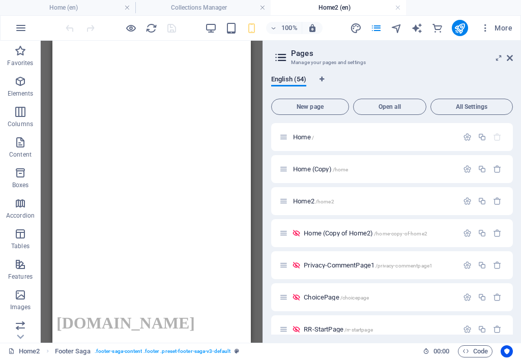
scroll to position [0, 0]
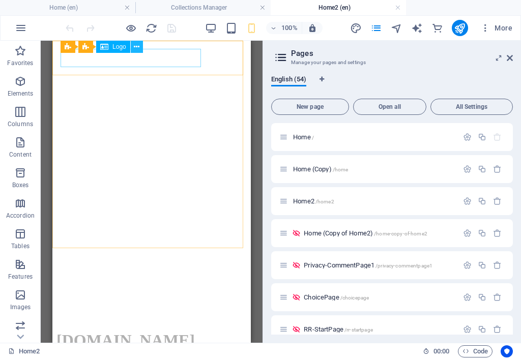
click at [137, 45] on icon at bounding box center [137, 47] width 6 height 11
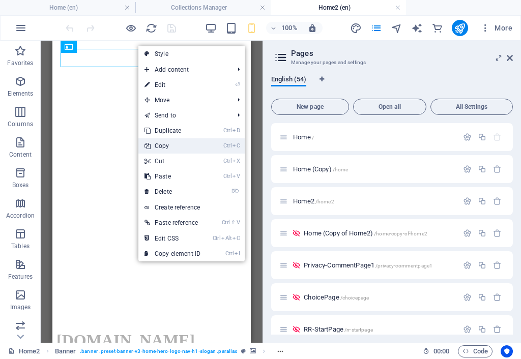
click at [177, 147] on link "Ctrl C Copy" at bounding box center [172, 145] width 68 height 15
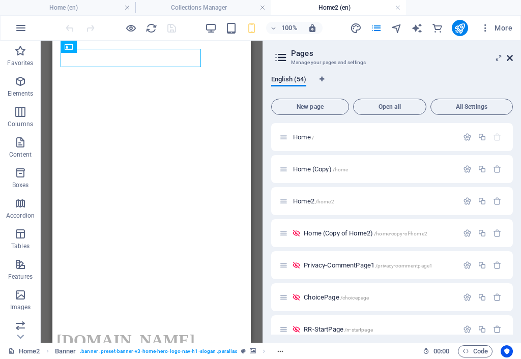
click at [510, 55] on icon at bounding box center [510, 58] width 6 height 8
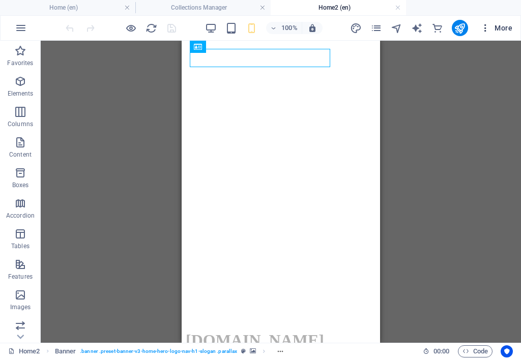
click at [490, 27] on icon "button" at bounding box center [486, 28] width 10 height 10
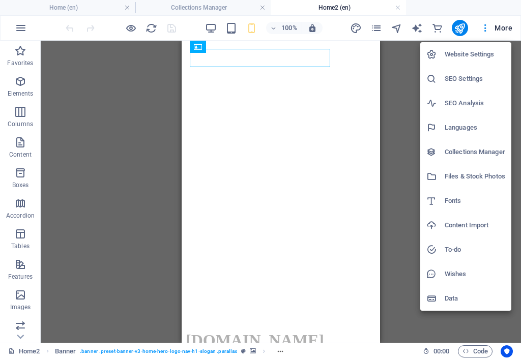
click at [474, 78] on h6 "SEO Settings" at bounding box center [475, 79] width 61 height 12
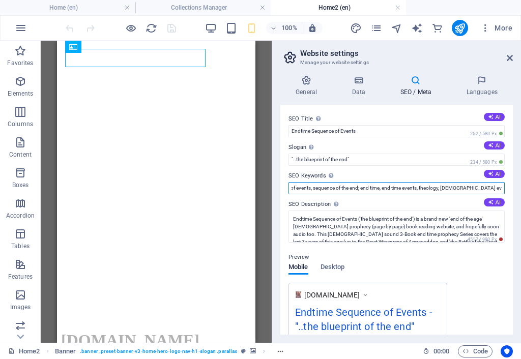
scroll to position [0, 424]
drag, startPoint x: 370, startPoint y: 192, endPoint x: 521, endPoint y: 189, distance: 151.2
click at [521, 189] on div "General Data SEO / Meta Languages Website name endtimesequence.com Logo Drag fi…" at bounding box center [396, 205] width 249 height 276
drag, startPoint x: 454, startPoint y: 188, endPoint x: 460, endPoint y: 204, distance: 16.7
click at [454, 187] on input "Endtime Sequence of Events; Endtime Sequence; prophecy: end-time; end time even…" at bounding box center [397, 188] width 216 height 12
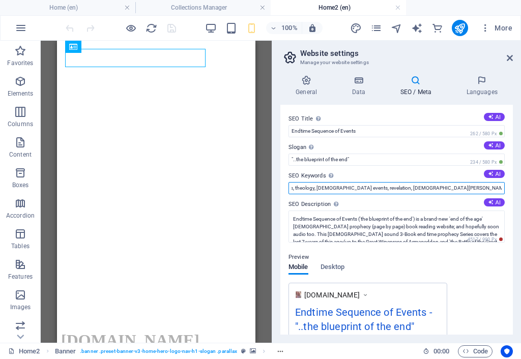
drag, startPoint x: 444, startPoint y: 192, endPoint x: 505, endPoint y: 186, distance: 61.9
click at [517, 188] on div "General Data SEO / Meta Languages Website name endtimesequence.com Logo Drag fi…" at bounding box center [396, 205] width 249 height 276
click at [454, 189] on input "Endtime Sequence of Events; Endtime Sequence; prophecy: end-time; end time even…" at bounding box center [397, 188] width 216 height 12
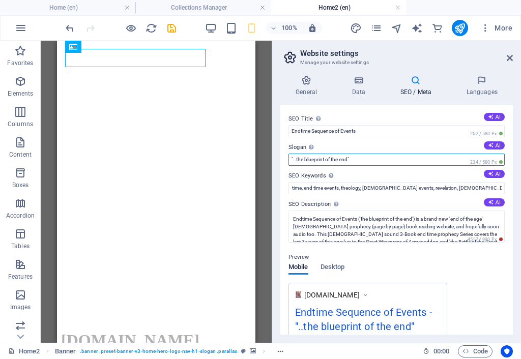
scroll to position [0, 0]
drag, startPoint x: 415, startPoint y: 198, endPoint x: 253, endPoint y: 162, distance: 166.3
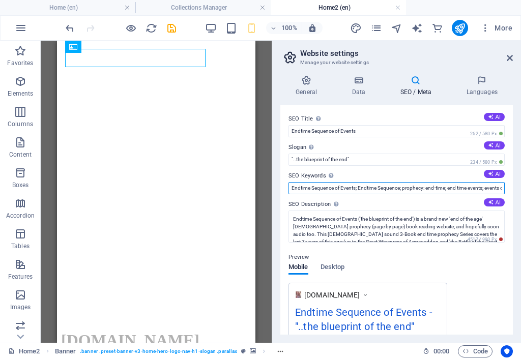
click at [360, 191] on input "Endtime Sequence of Events; Endtime Sequence; prophecy: end-time; end time even…" at bounding box center [397, 188] width 216 height 12
paste input "<meta name="keywords" content="end-time; end time events; events of the end; en…"
type input "<meta name="keywords" content="end-time; end time events; events of the end; en…"
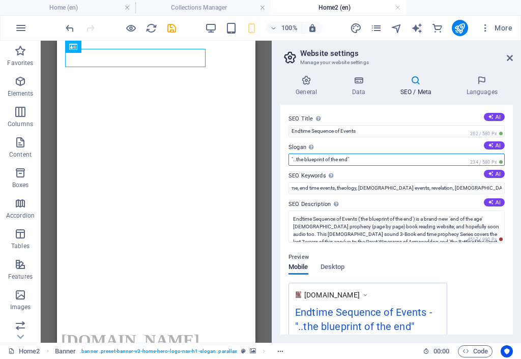
scroll to position [0, 0]
drag, startPoint x: 357, startPoint y: 158, endPoint x: 291, endPoint y: 162, distance: 66.3
click at [289, 163] on input ""..the blueprint of the end"" at bounding box center [397, 160] width 216 height 12
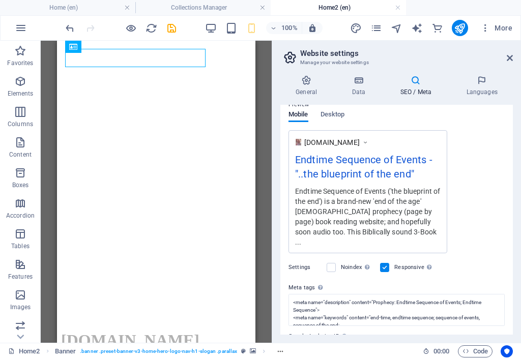
scroll to position [199, 0]
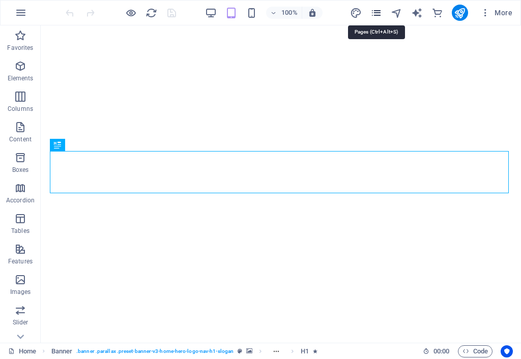
click at [380, 12] on icon "pages" at bounding box center [377, 13] width 12 height 12
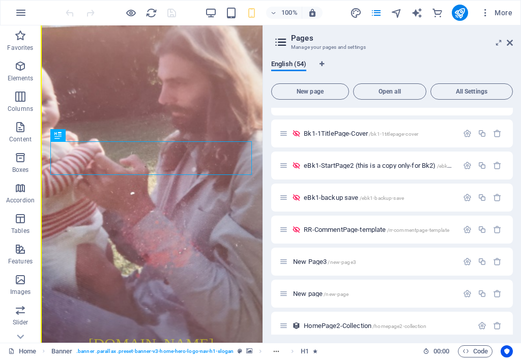
scroll to position [1505, 0]
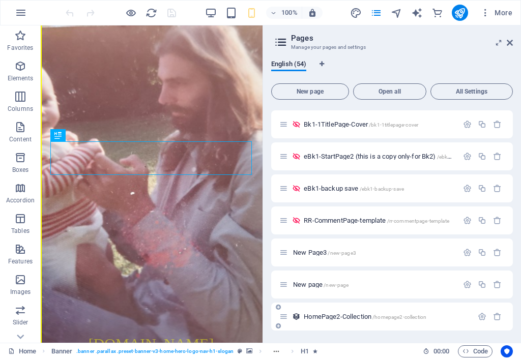
click at [359, 318] on span "HomePage2-Collection /homepage2-collection" at bounding box center [365, 317] width 123 height 8
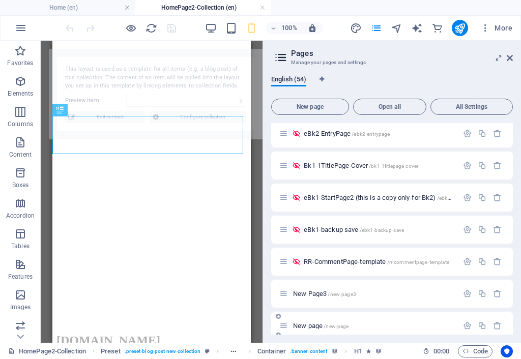
scroll to position [0, 0]
select select "68dd5c17182b6e0e0605b353"
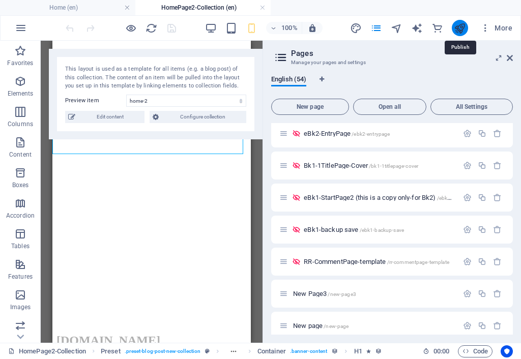
click at [463, 29] on icon "publish" at bounding box center [460, 28] width 12 height 12
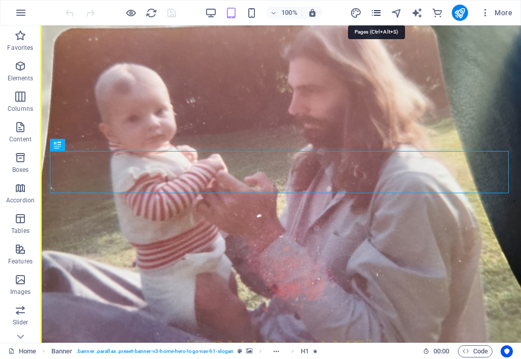
drag, startPoint x: 383, startPoint y: 9, endPoint x: 378, endPoint y: 15, distance: 7.6
click at [382, 9] on icon "pages" at bounding box center [377, 13] width 12 height 12
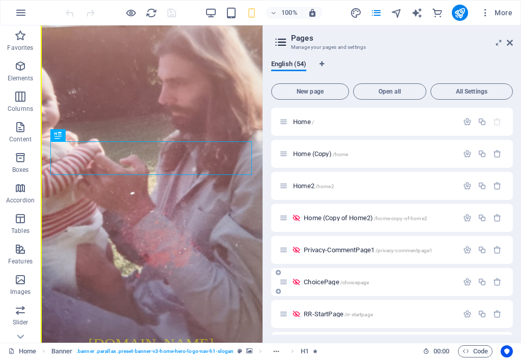
click at [334, 283] on span "ChoicePage /choicepage" at bounding box center [336, 282] width 65 height 8
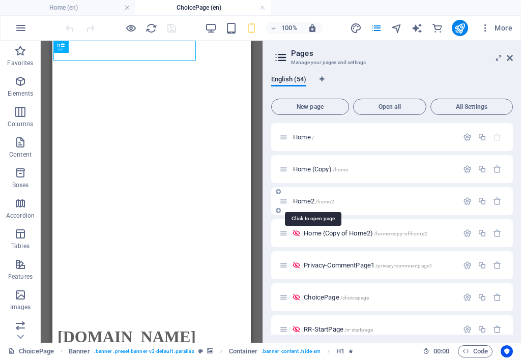
click at [312, 202] on span "Home2 /home2" at bounding box center [313, 202] width 41 height 8
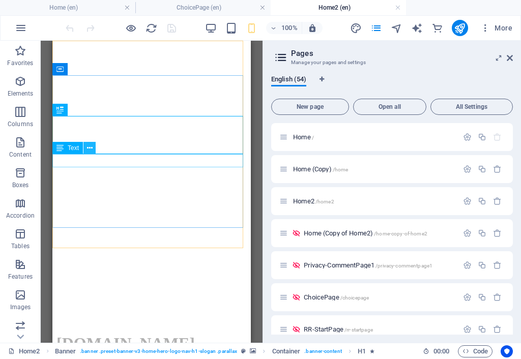
click at [90, 145] on icon at bounding box center [90, 148] width 6 height 11
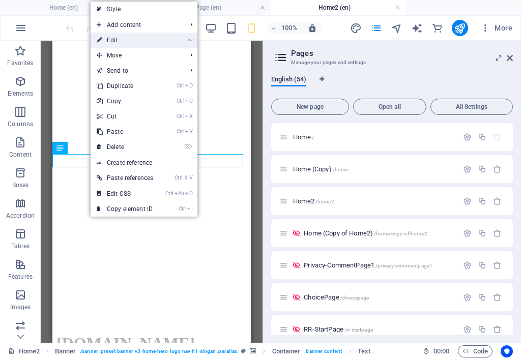
click at [122, 41] on link "⏎ Edit" at bounding box center [125, 40] width 69 height 15
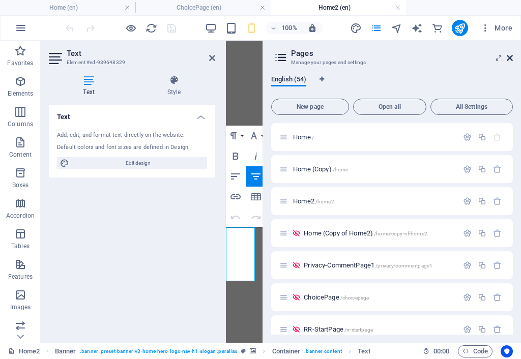
click at [512, 56] on icon at bounding box center [510, 58] width 6 height 8
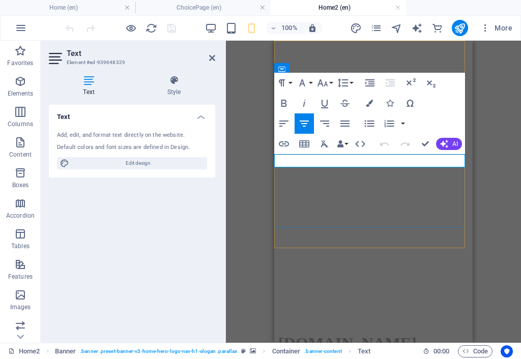
drag, startPoint x: 419, startPoint y: 161, endPoint x: 312, endPoint y: 160, distance: 107.4
click at [371, 103] on icon "button" at bounding box center [369, 103] width 7 height 7
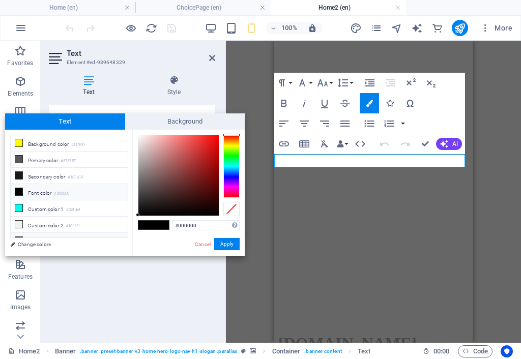
drag, startPoint x: 127, startPoint y: 238, endPoint x: 118, endPoint y: 236, distance: 9.4
click at [118, 236] on div "less Background color #ffff00 Primary color #575757 Secondary color #181a19 Fon…" at bounding box center [125, 193] width 240 height 126
type input "#97d6e2"
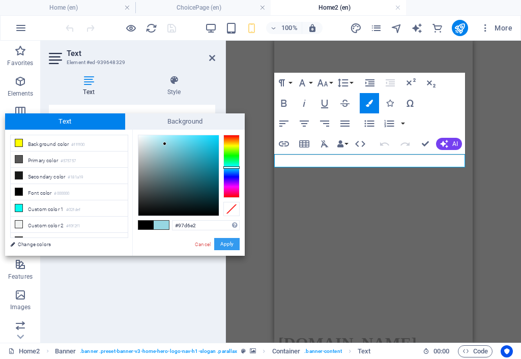
click at [228, 243] on button "Apply" at bounding box center [226, 244] width 25 height 12
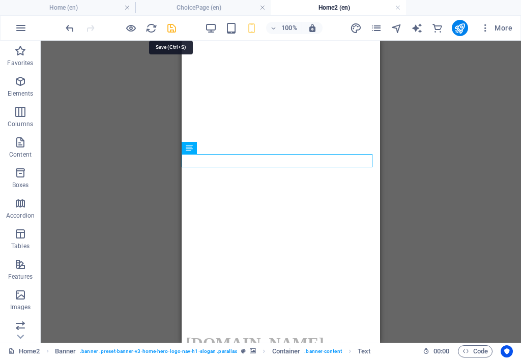
click at [171, 28] on icon "save" at bounding box center [172, 28] width 12 height 12
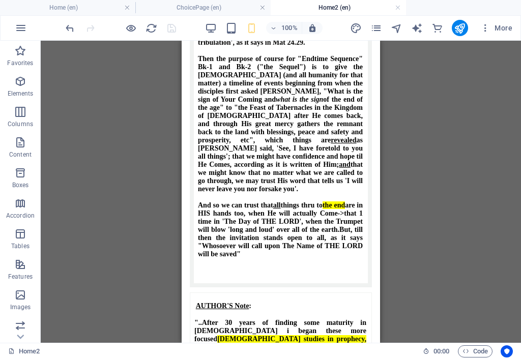
scroll to position [812, 0]
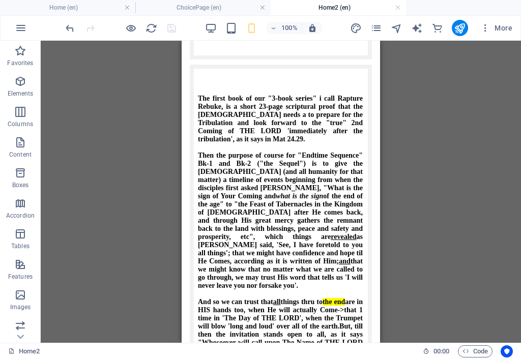
drag, startPoint x: 377, startPoint y: 323, endPoint x: 565, endPoint y: 288, distance: 191.2
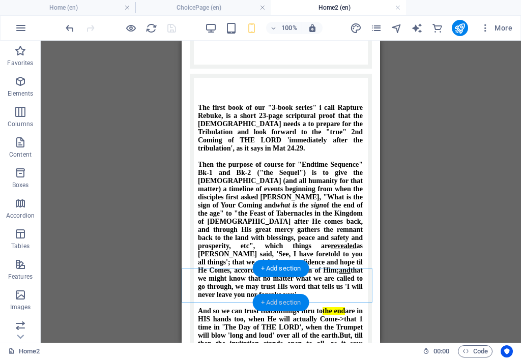
drag, startPoint x: 267, startPoint y: 302, endPoint x: 247, endPoint y: 279, distance: 30.3
click at [267, 301] on div "+ Add section" at bounding box center [281, 302] width 57 height 17
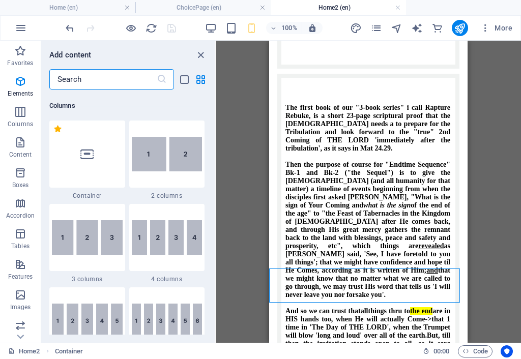
scroll to position [1781, 0]
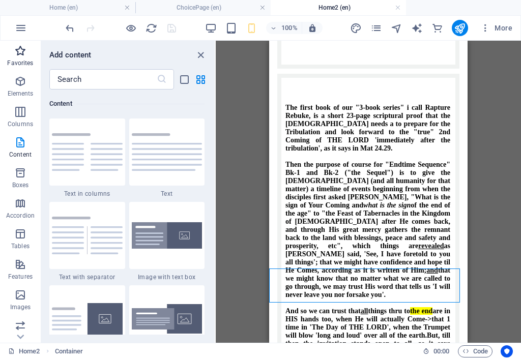
click at [15, 52] on icon "button" at bounding box center [20, 51] width 12 height 12
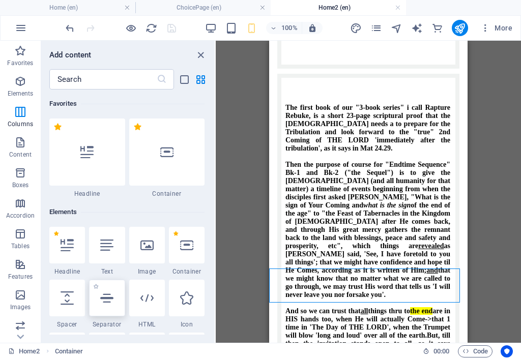
scroll to position [0, 0]
drag, startPoint x: 60, startPoint y: 301, endPoint x: 66, endPoint y: 307, distance: 9.0
click at [60, 301] on div at bounding box center [67, 298] width 36 height 37
select select "px"
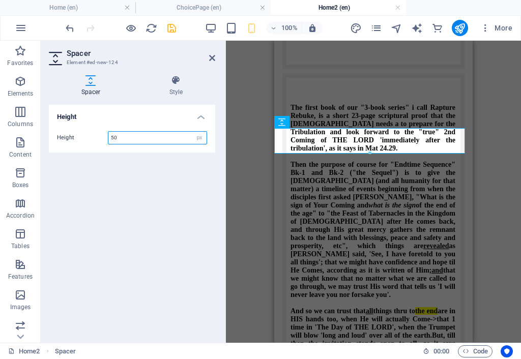
scroll to position [988, 0]
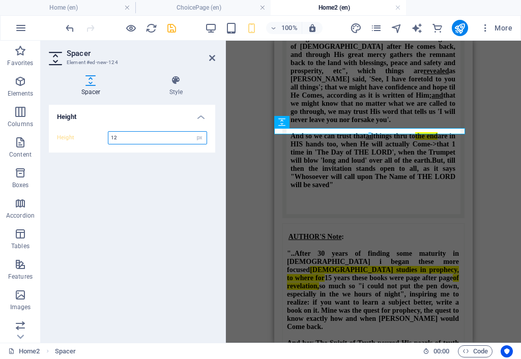
drag, startPoint x: 124, startPoint y: 137, endPoint x: 72, endPoint y: 159, distance: 57.0
click at [35, 144] on section "Favorites Elements Columns Content Boxes Accordion Tables Features Images Slide…" at bounding box center [260, 192] width 521 height 302
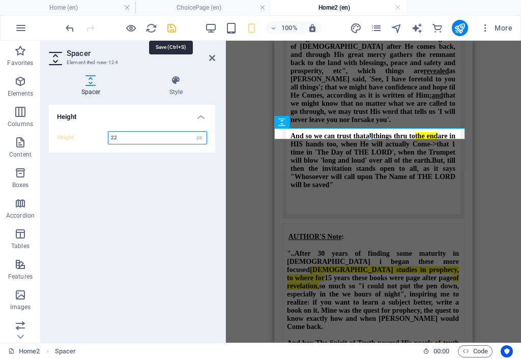
type input "22"
click at [172, 25] on icon "save" at bounding box center [172, 28] width 12 height 12
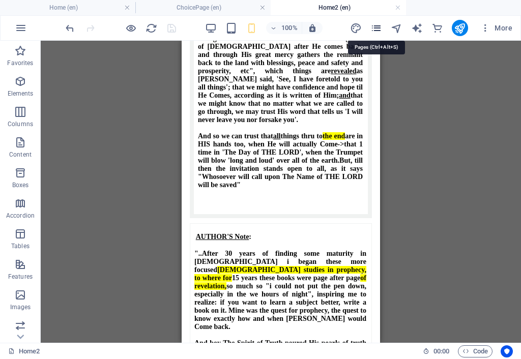
click at [378, 25] on icon "pages" at bounding box center [377, 28] width 12 height 12
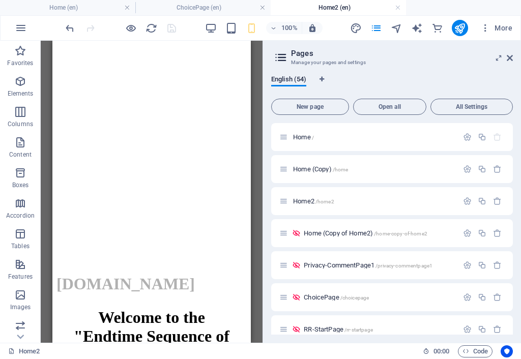
scroll to position [0, 0]
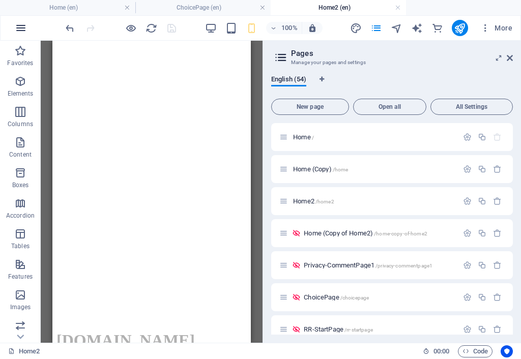
click at [20, 31] on icon "button" at bounding box center [21, 28] width 12 height 12
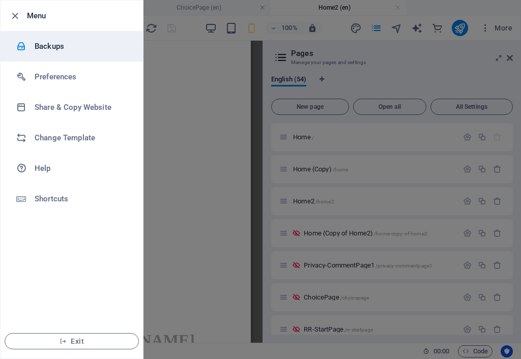
click at [43, 44] on h6 "Backups" at bounding box center [82, 46] width 94 height 12
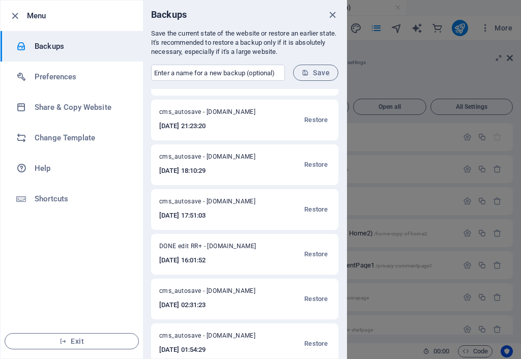
scroll to position [407, 0]
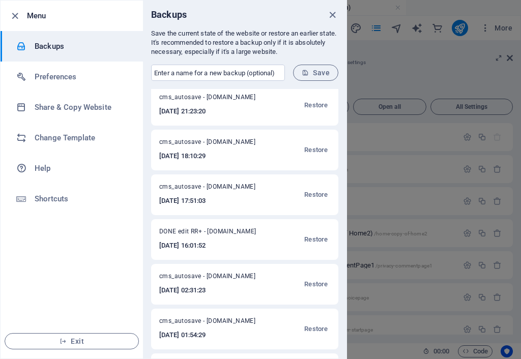
drag, startPoint x: 205, startPoint y: 230, endPoint x: 153, endPoint y: 227, distance: 52.0
click at [153, 227] on div "DONE edit RR+ - [DOMAIN_NAME] [DATE] 16:01:52 Restore" at bounding box center [244, 239] width 187 height 41
drag, startPoint x: 153, startPoint y: 227, endPoint x: 169, endPoint y: 230, distance: 16.2
copy span "DONE edit RR+ -"
paste input "DONE edit RR+ -"
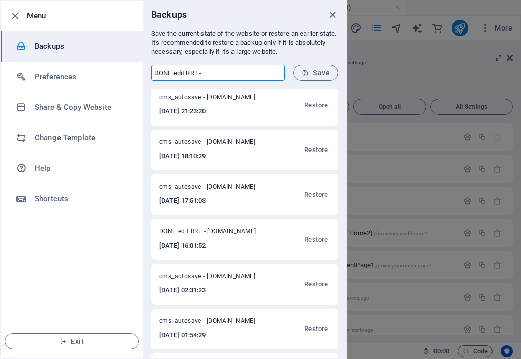
drag, startPoint x: 198, startPoint y: 74, endPoint x: 210, endPoint y: 80, distance: 13.4
click at [211, 73] on input "DONE edit RR+ -" at bounding box center [218, 73] width 134 height 16
click at [224, 73] on input "DONE edit RR+ -" at bounding box center [218, 73] width 134 height 16
click at [195, 73] on input "DONE edit RR+ -" at bounding box center [218, 73] width 134 height 16
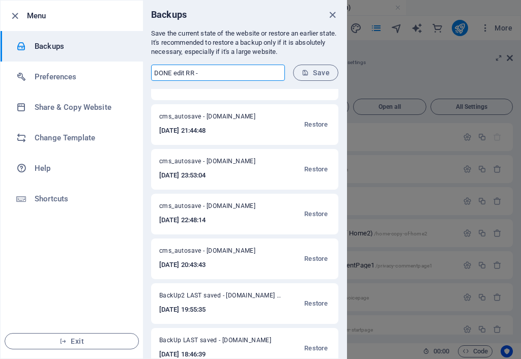
scroll to position [916, 0]
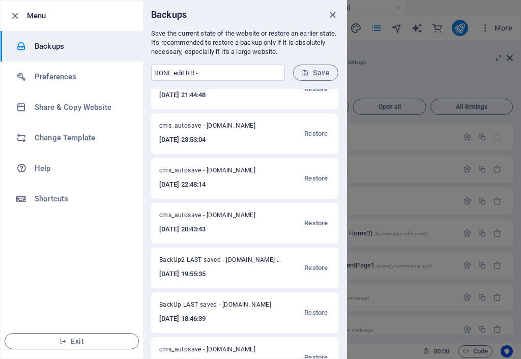
drag, startPoint x: 220, startPoint y: 304, endPoint x: 158, endPoint y: 306, distance: 62.6
click at [158, 306] on div "BackUp LAST saved - [DOMAIN_NAME] [DATE] 18:46:39 Restore" at bounding box center [244, 313] width 187 height 41
drag, startPoint x: 158, startPoint y: 306, endPoint x: 170, endPoint y: 304, distance: 12.0
copy span "BackUp LAST saved -"
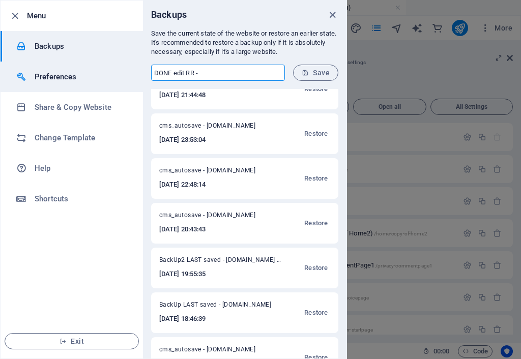
drag, startPoint x: 203, startPoint y: 73, endPoint x: 134, endPoint y: 78, distance: 68.9
click at [133, 78] on div "Menu Backups Preferences Share & Copy Website Change Template Help Shortcuts Ex…" at bounding box center [173, 179] width 347 height 359
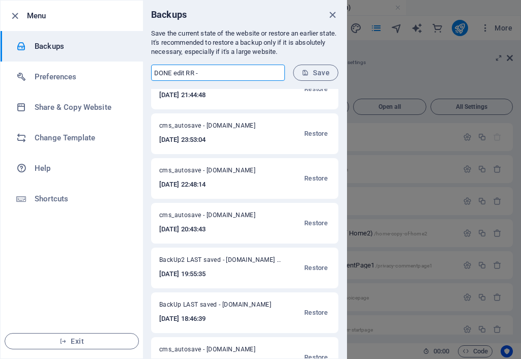
paste input "BackUp LAST saved -"
type input "BackUp LAST saved -"
click at [313, 72] on span "Save" at bounding box center [316, 73] width 28 height 8
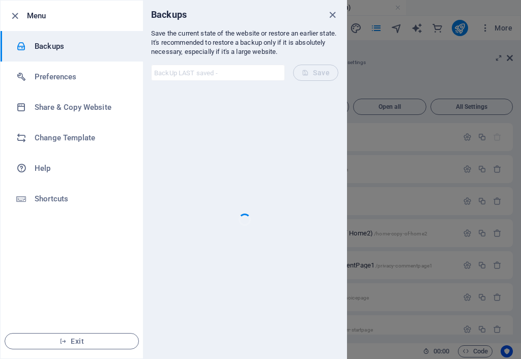
scroll to position [0, 0]
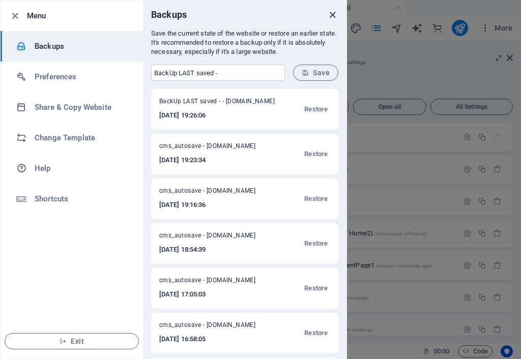
click at [333, 12] on icon "close" at bounding box center [333, 15] width 12 height 12
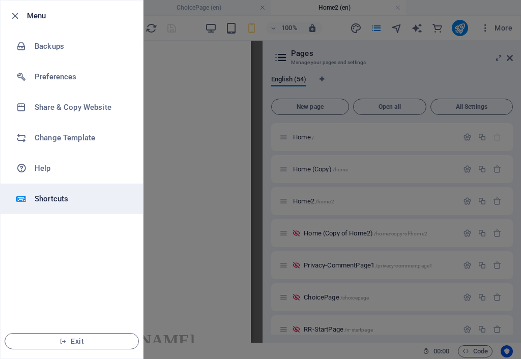
click at [59, 199] on h6 "Shortcuts" at bounding box center [82, 199] width 94 height 12
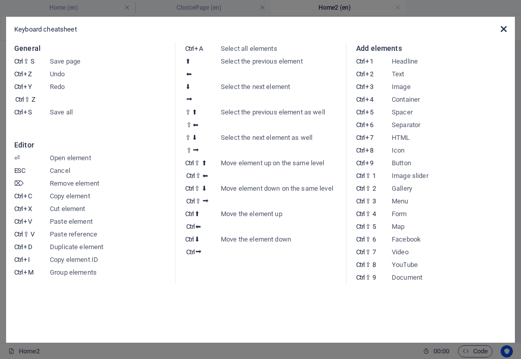
click at [503, 29] on icon at bounding box center [504, 29] width 6 height 8
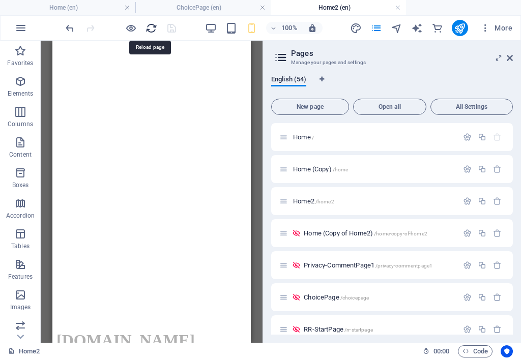
click at [151, 23] on icon "reload" at bounding box center [152, 28] width 12 height 12
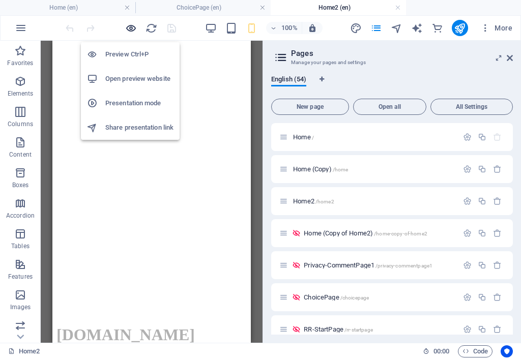
click at [131, 27] on icon "button" at bounding box center [131, 28] width 12 height 12
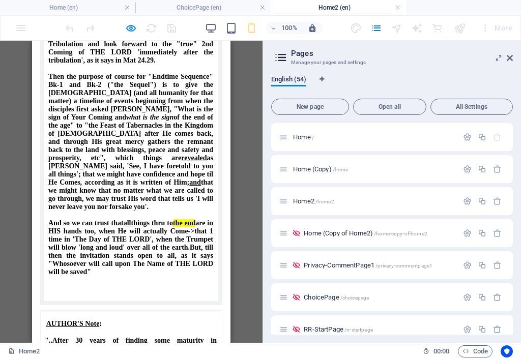
scroll to position [916, 0]
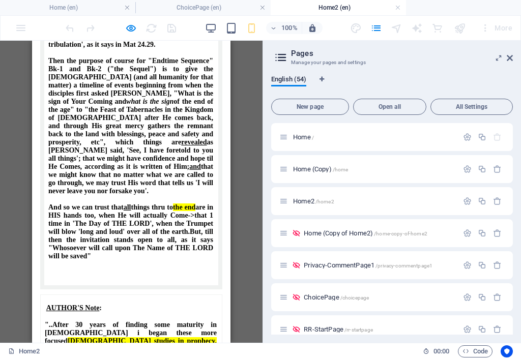
drag, startPoint x: 226, startPoint y: 137, endPoint x: 267, endPoint y: 304, distance: 172.1
